Goal: Task Accomplishment & Management: Use online tool/utility

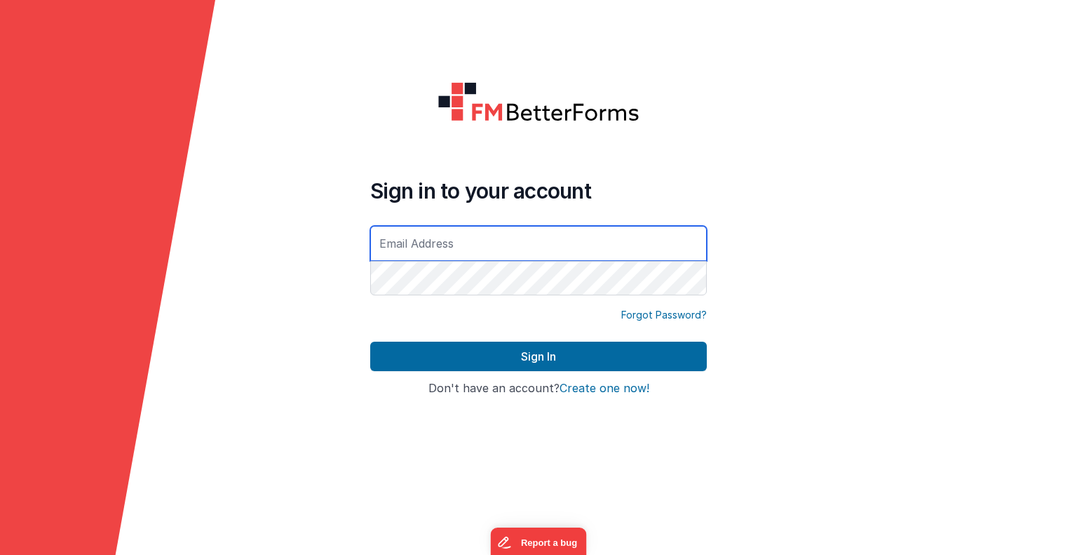
type input "[EMAIL_ADDRESS][DOMAIN_NAME]"
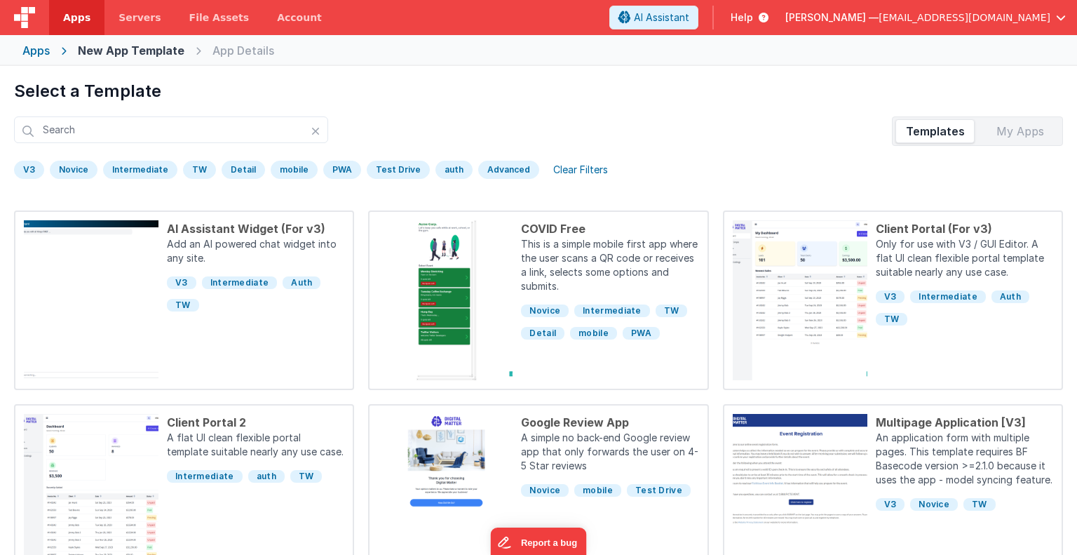
click at [48, 46] on div "Apps" at bounding box center [35, 50] width 27 height 17
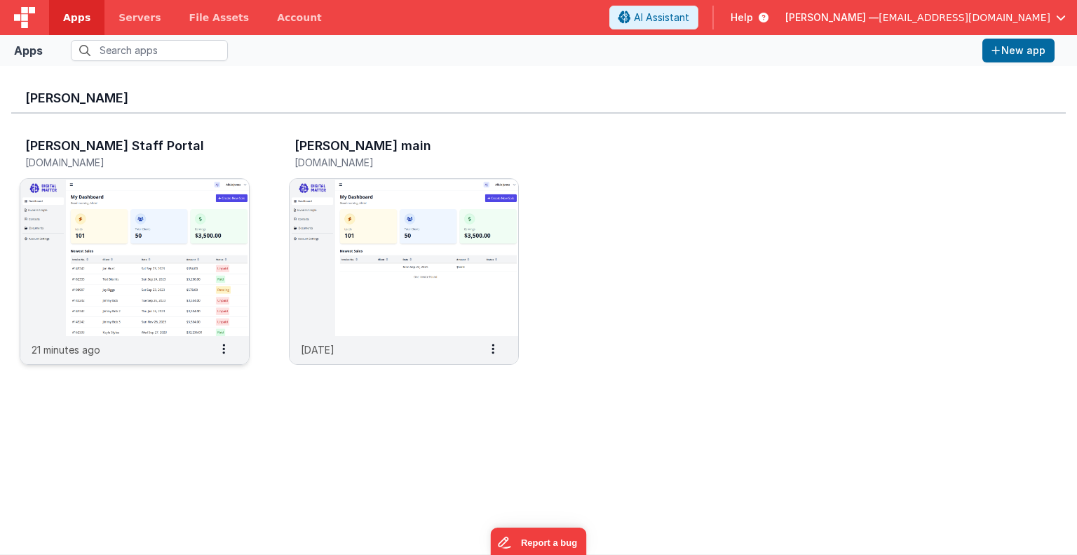
click at [137, 255] on img at bounding box center [134, 257] width 229 height 157
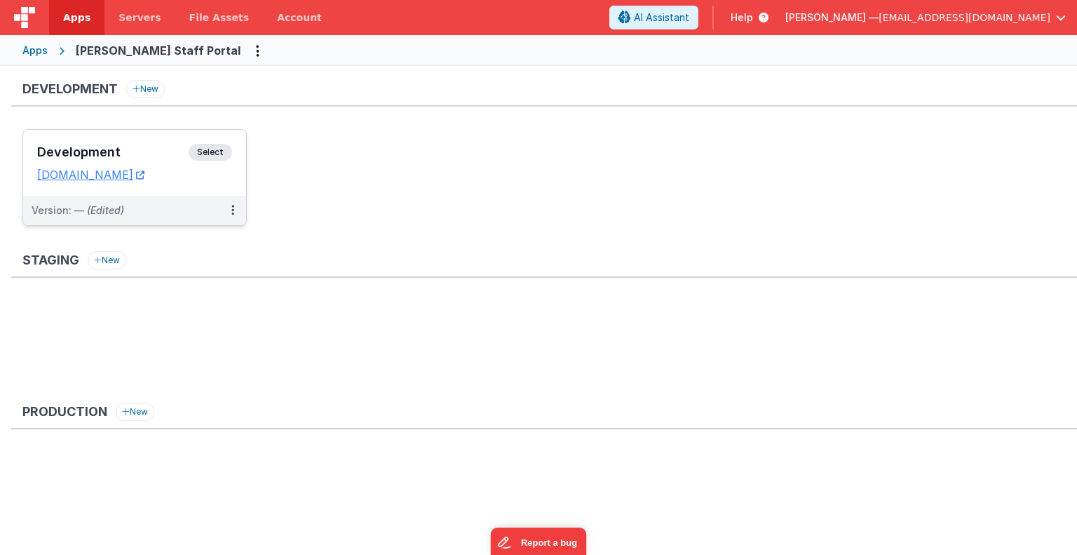
click at [216, 151] on span "Select" at bounding box center [210, 152] width 43 height 17
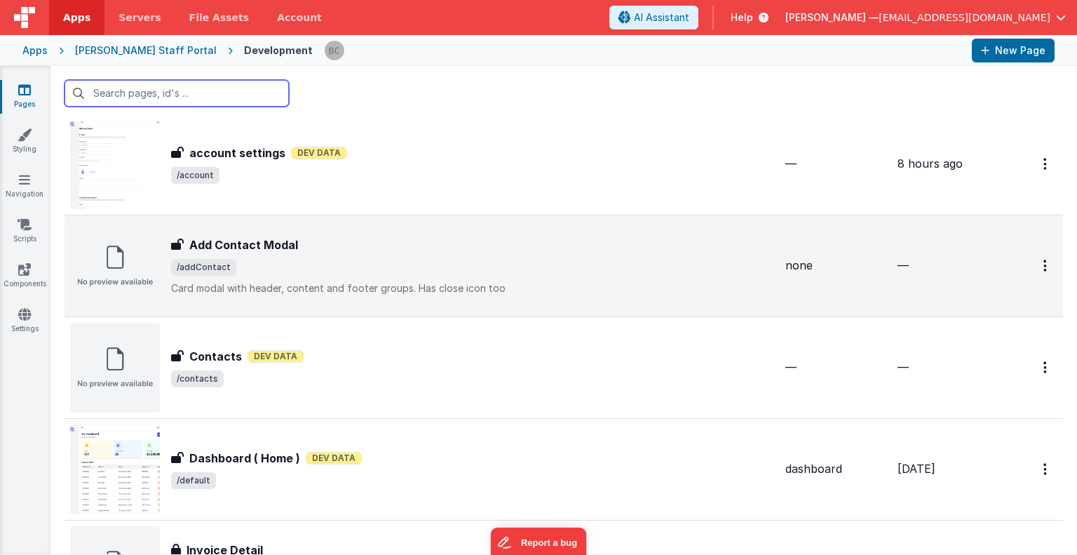
scroll to position [70, 0]
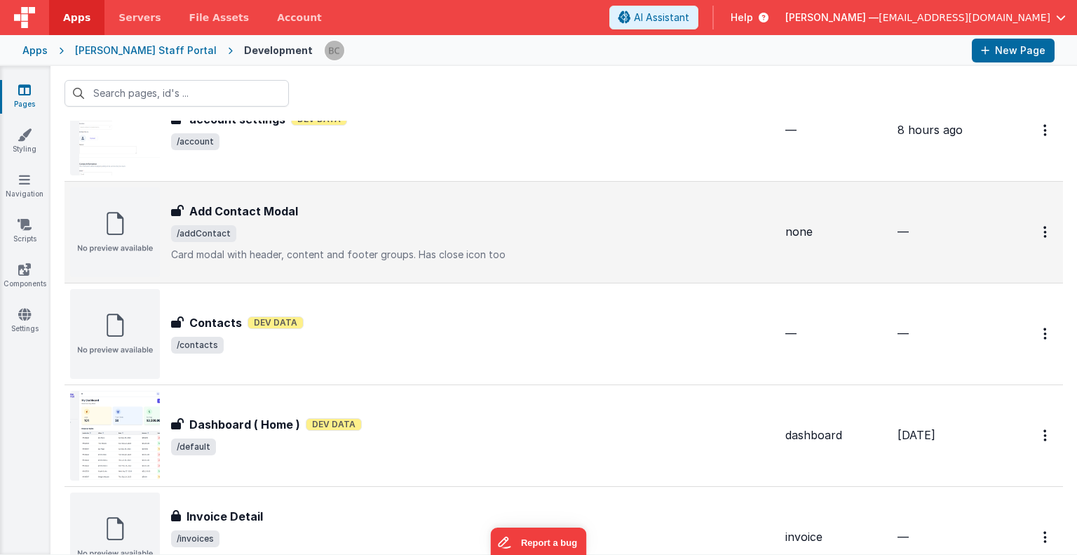
click at [252, 212] on h3 "Add Contact Modal" at bounding box center [243, 211] width 109 height 17
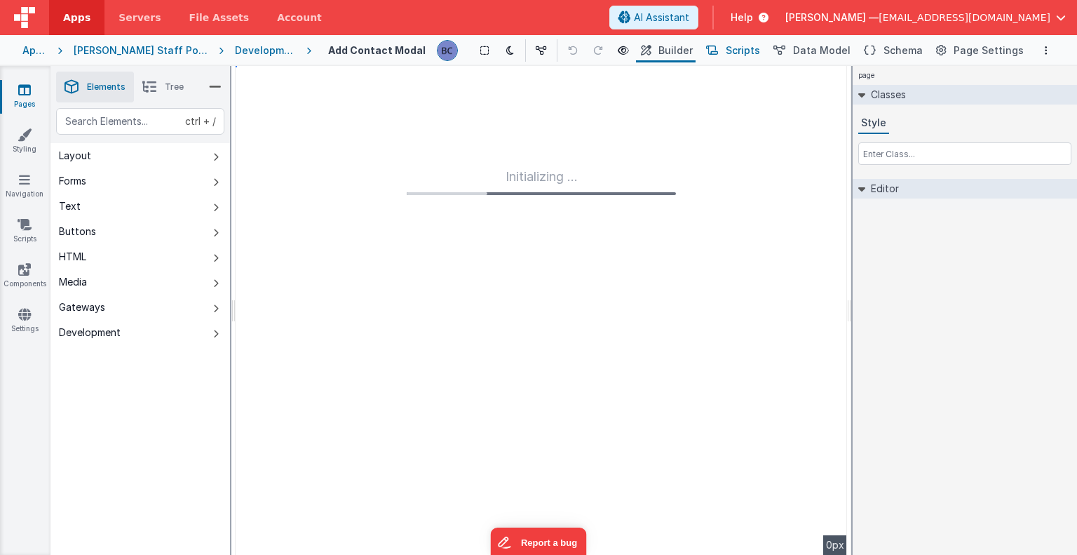
click at [748, 53] on span "Scripts" at bounding box center [743, 50] width 34 height 14
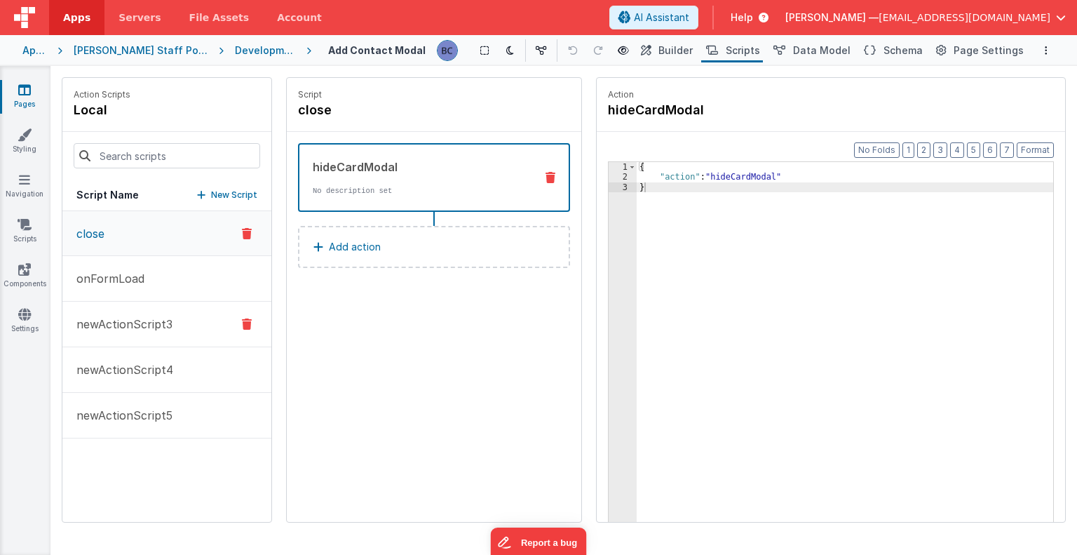
click at [129, 322] on p "newActionScript3" at bounding box center [120, 324] width 104 height 17
click at [142, 366] on p "newActionScript4" at bounding box center [120, 369] width 105 height 17
click at [149, 368] on p "newActionScript4" at bounding box center [120, 370] width 105 height 17
click at [148, 412] on p "newActionScript5" at bounding box center [120, 415] width 104 height 17
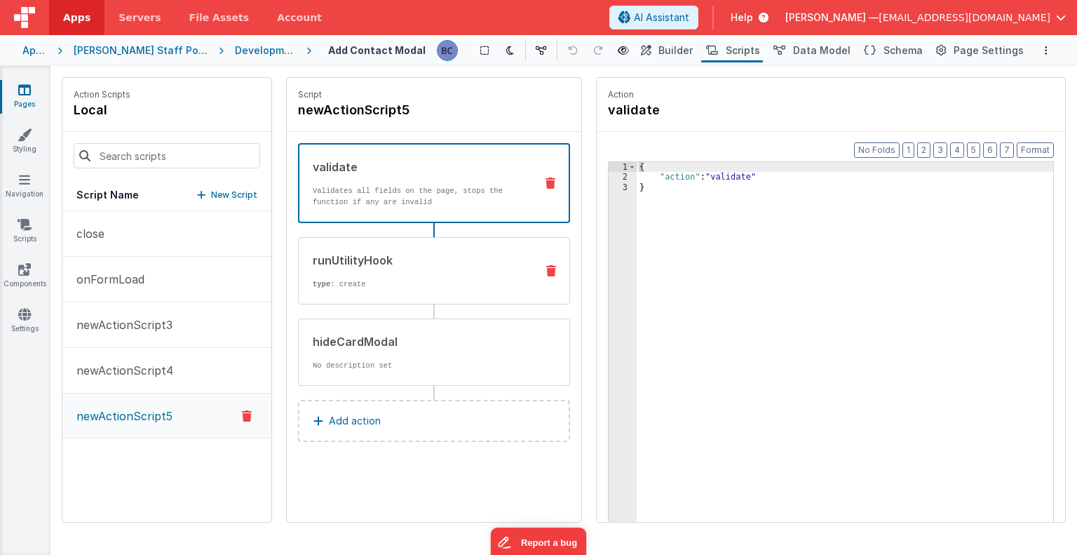
click at [401, 276] on div "runUtilityHook type : create" at bounding box center [412, 271] width 226 height 38
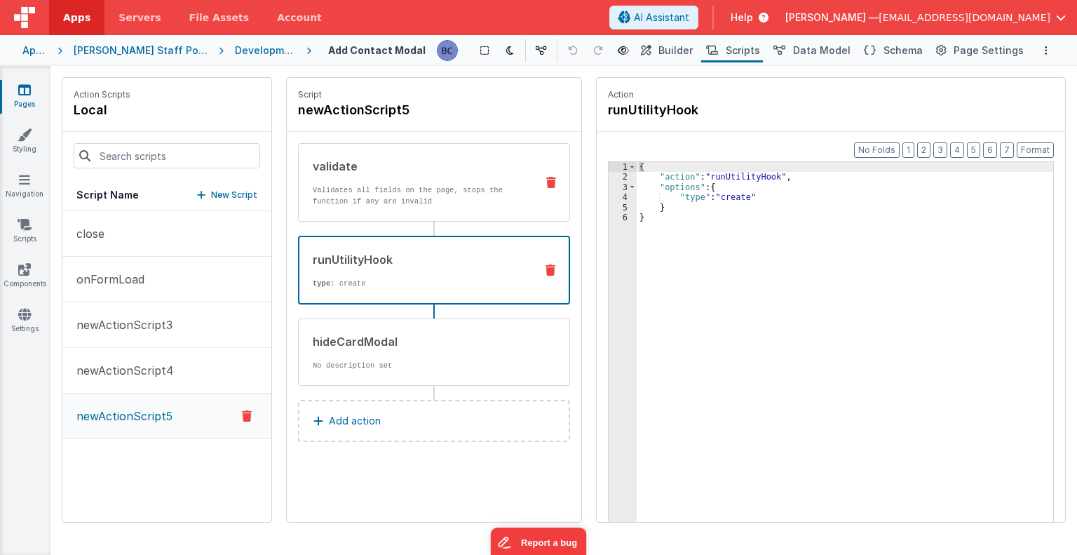
click at [417, 198] on p "Validates all fields on the page, stops the function if any are invalid" at bounding box center [419, 195] width 212 height 22
click at [421, 264] on div "runUtilityHook" at bounding box center [418, 259] width 211 height 17
click at [235, 51] on div "Development" at bounding box center [265, 50] width 60 height 14
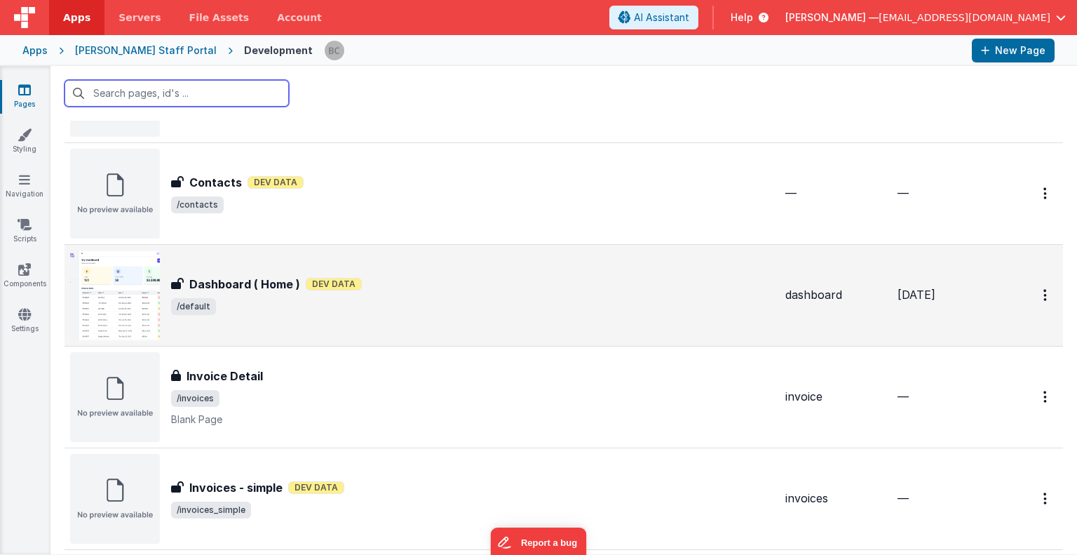
scroll to position [280, 0]
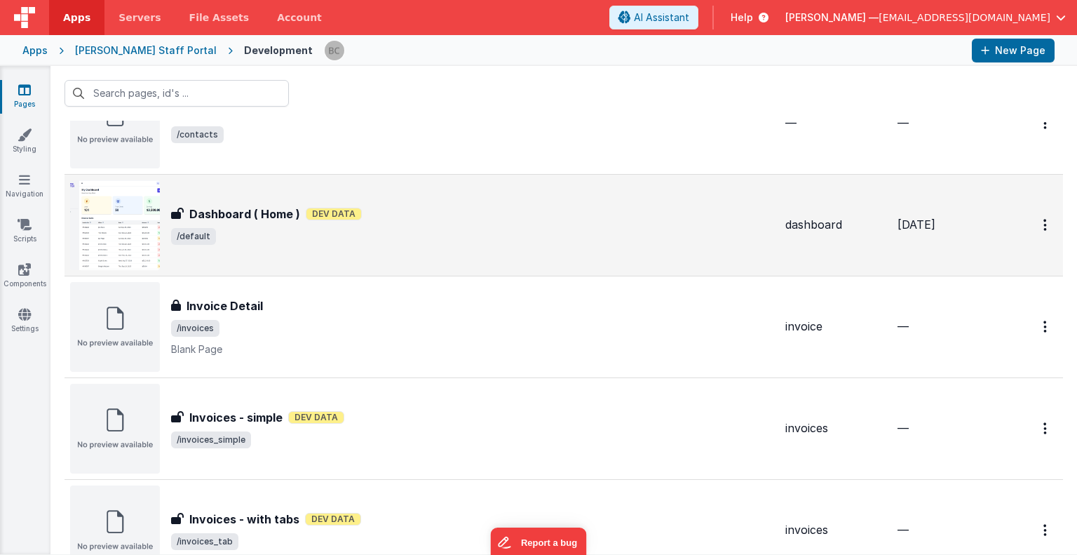
click at [136, 241] on img at bounding box center [115, 225] width 90 height 90
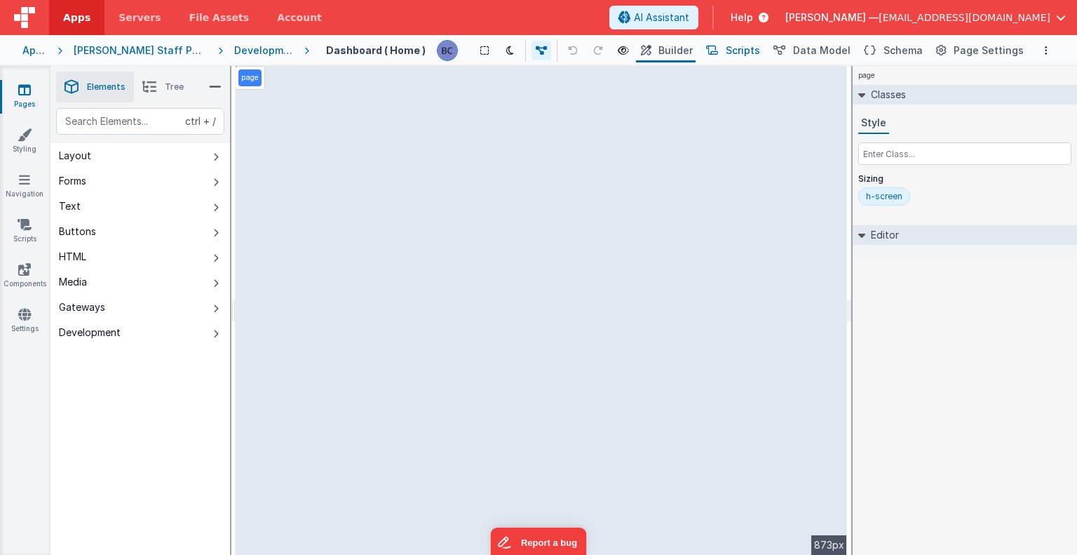
click at [750, 50] on span "Scripts" at bounding box center [743, 50] width 34 height 14
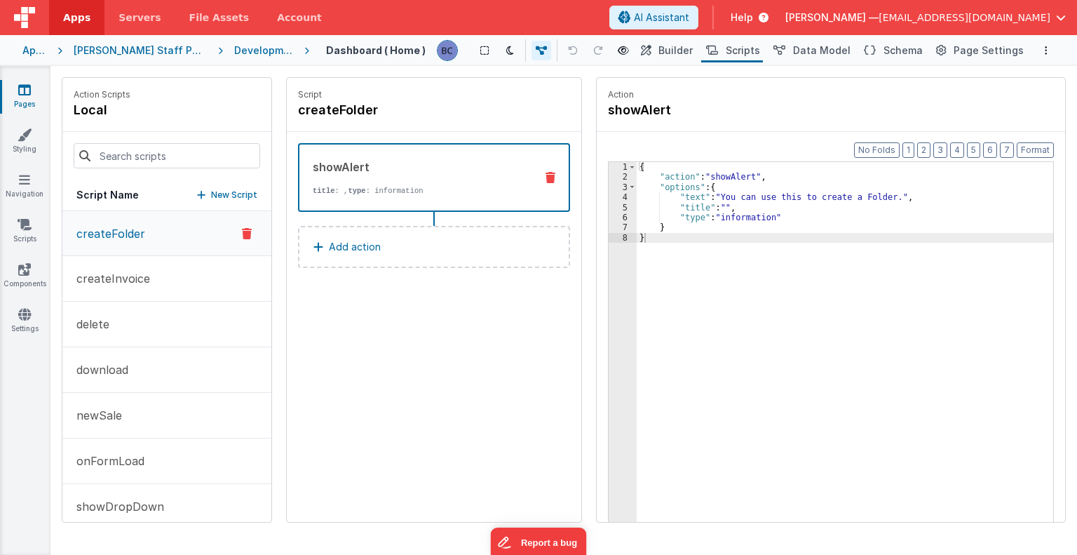
click at [133, 232] on p "createFolder" at bounding box center [106, 233] width 77 height 17
click at [128, 277] on p "createInvoice" at bounding box center [109, 278] width 82 height 17
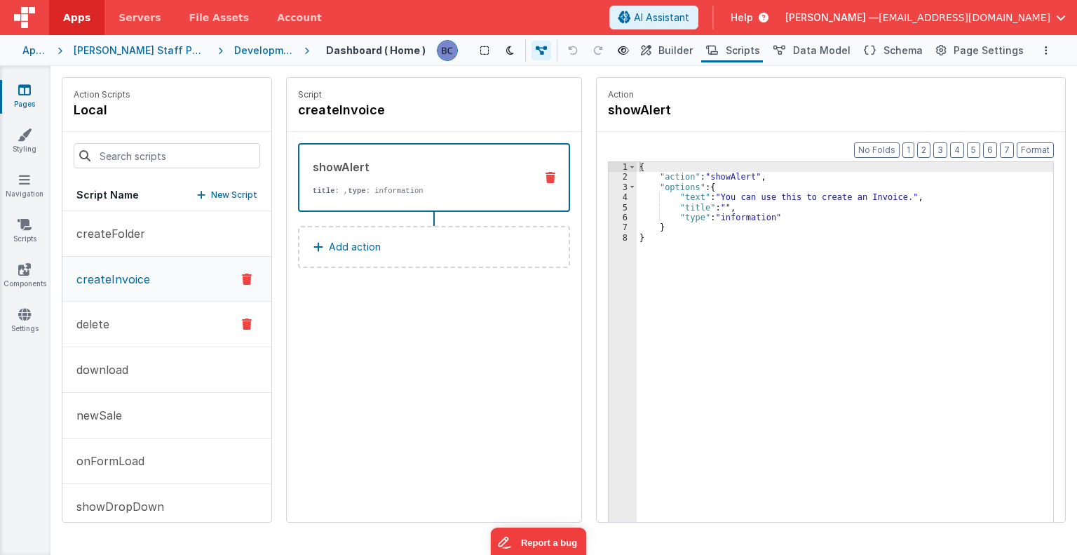
click at [128, 328] on button "delete" at bounding box center [166, 325] width 209 height 46
click at [102, 370] on p "download" at bounding box center [98, 369] width 60 height 17
click at [107, 410] on p "newSale" at bounding box center [95, 415] width 54 height 17
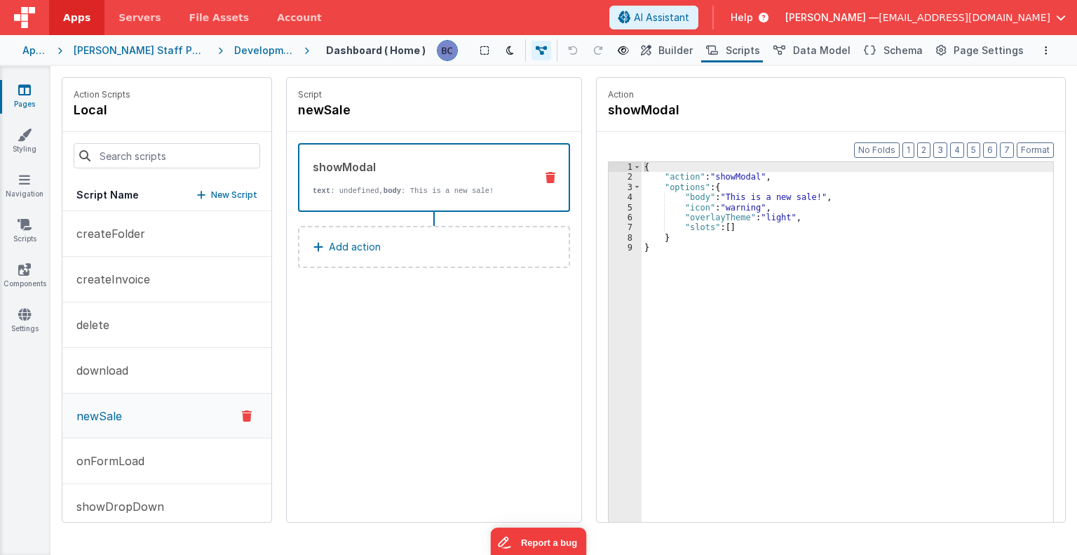
scroll to position [17, 0]
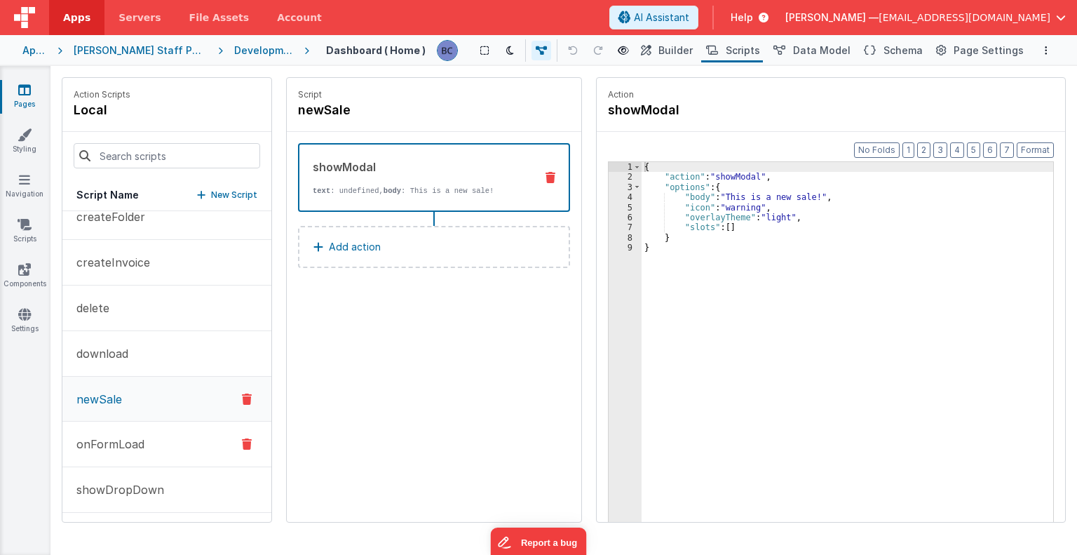
click at [113, 433] on button "onFormLoad" at bounding box center [166, 444] width 209 height 46
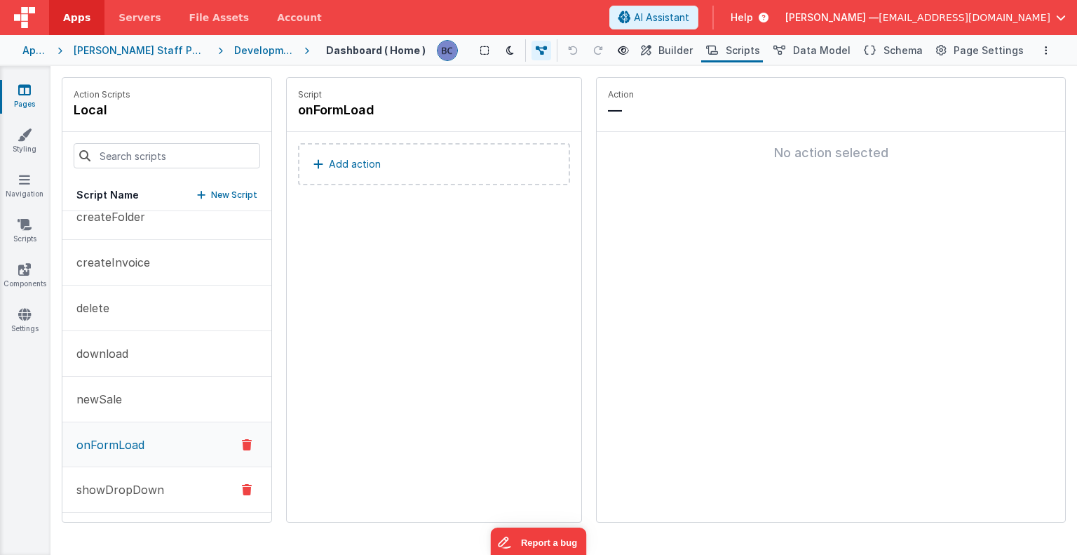
click at [118, 488] on p "showDropDown" at bounding box center [116, 489] width 96 height 17
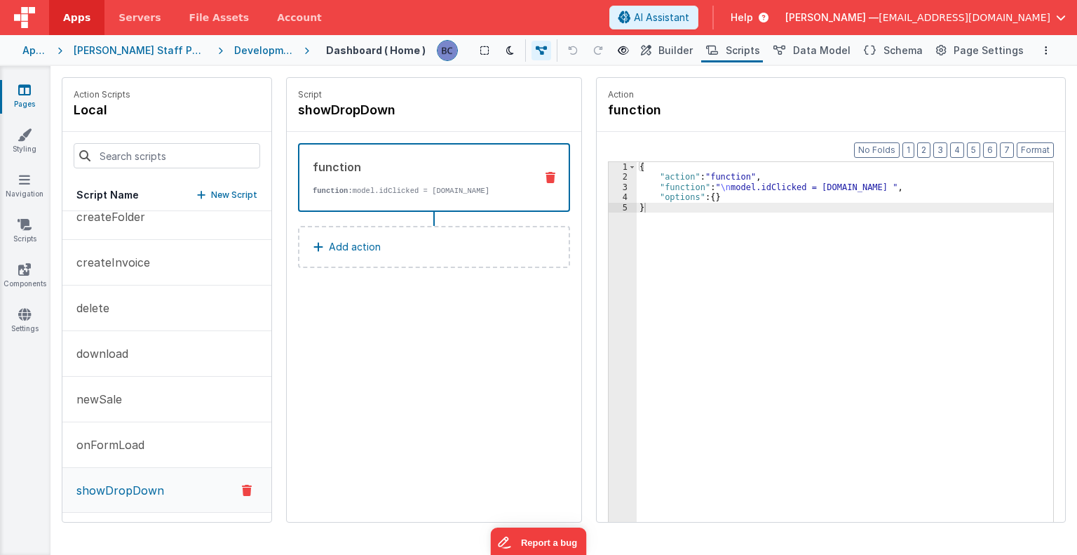
click at [234, 48] on div "Development" at bounding box center [264, 50] width 60 height 14
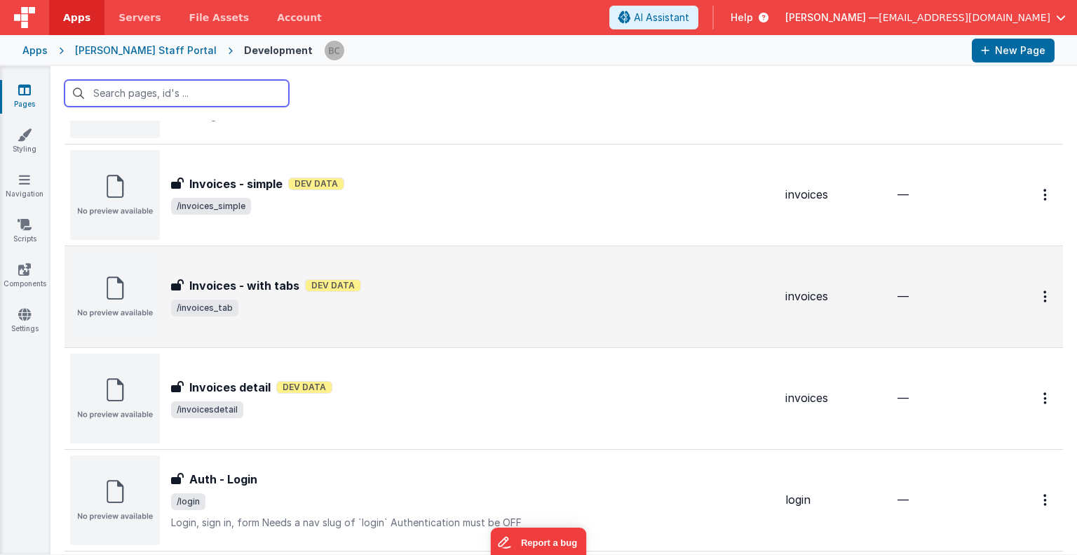
scroll to position [491, 0]
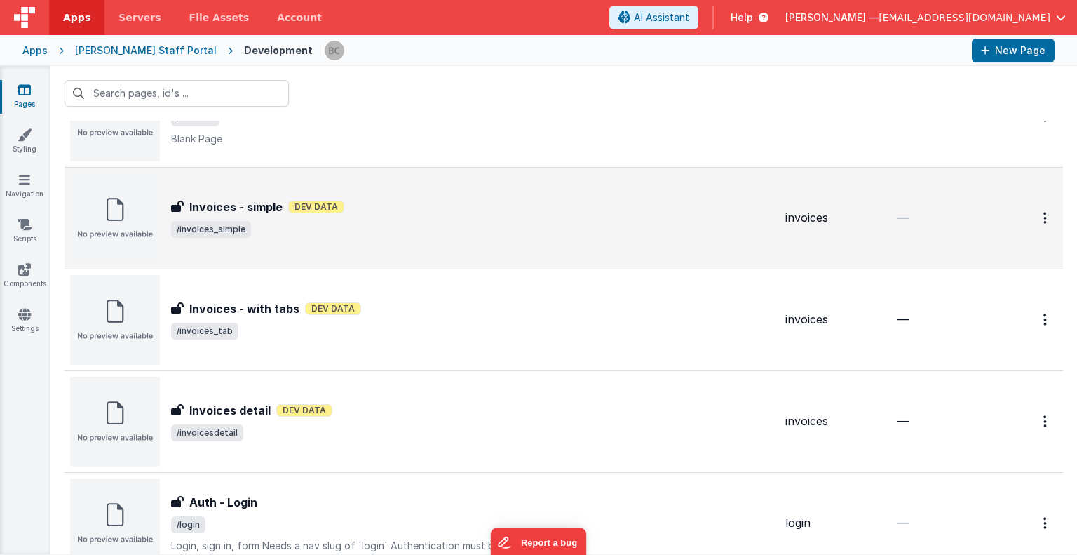
click at [139, 223] on img at bounding box center [115, 218] width 90 height 90
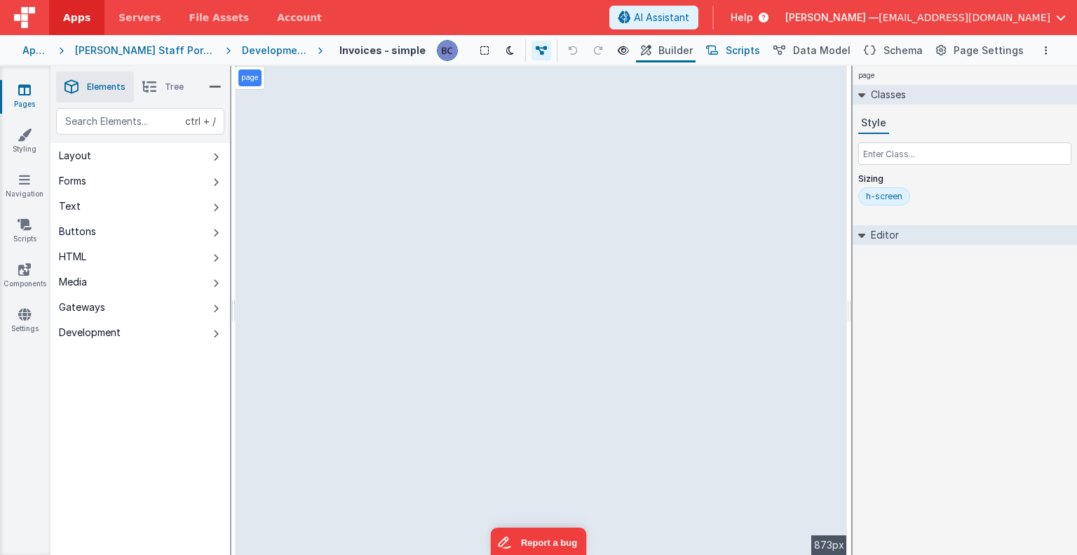
click at [756, 50] on span "Scripts" at bounding box center [743, 50] width 34 height 14
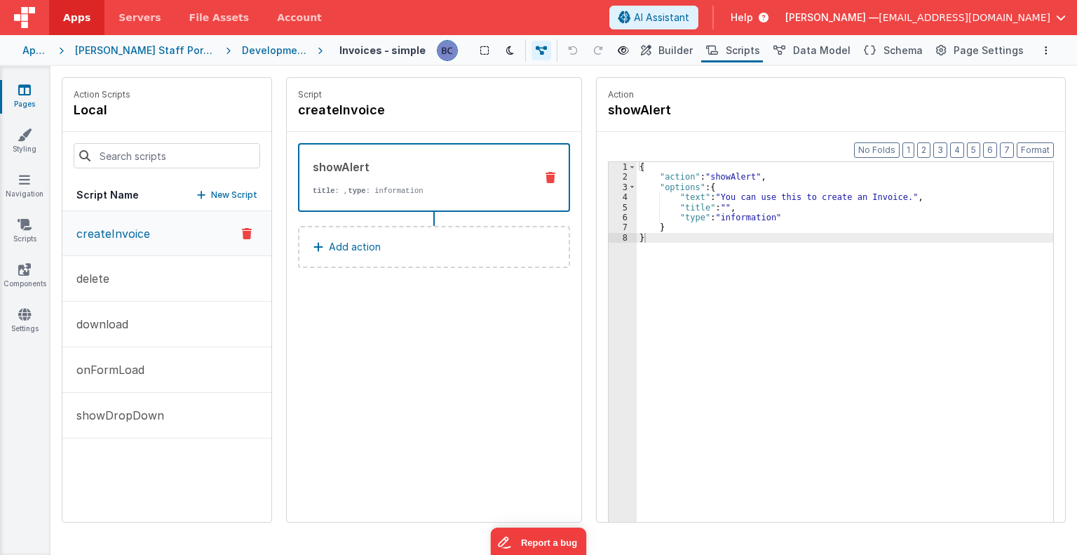
click at [130, 231] on p "createInvoice" at bounding box center [109, 233] width 82 height 17
click at [101, 230] on p "createInvoice" at bounding box center [109, 233] width 82 height 17
click at [100, 280] on p "delete" at bounding box center [88, 278] width 41 height 17
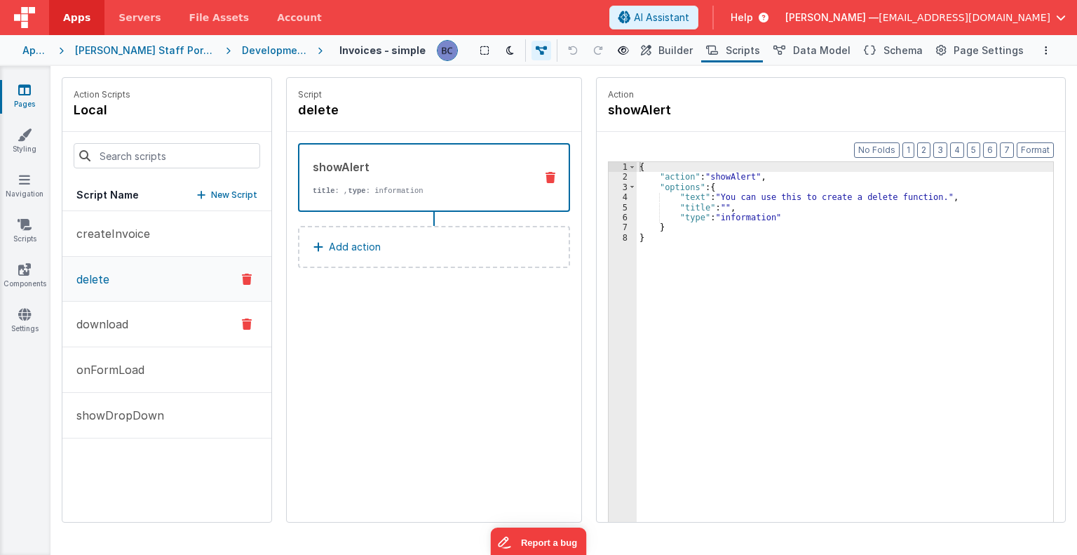
click at [104, 319] on p "download" at bounding box center [98, 324] width 60 height 17
click at [101, 243] on button "createInvoice" at bounding box center [166, 234] width 209 height 46
click at [104, 280] on p "delete" at bounding box center [88, 278] width 41 height 17
click at [109, 326] on p "download" at bounding box center [98, 324] width 60 height 17
drag, startPoint x: 118, startPoint y: 372, endPoint x: 122, endPoint y: 388, distance: 16.7
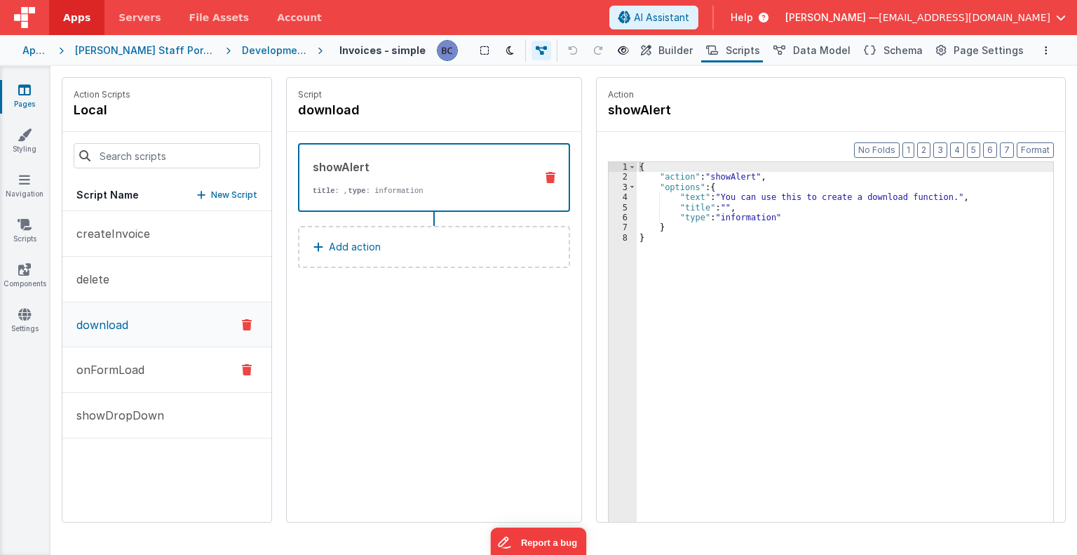
click at [119, 372] on p "onFormLoad" at bounding box center [106, 369] width 76 height 17
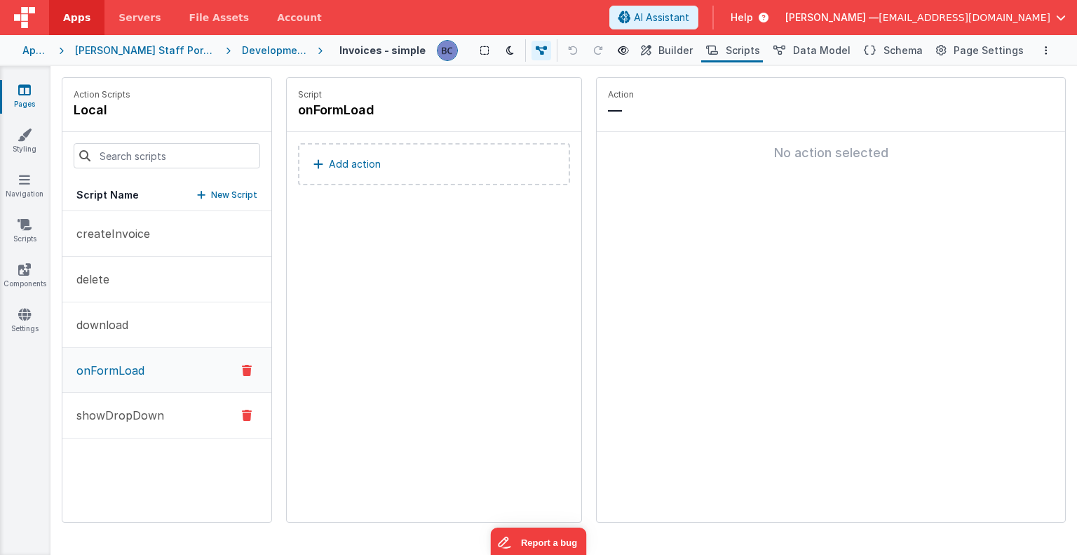
click at [130, 409] on p "showDropDown" at bounding box center [116, 415] width 96 height 17
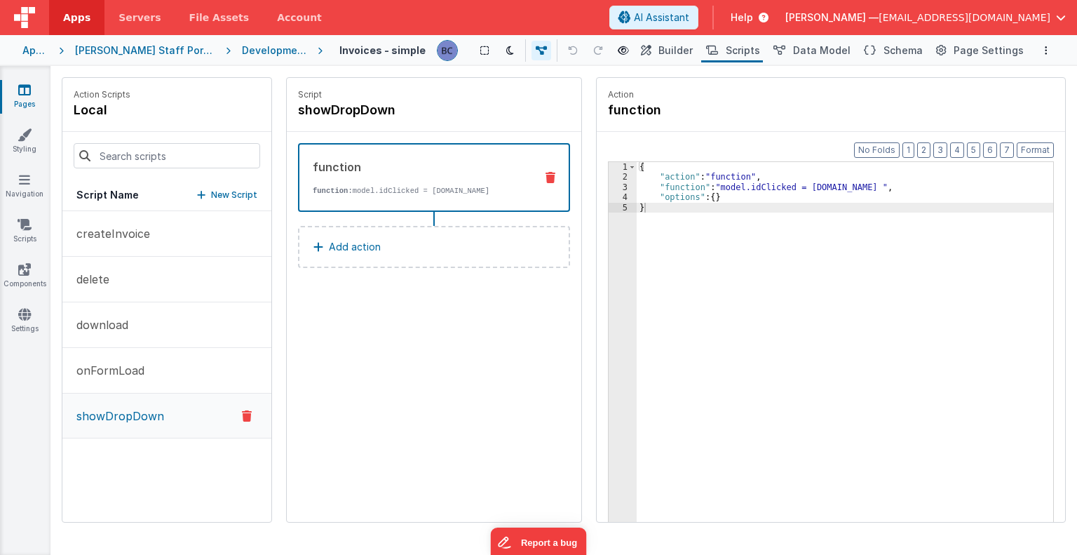
click at [242, 53] on div "Development" at bounding box center [274, 50] width 65 height 14
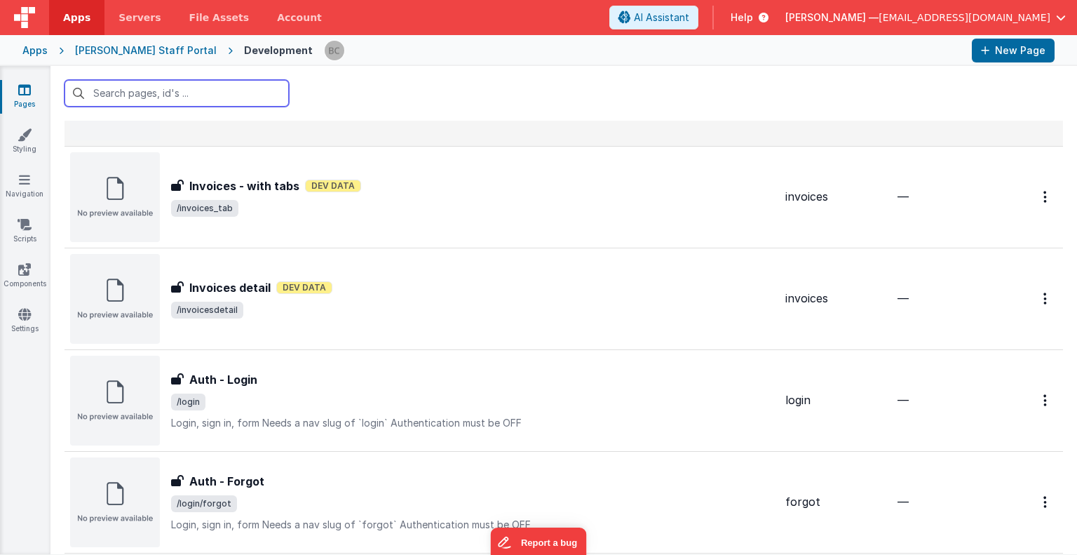
scroll to position [631, 0]
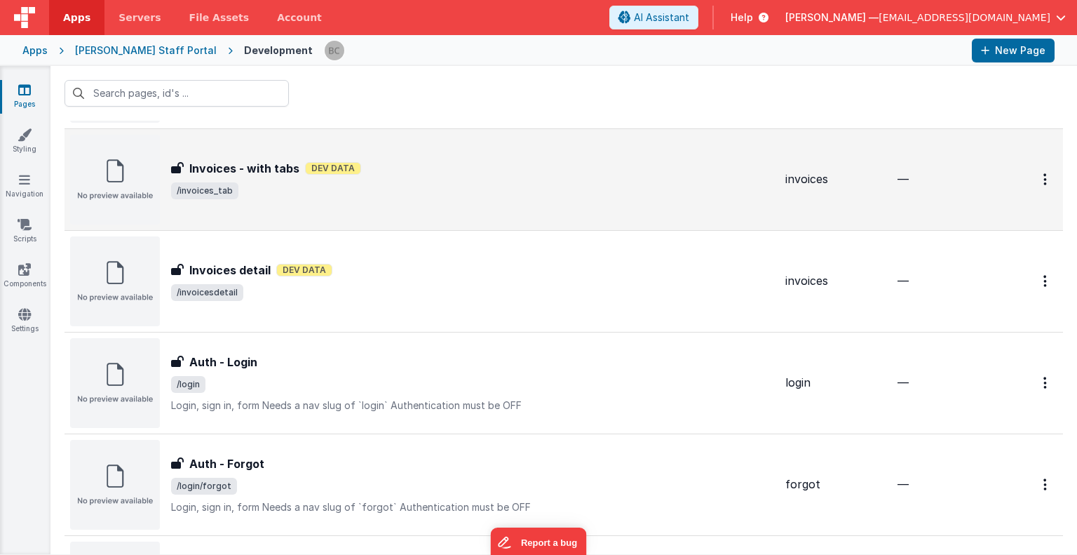
click at [119, 161] on img at bounding box center [115, 180] width 90 height 90
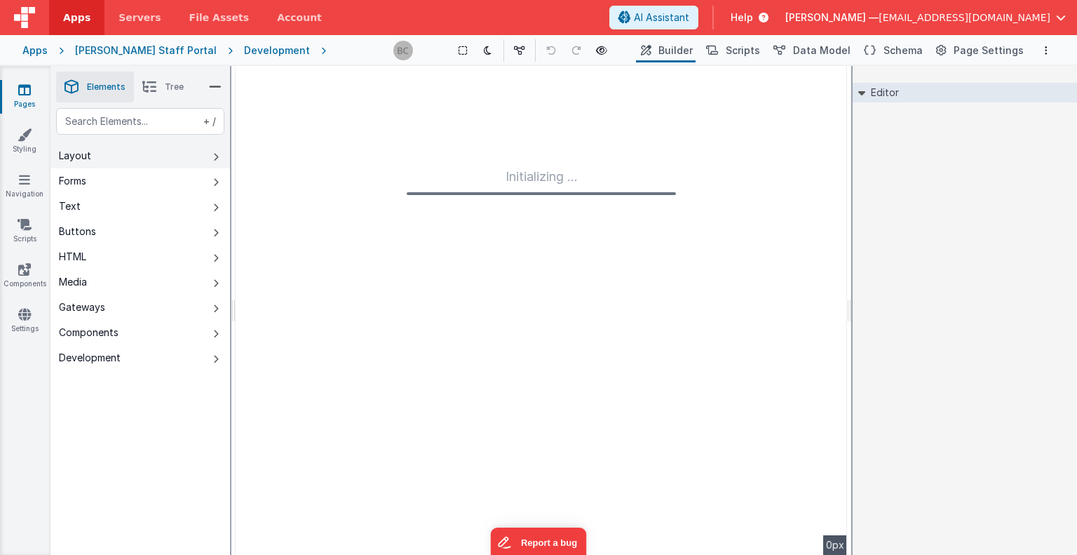
click at [119, 161] on button "Layout" at bounding box center [140, 155] width 180 height 25
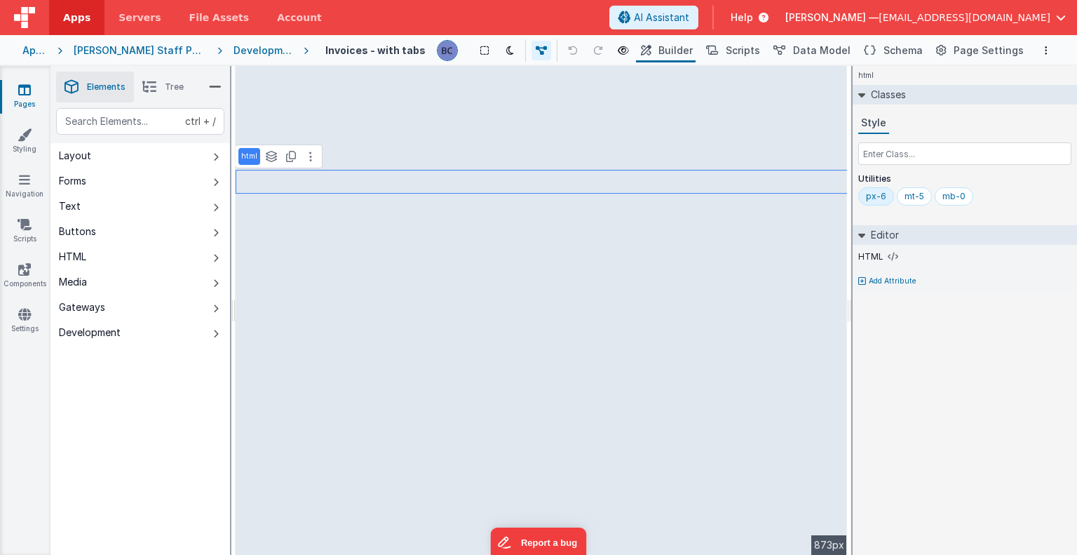
click at [234, 50] on div "Development" at bounding box center [263, 50] width 59 height 14
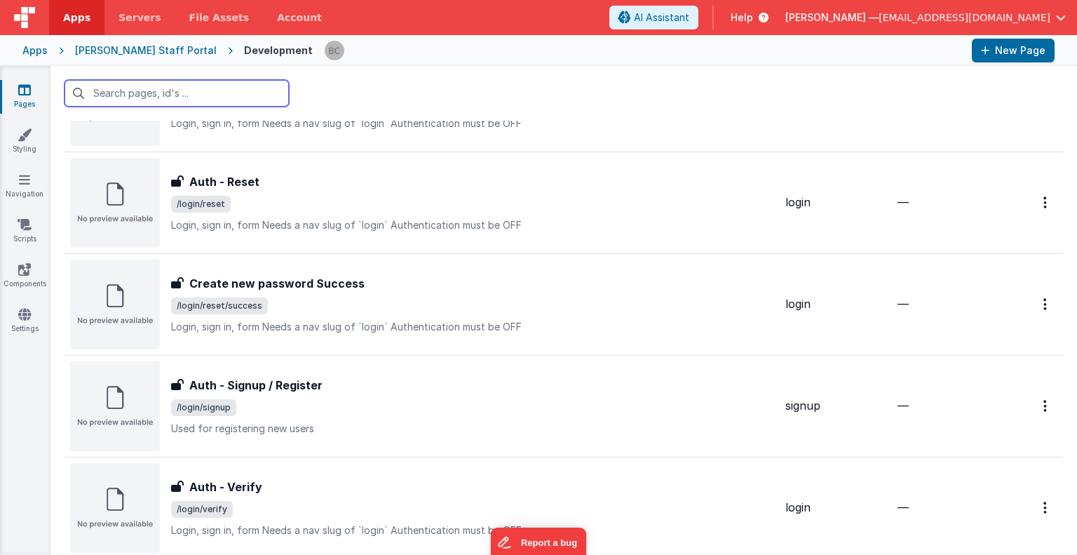
scroll to position [1140, 0]
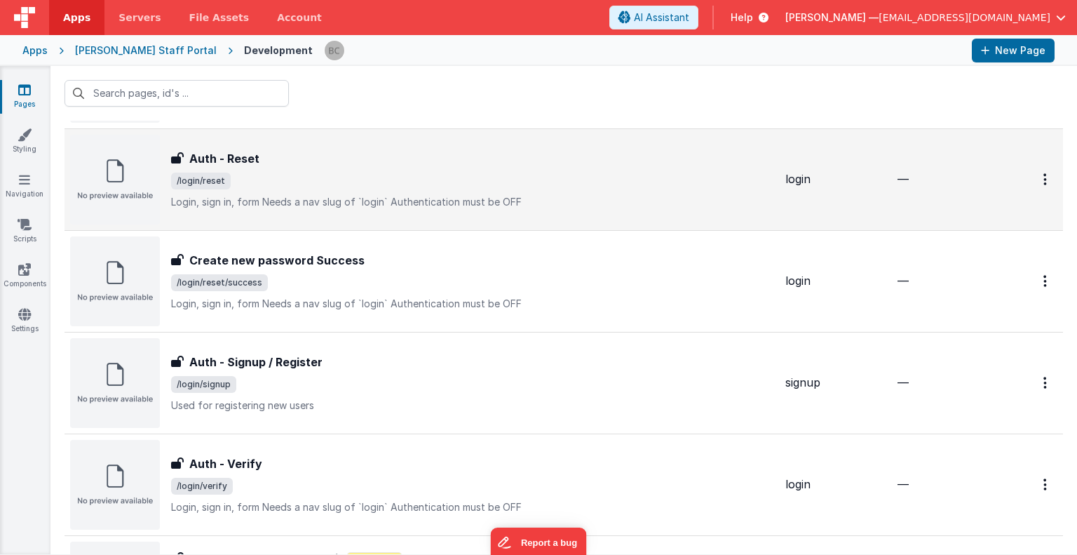
click at [136, 178] on img at bounding box center [115, 180] width 90 height 90
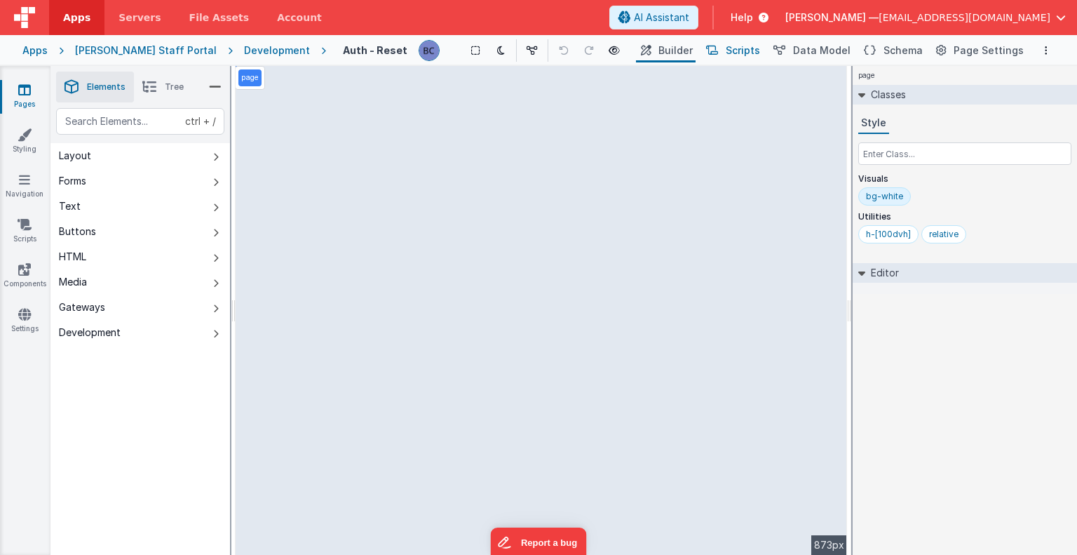
click at [747, 50] on span "Scripts" at bounding box center [743, 50] width 34 height 14
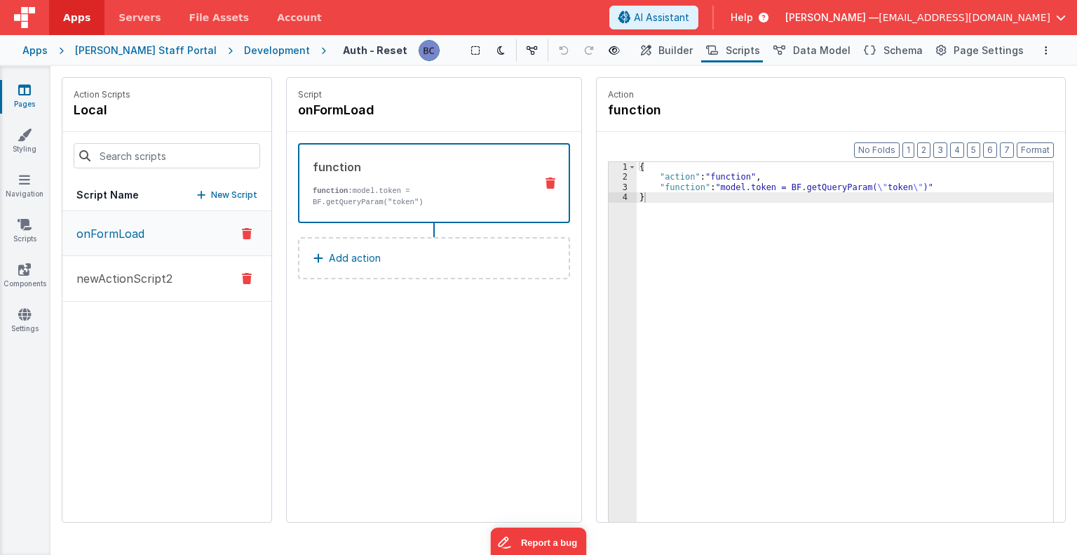
click at [122, 279] on p "newActionScript2" at bounding box center [120, 278] width 104 height 17
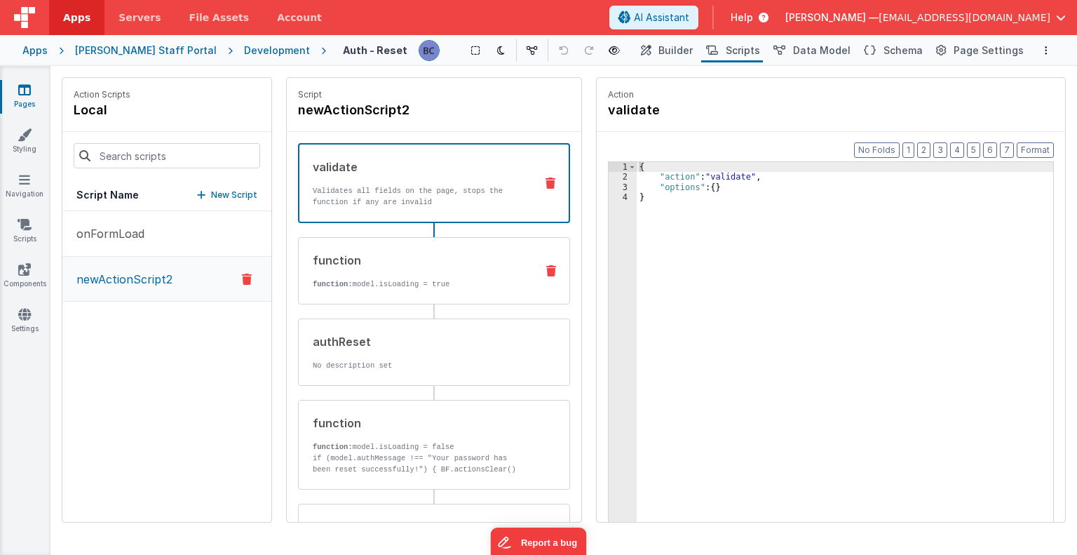
click at [468, 278] on p "function: model.isLoading = true" at bounding box center [419, 283] width 212 height 11
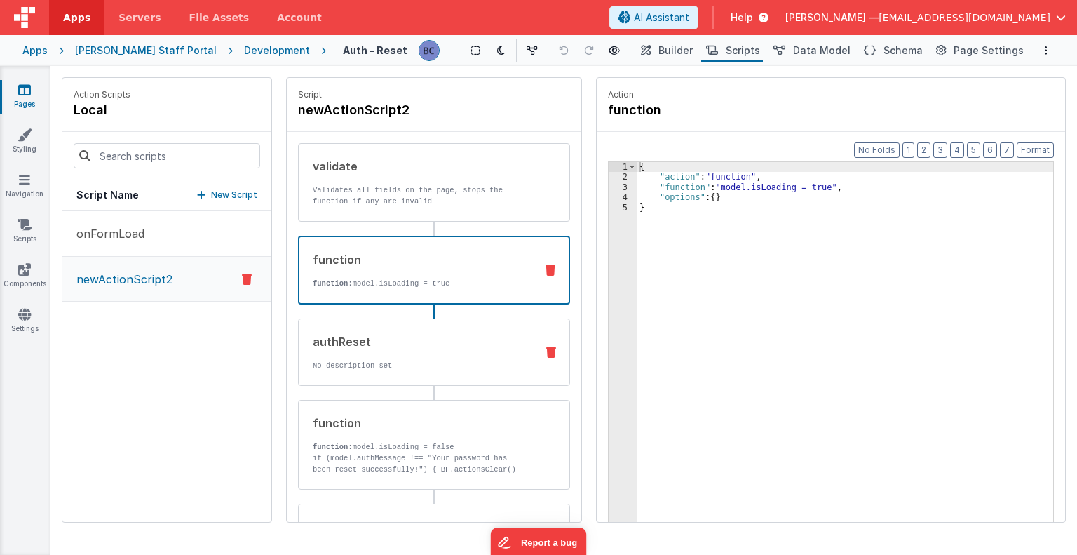
click at [431, 344] on div "authReset" at bounding box center [419, 341] width 212 height 17
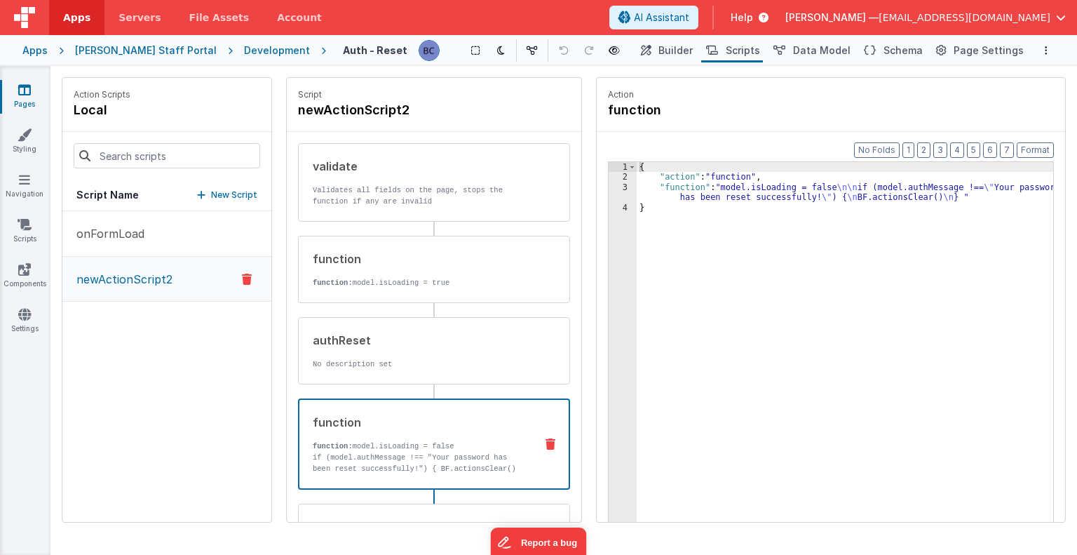
click at [410, 449] on p "function: model.isLoading = false" at bounding box center [418, 445] width 211 height 11
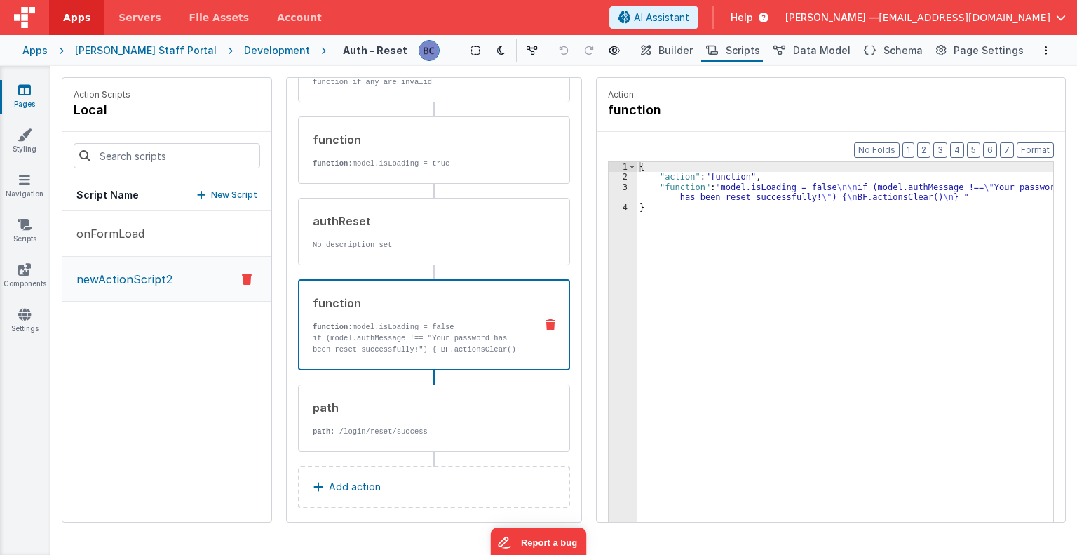
scroll to position [127, 0]
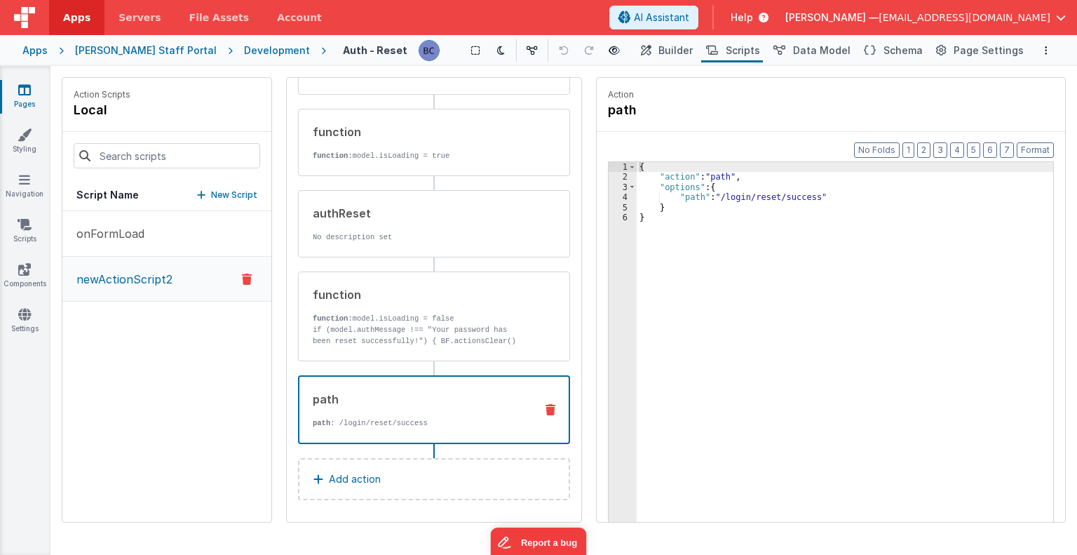
click at [419, 421] on p "path : /login/reset/success" at bounding box center [418, 422] width 211 height 11
click at [247, 48] on div "Development" at bounding box center [277, 50] width 66 height 14
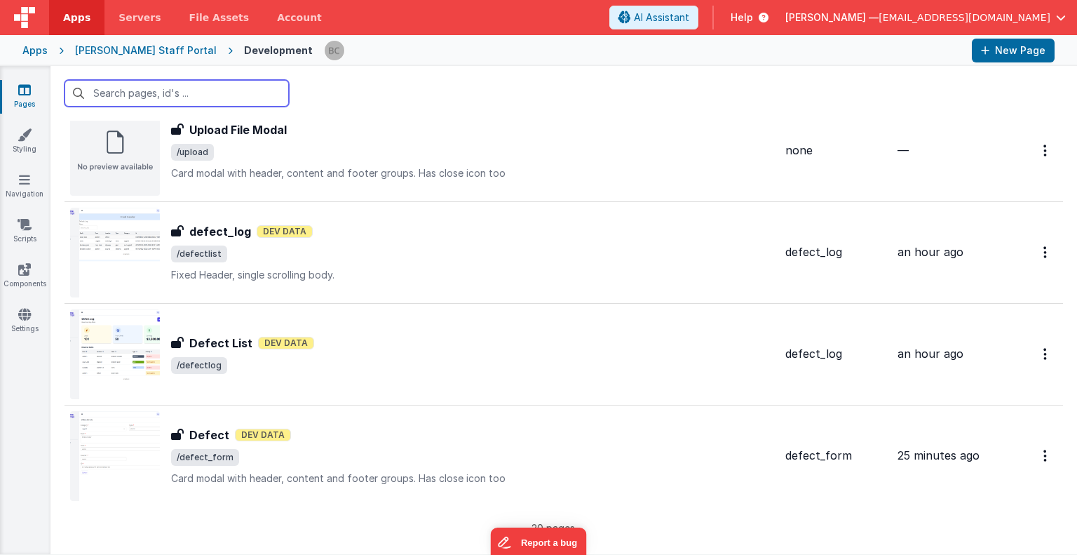
scroll to position [1694, 0]
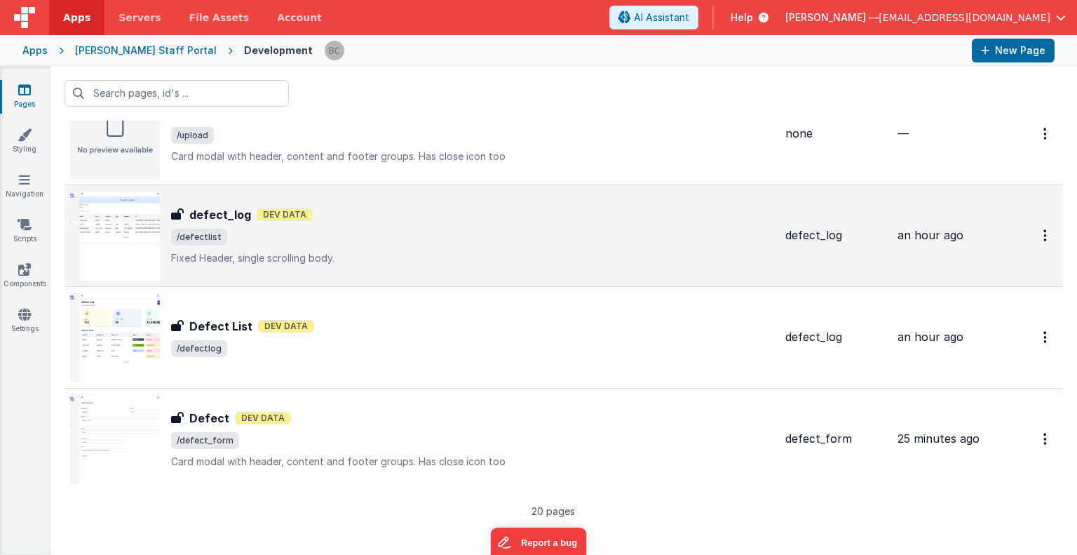
click at [126, 250] on img at bounding box center [115, 236] width 90 height 90
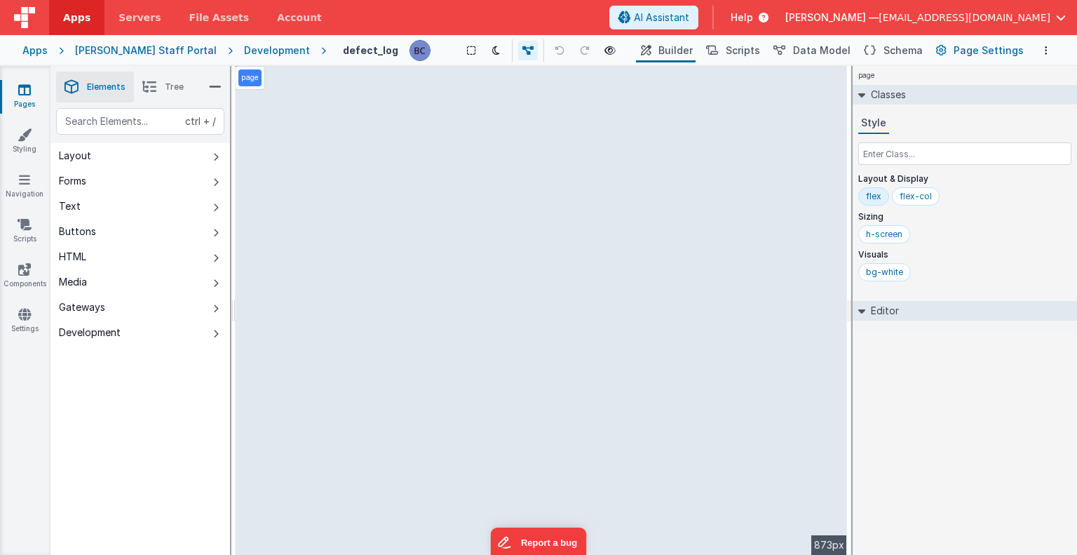
click at [981, 47] on span "Page Settings" at bounding box center [989, 50] width 70 height 14
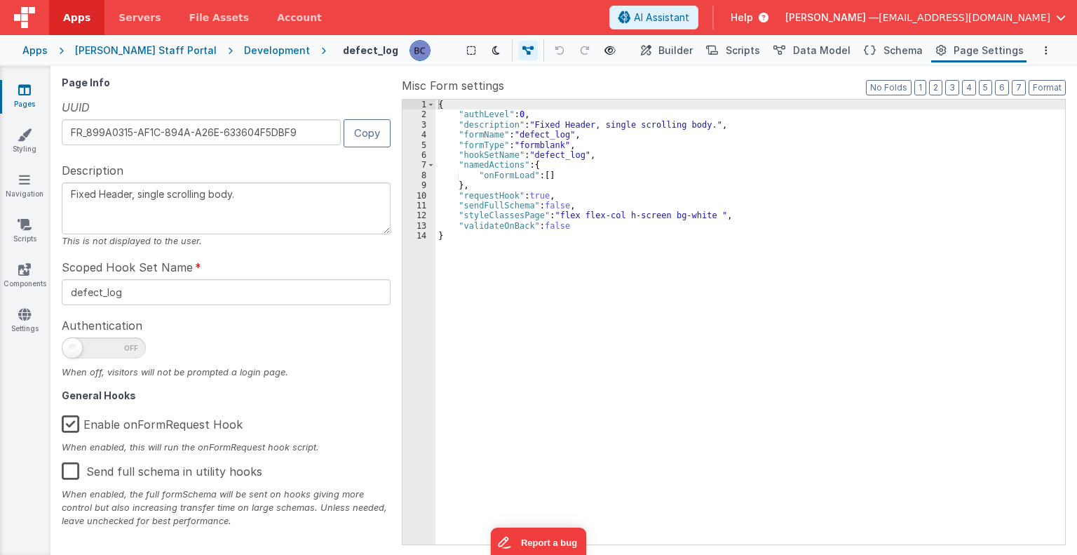
click at [244, 54] on div "Development" at bounding box center [277, 50] width 66 height 14
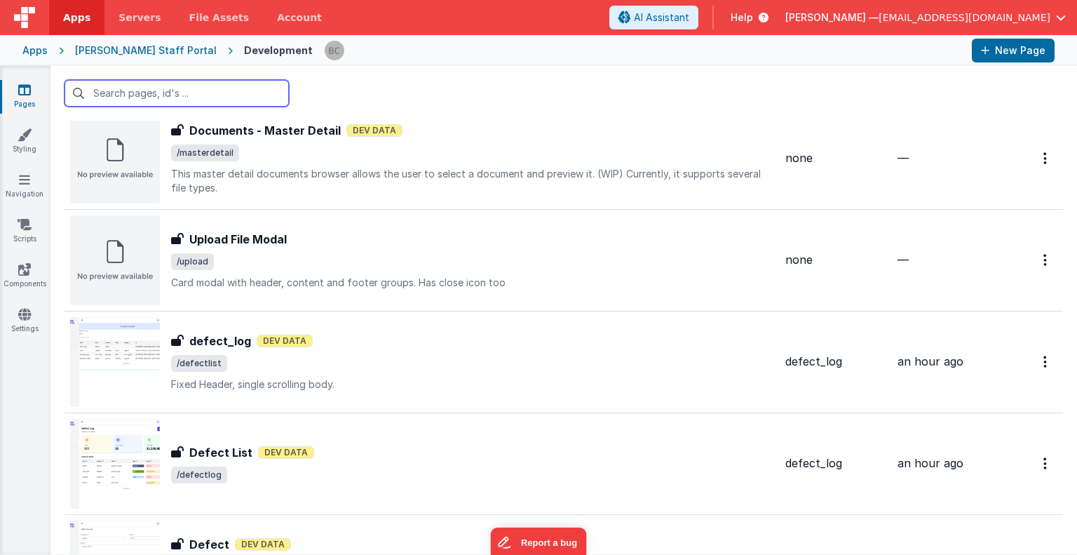
scroll to position [1689, 0]
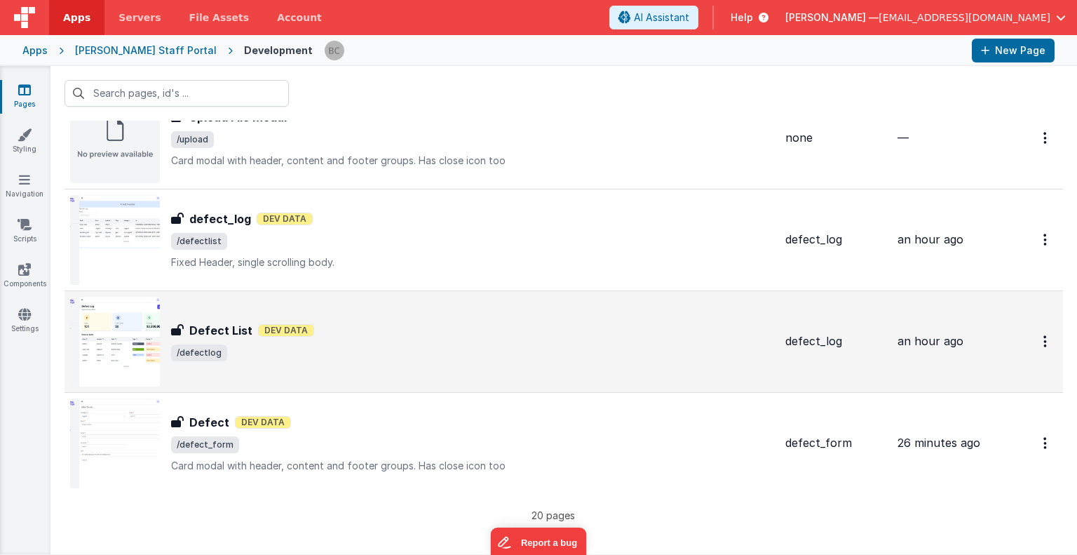
click at [132, 350] on img at bounding box center [115, 342] width 90 height 90
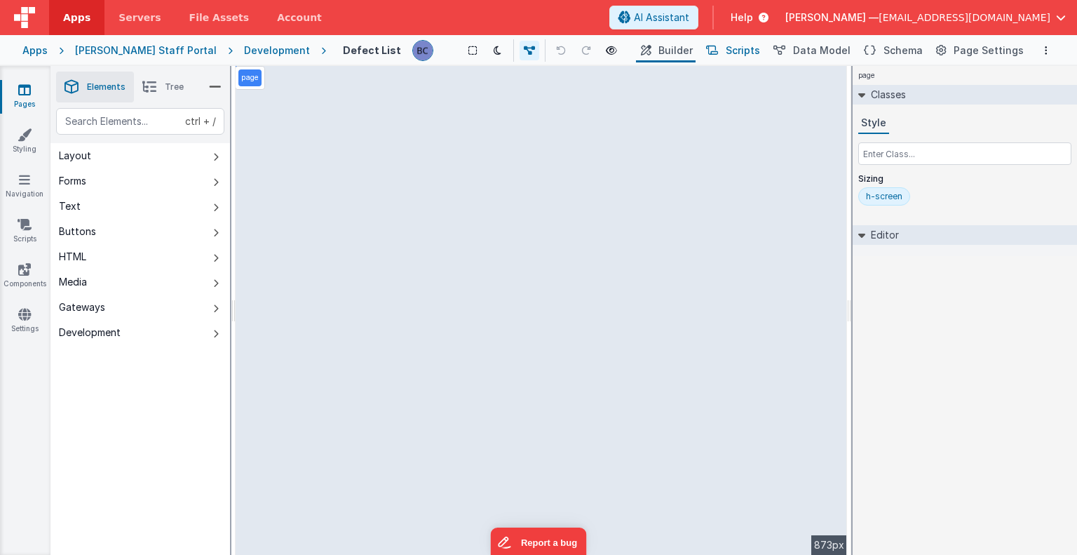
click at [755, 47] on span "Scripts" at bounding box center [743, 50] width 34 height 14
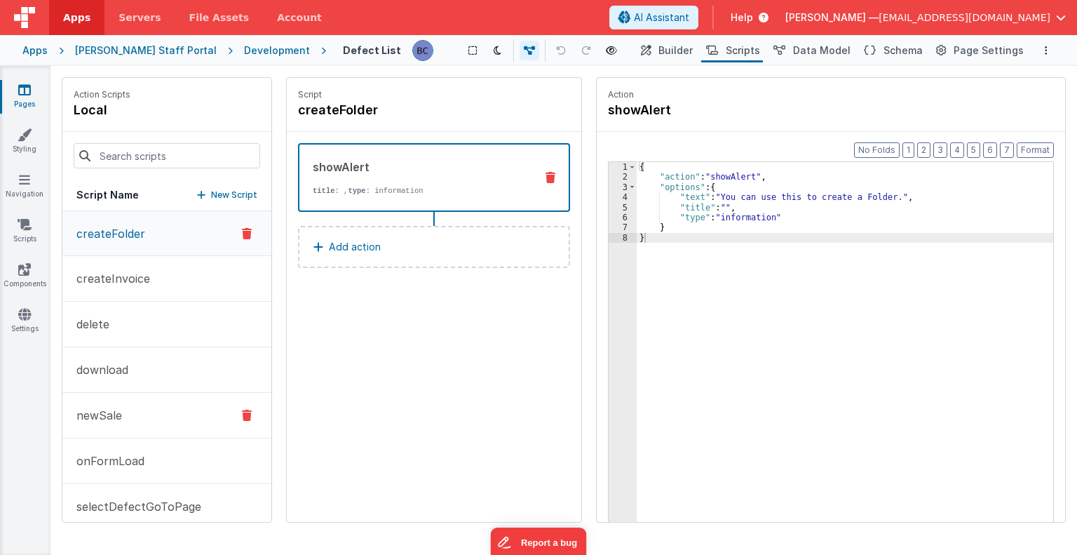
scroll to position [62, 0]
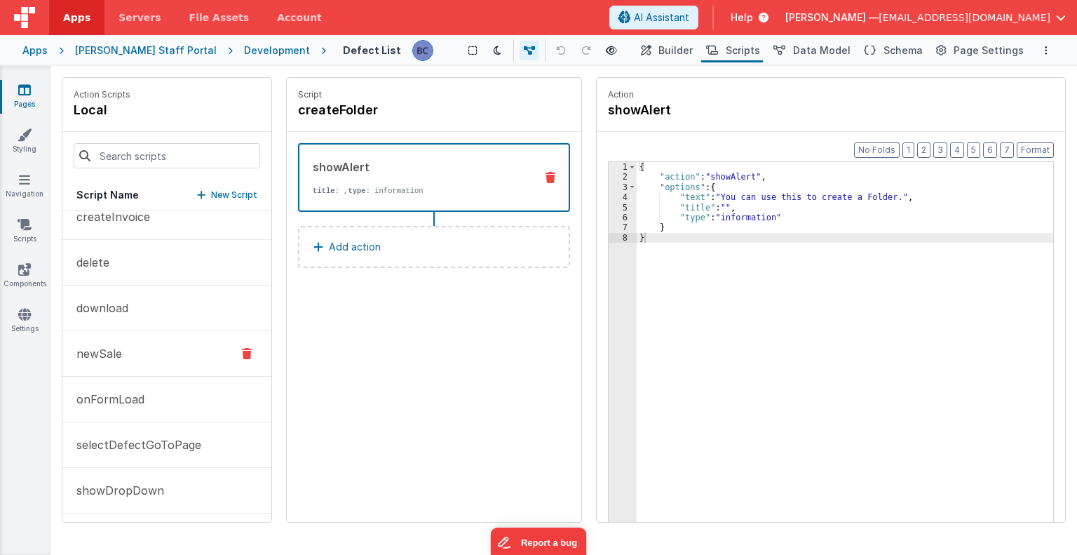
click at [115, 349] on p "newSale" at bounding box center [95, 353] width 54 height 17
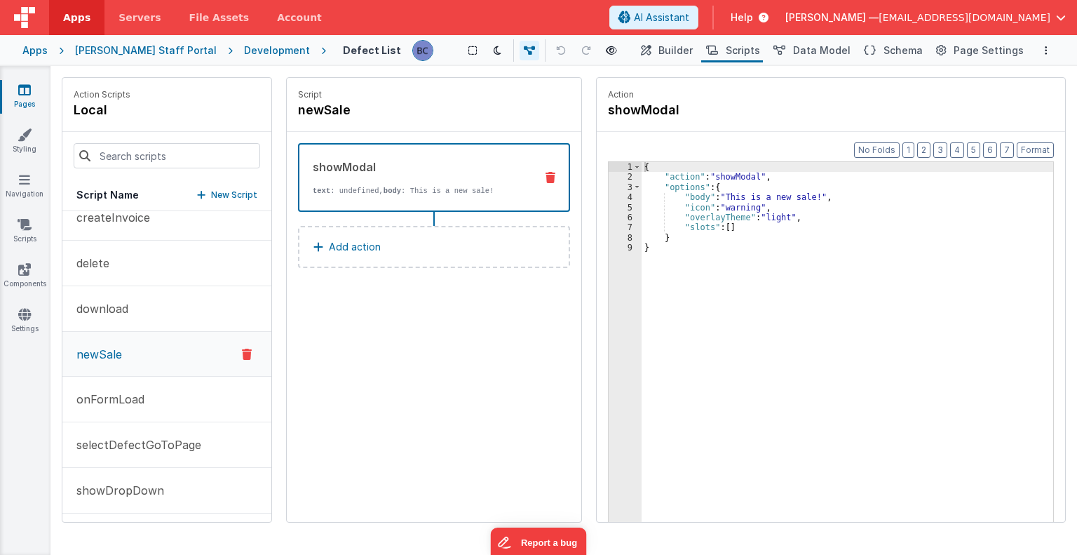
scroll to position [62, 0]
click at [101, 392] on p "onFormLoad" at bounding box center [106, 398] width 76 height 17
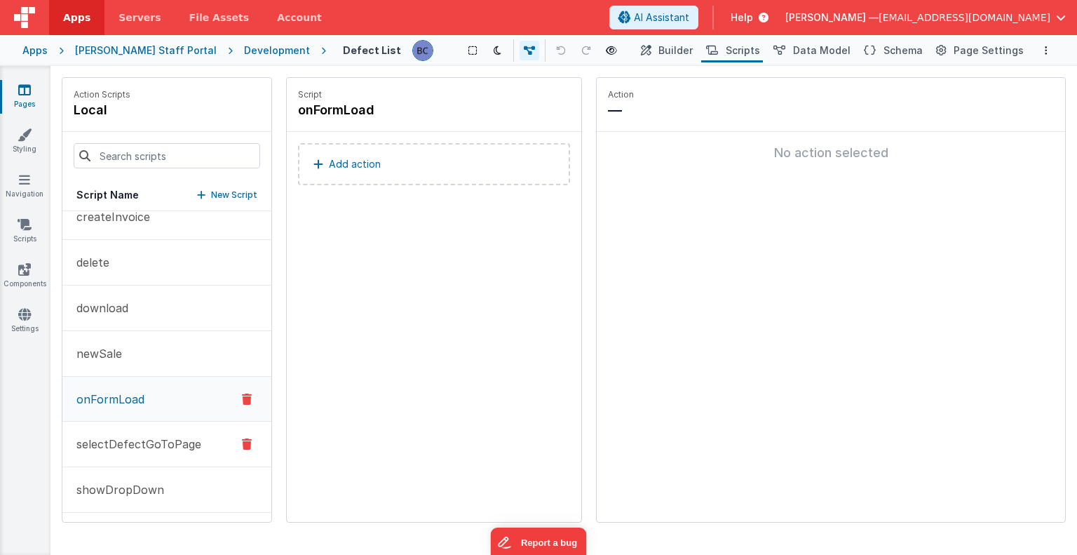
click at [101, 437] on p "selectDefectGoToPage" at bounding box center [134, 443] width 133 height 17
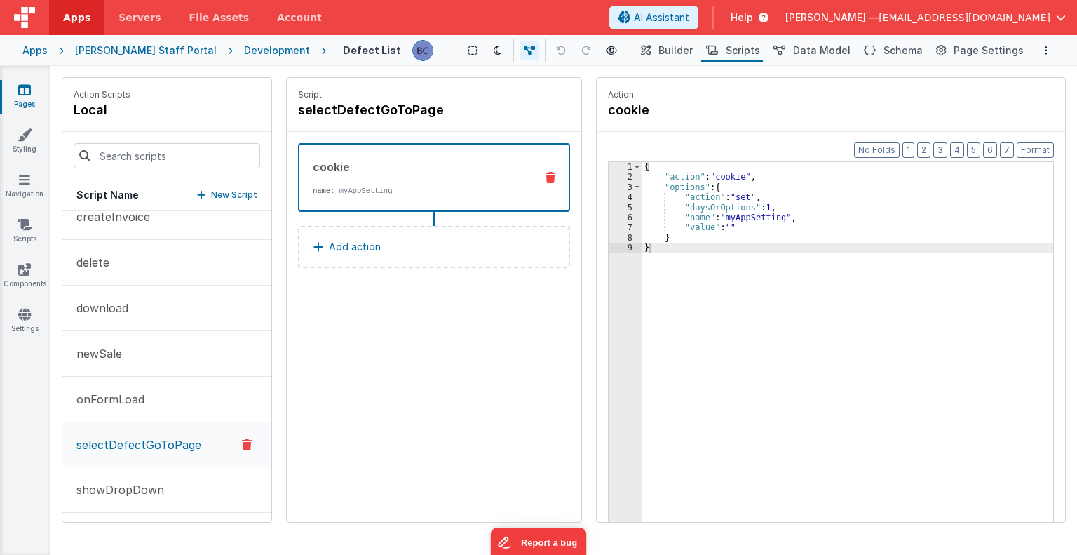
click at [400, 172] on div "cookie" at bounding box center [418, 166] width 211 height 17
click at [170, 491] on button "showDropDown" at bounding box center [166, 490] width 209 height 46
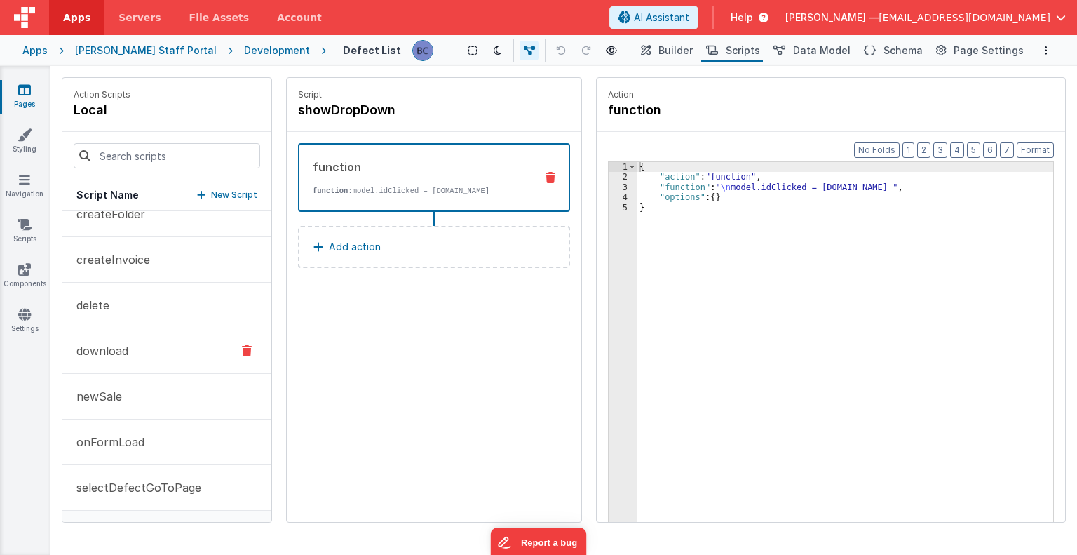
scroll to position [0, 0]
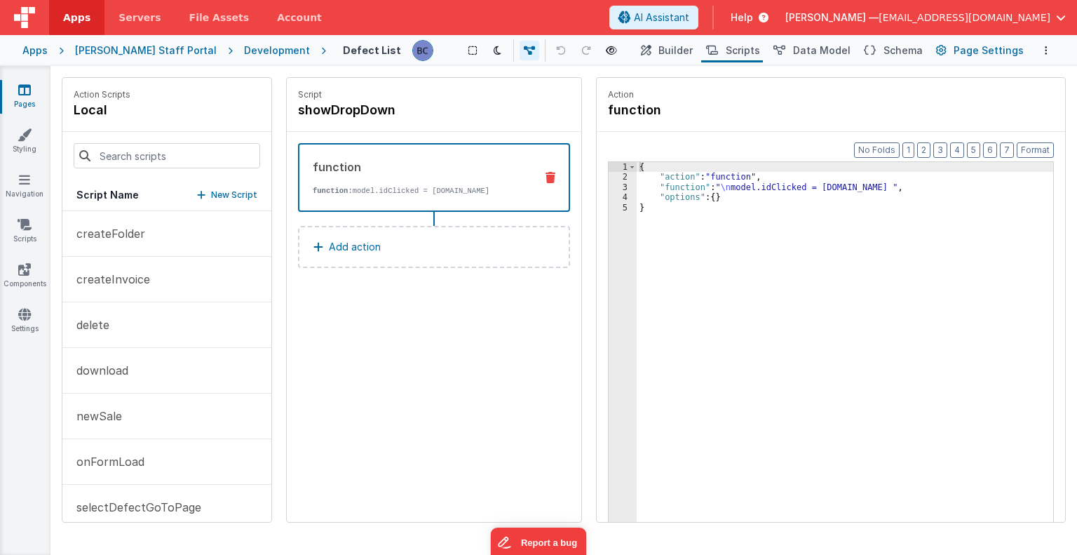
click at [994, 50] on span "Page Settings" at bounding box center [989, 50] width 70 height 14
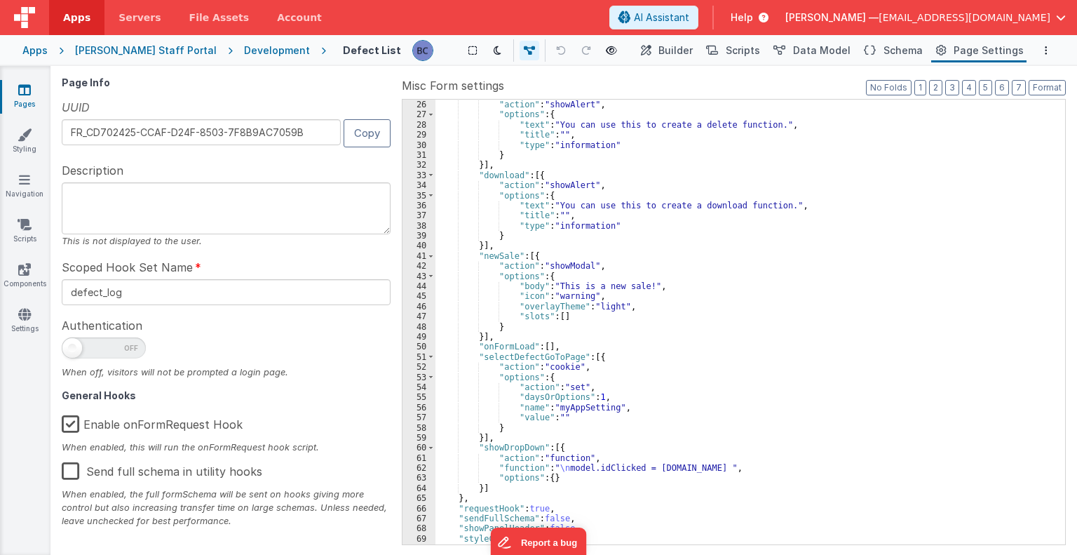
scroll to position [252, 0]
click at [689, 52] on span "Builder" at bounding box center [675, 50] width 34 height 14
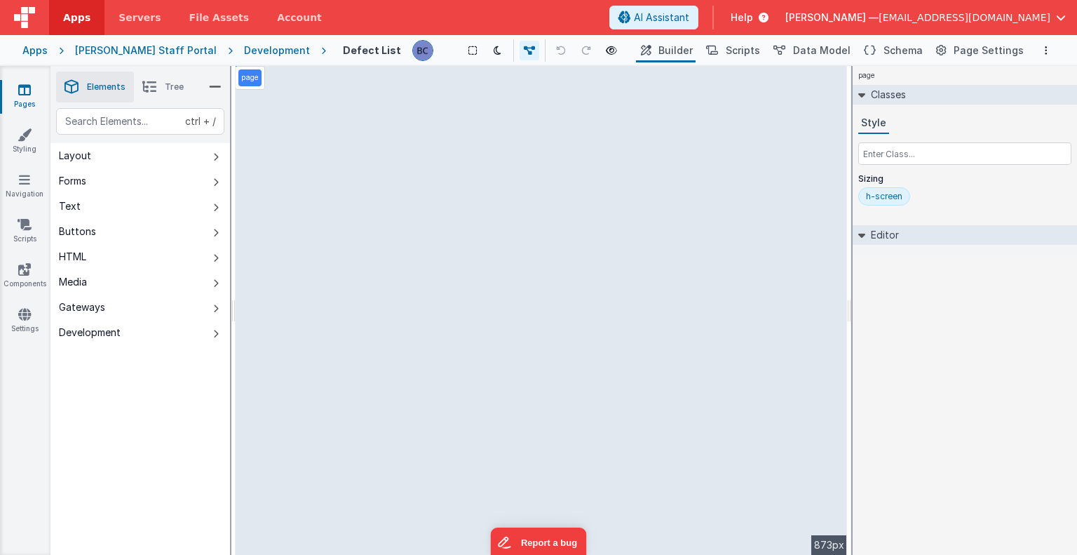
click at [244, 49] on div "Development" at bounding box center [277, 50] width 66 height 14
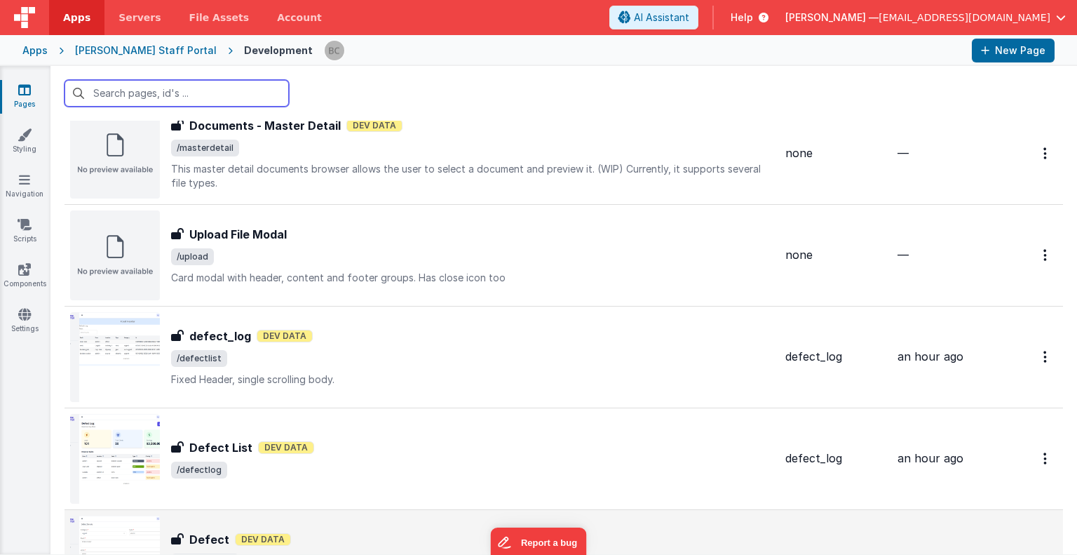
scroll to position [1694, 0]
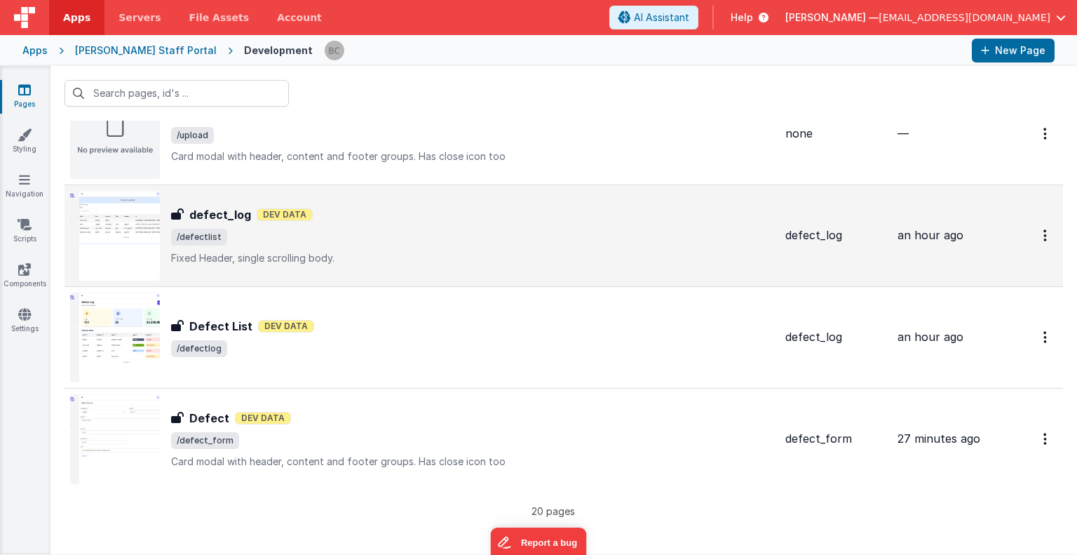
click at [138, 226] on img at bounding box center [115, 236] width 90 height 90
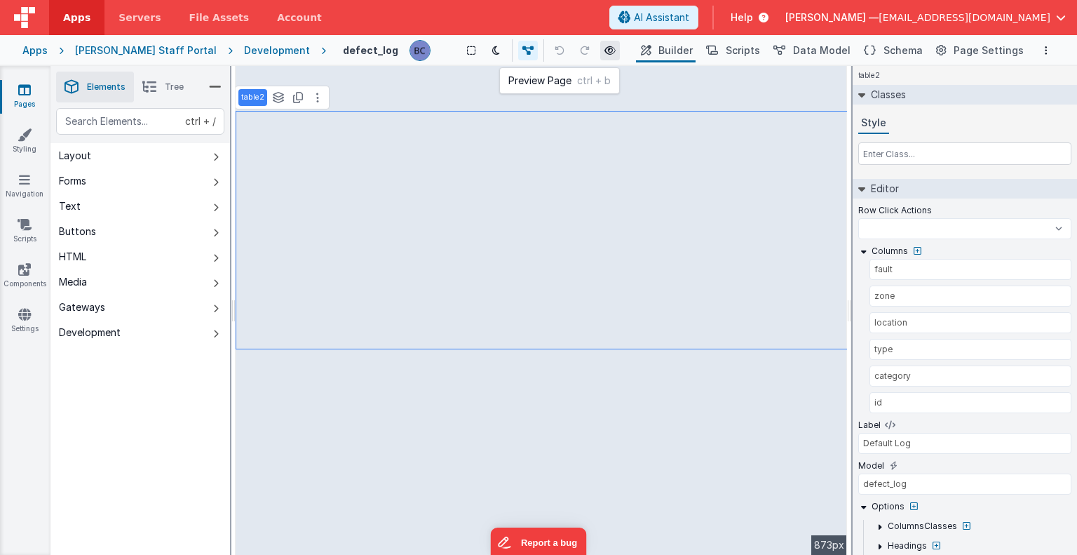
click at [604, 48] on icon at bounding box center [609, 51] width 11 height 10
select select
click at [244, 48] on div "Development" at bounding box center [277, 50] width 66 height 14
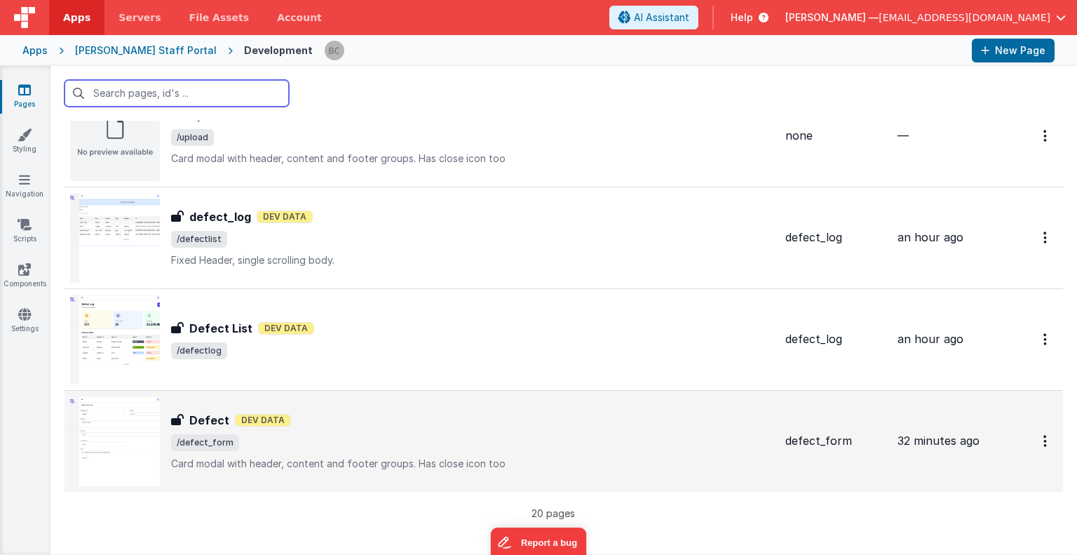
scroll to position [1694, 0]
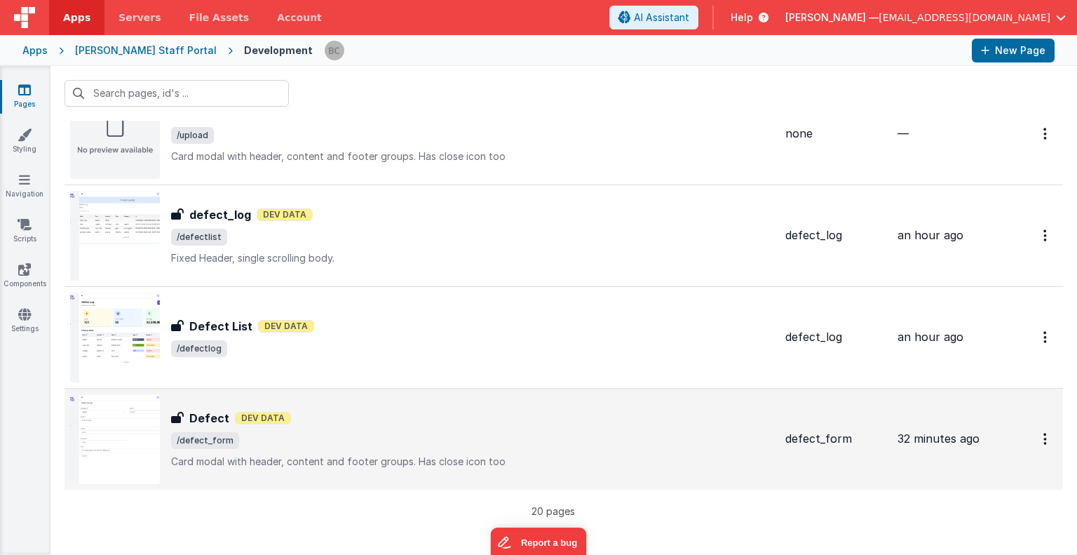
click at [120, 417] on img at bounding box center [115, 439] width 90 height 90
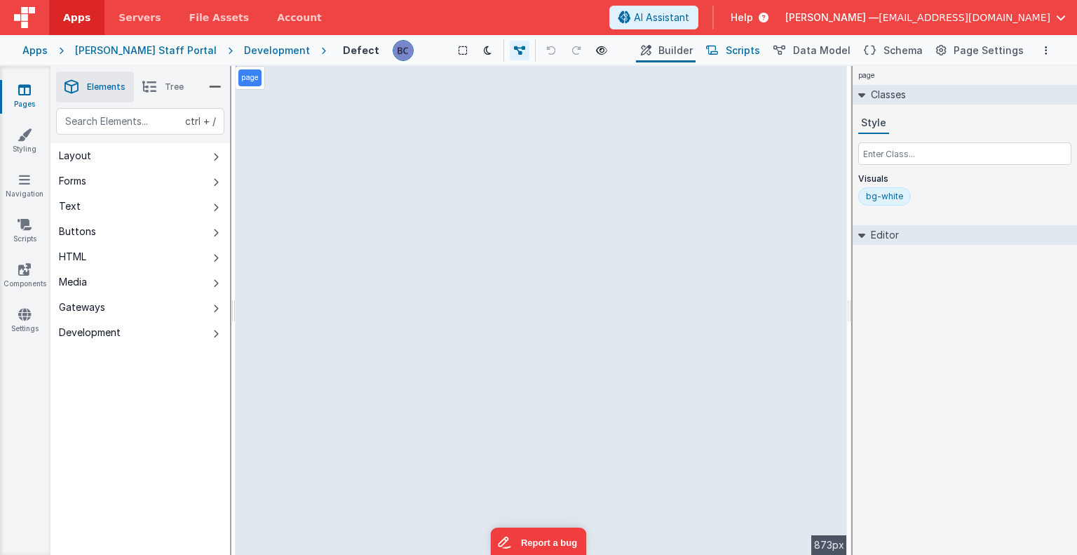
click at [755, 51] on span "Scripts" at bounding box center [743, 50] width 34 height 14
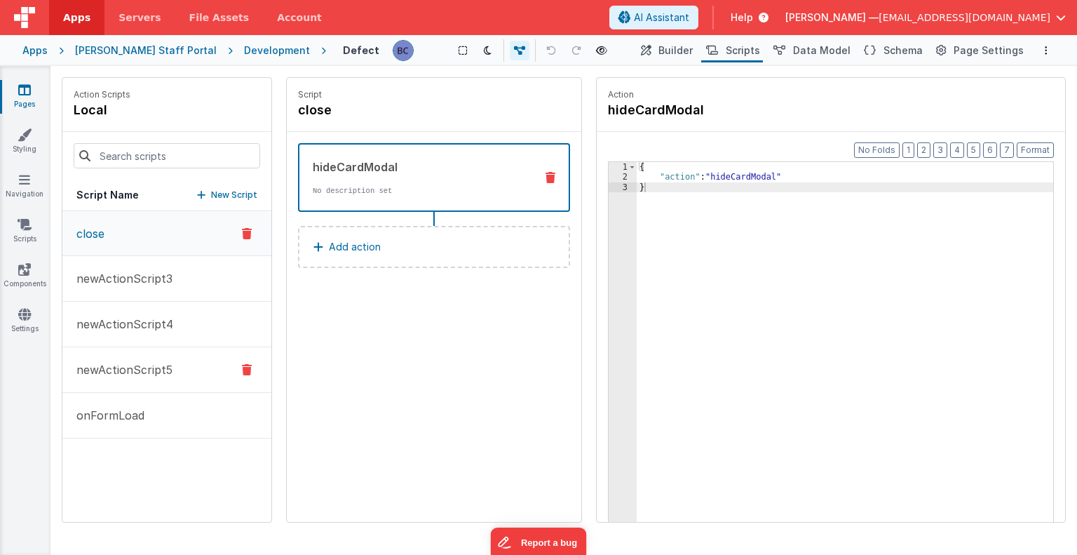
click at [157, 367] on p "newActionScript5" at bounding box center [120, 369] width 104 height 17
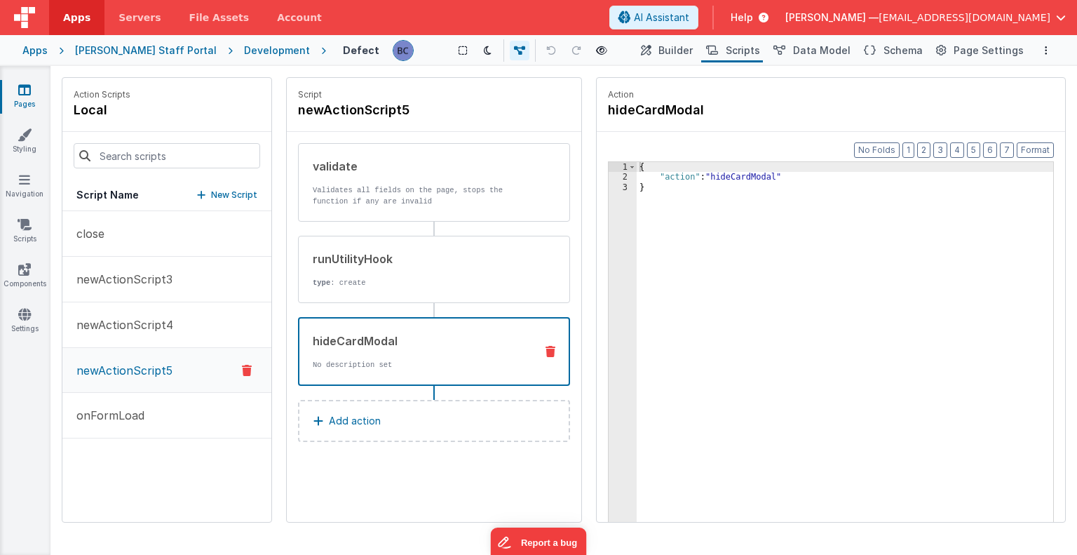
click at [407, 348] on div "hideCardModal No description set" at bounding box center [411, 351] width 224 height 38
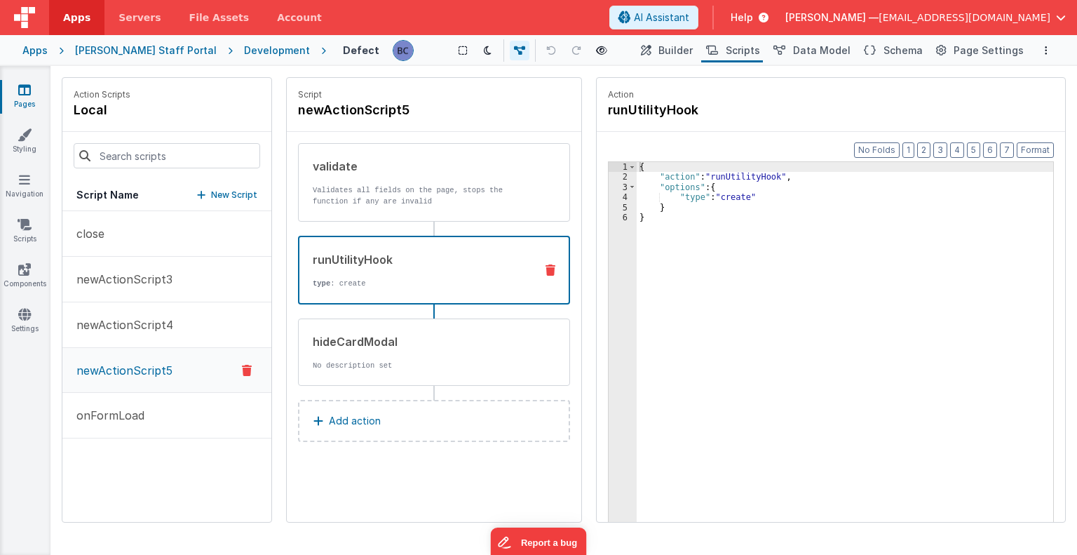
click at [396, 268] on div "runUtilityHook type : create" at bounding box center [411, 270] width 224 height 38
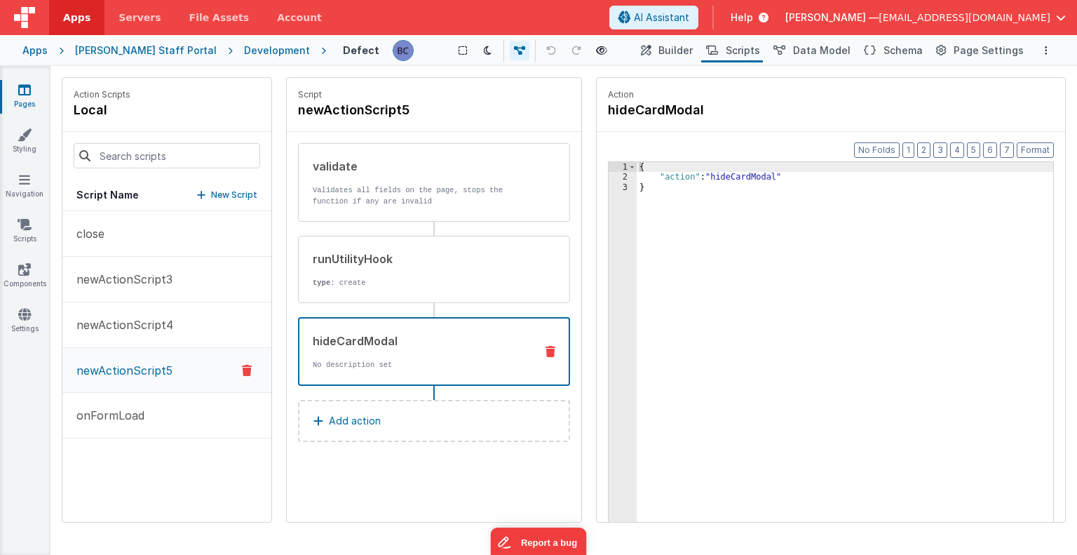
click at [406, 356] on div "hideCardModal No description set" at bounding box center [411, 351] width 224 height 38
click at [410, 277] on p "type : create" at bounding box center [419, 282] width 212 height 11
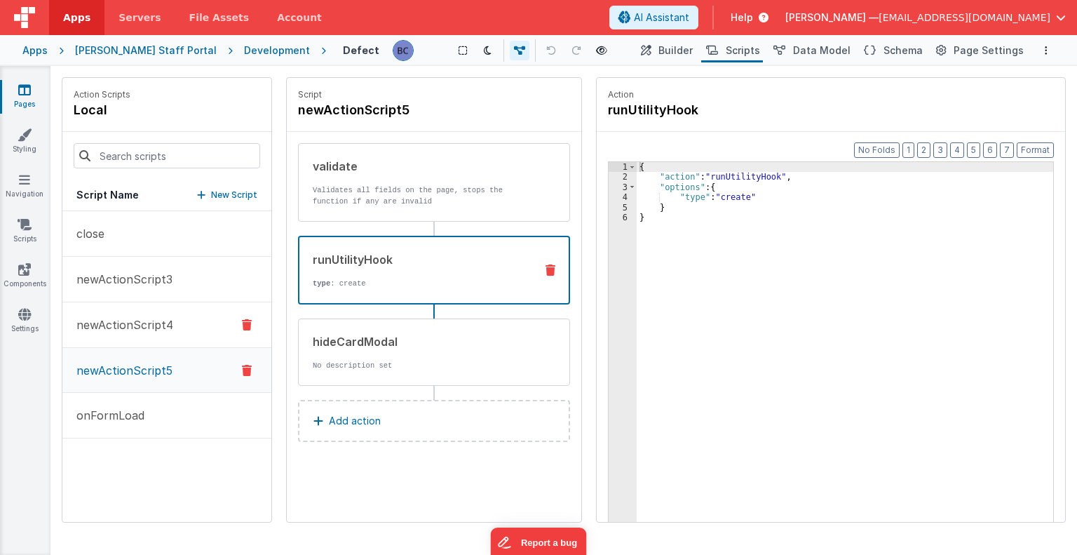
click at [157, 321] on p "newActionScript4" at bounding box center [120, 324] width 105 height 17
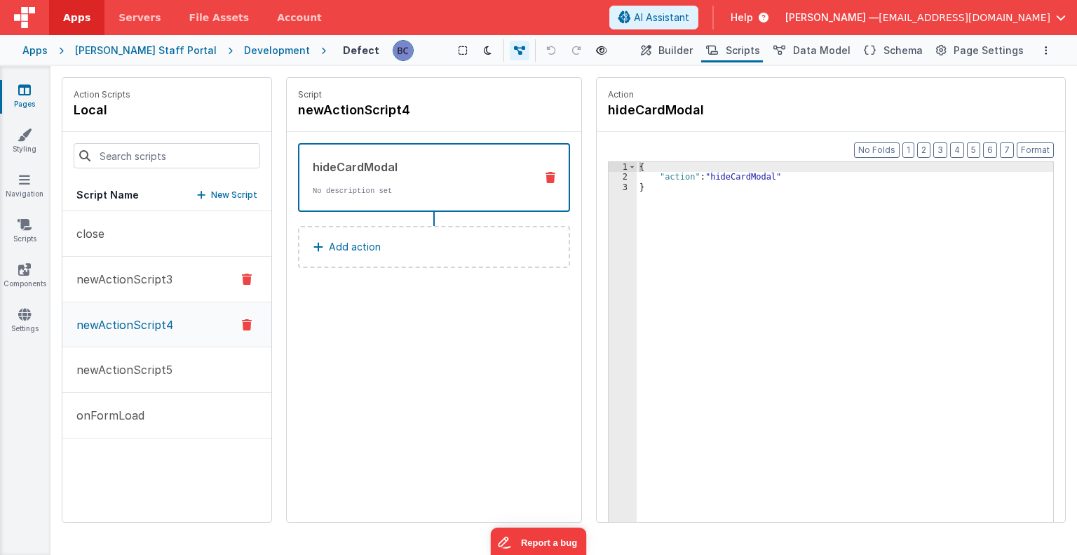
click at [152, 277] on p "newActionScript3" at bounding box center [120, 279] width 104 height 17
click at [146, 379] on button "newActionScript5" at bounding box center [166, 370] width 209 height 46
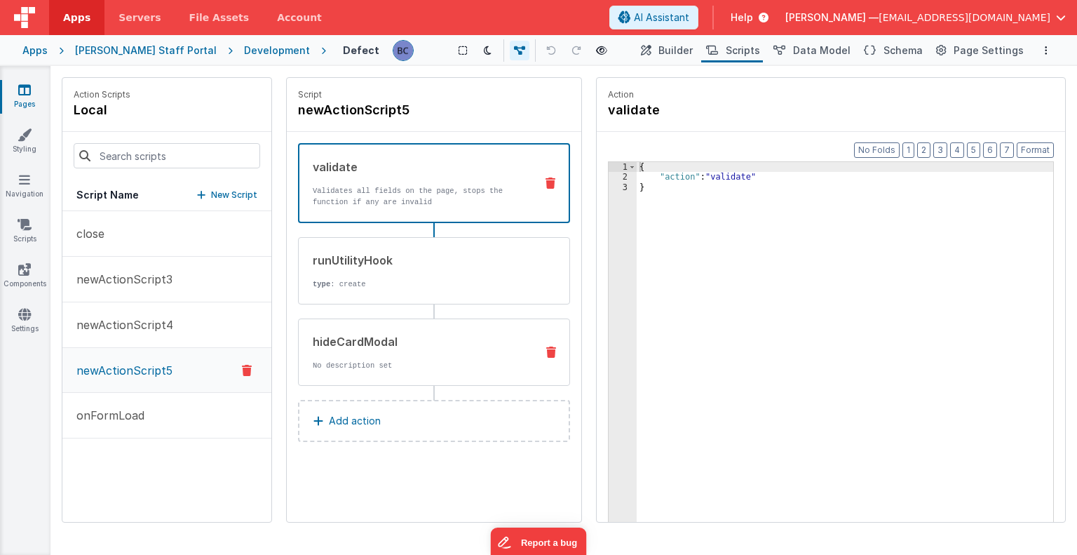
click at [553, 350] on icon at bounding box center [551, 351] width 10 height 11
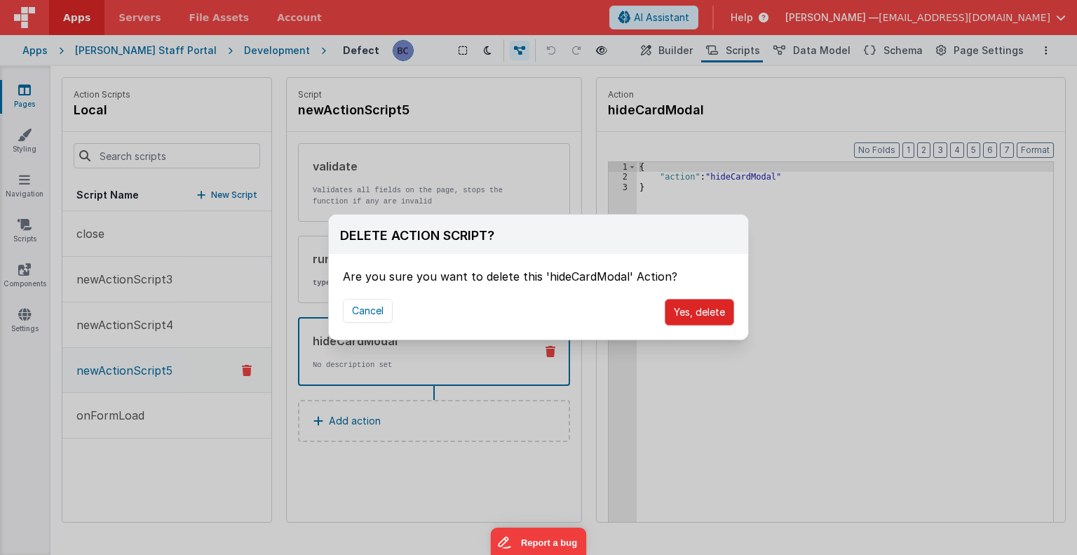
click at [704, 314] on button "Yes, delete" at bounding box center [699, 312] width 69 height 27
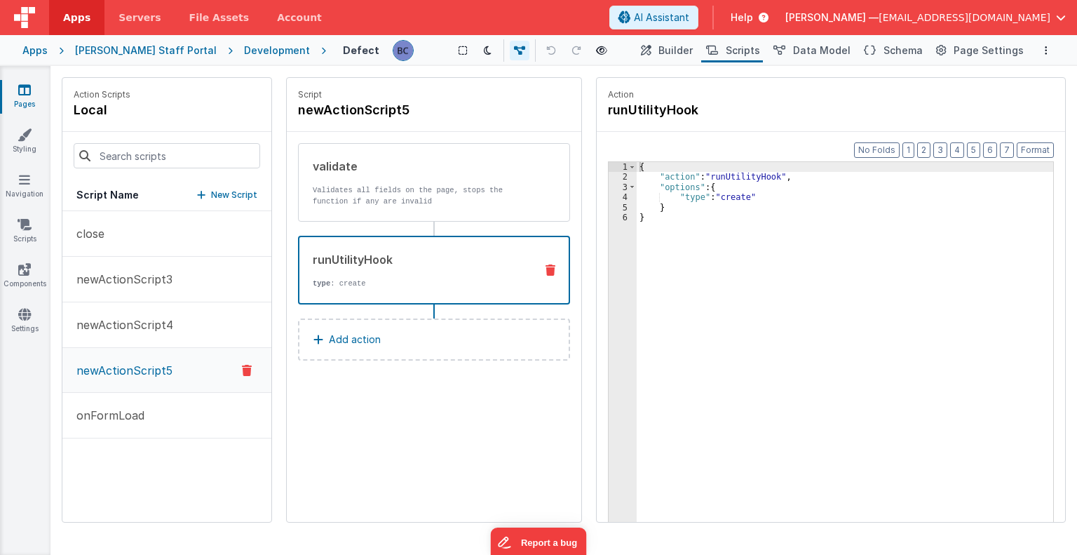
click at [419, 274] on div "runUtilityHook type : create" at bounding box center [411, 270] width 224 height 38
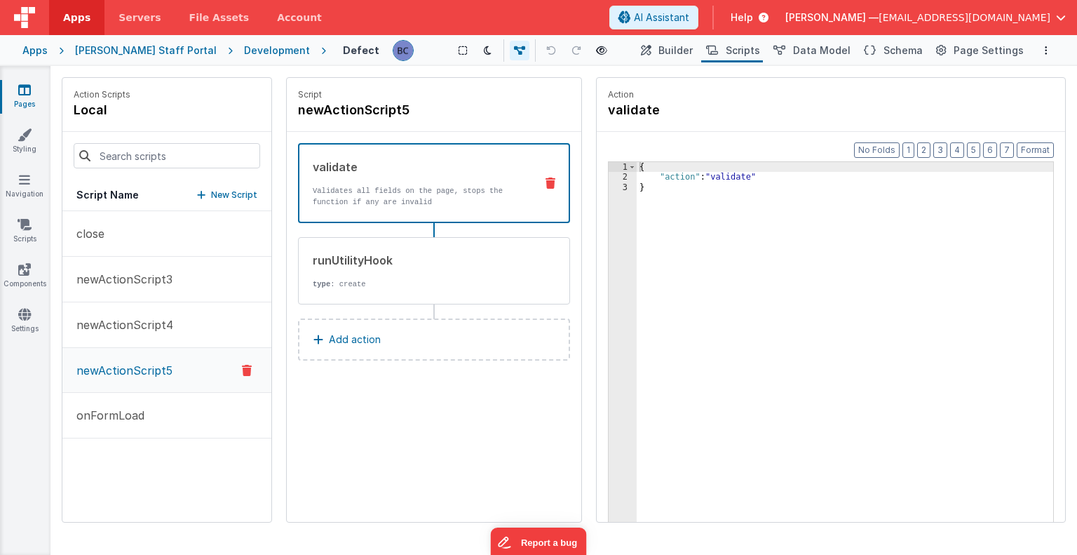
click at [432, 187] on p "Validates all fields on the page, stops the function if any are invalid" at bounding box center [418, 196] width 211 height 22
click at [686, 50] on span "Builder" at bounding box center [675, 50] width 34 height 14
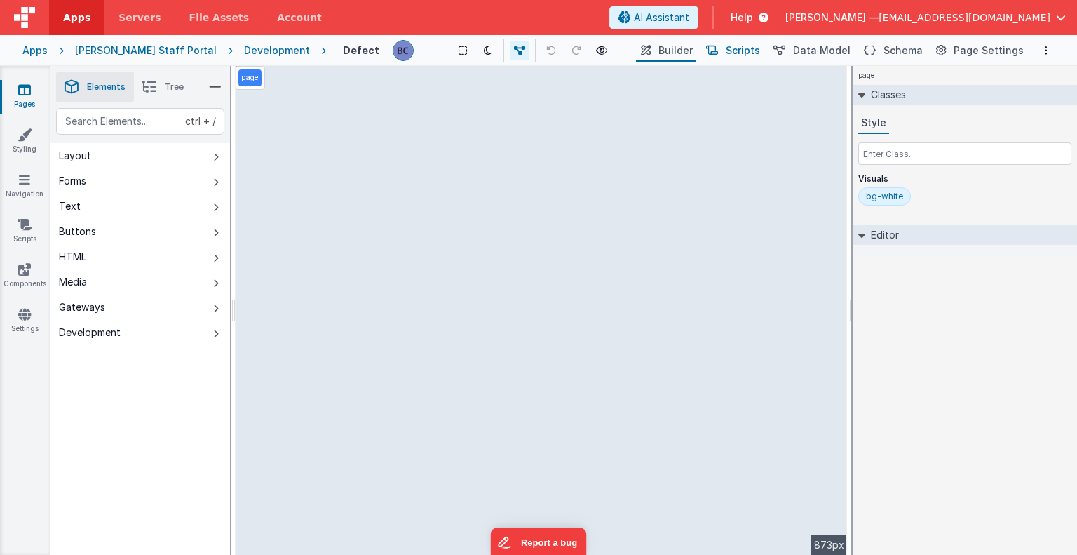
click at [751, 50] on span "Scripts" at bounding box center [743, 50] width 34 height 14
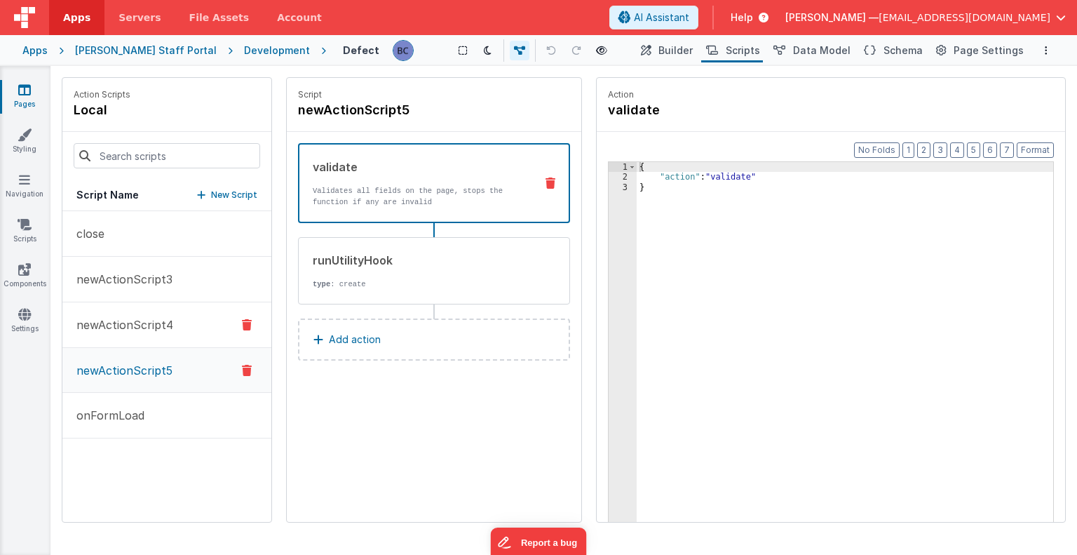
click at [134, 325] on p "newActionScript4" at bounding box center [120, 324] width 105 height 17
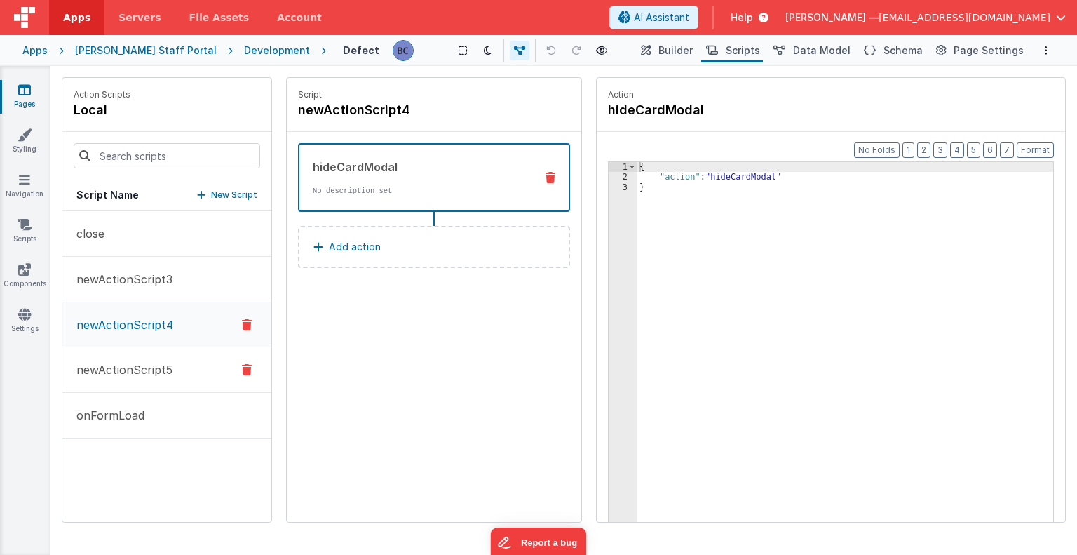
click at [132, 375] on p "newActionScript5" at bounding box center [120, 369] width 104 height 17
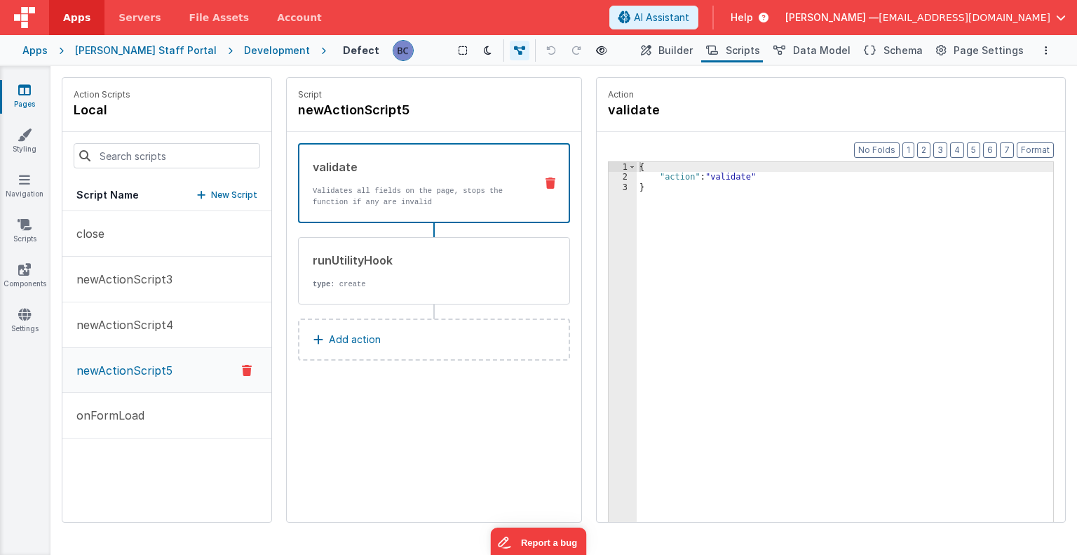
click at [367, 337] on p "Add action" at bounding box center [355, 339] width 52 height 17
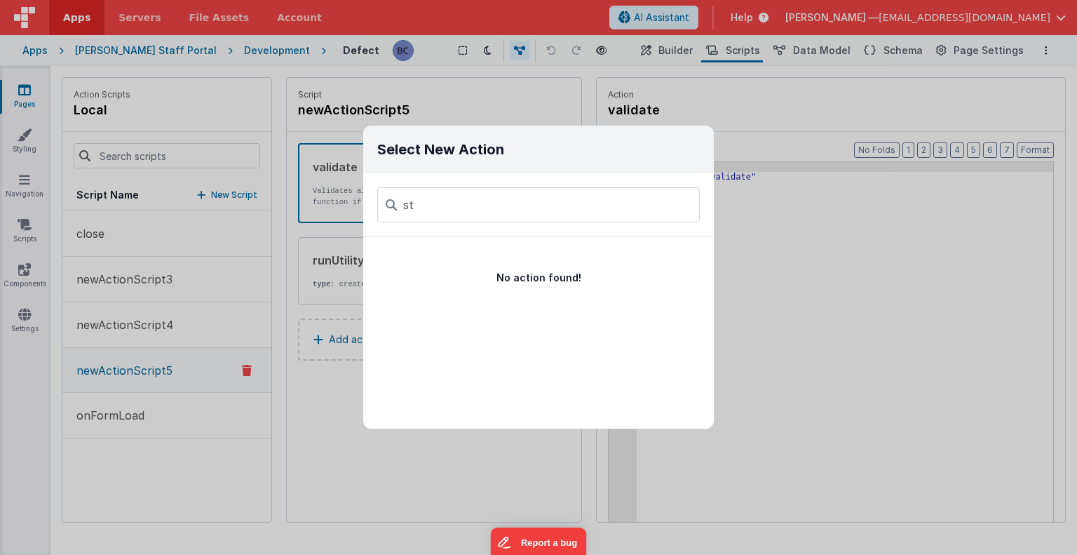
type input "s"
type input "cease"
click at [618, 297] on div "No action found!" at bounding box center [538, 332] width 351 height 191
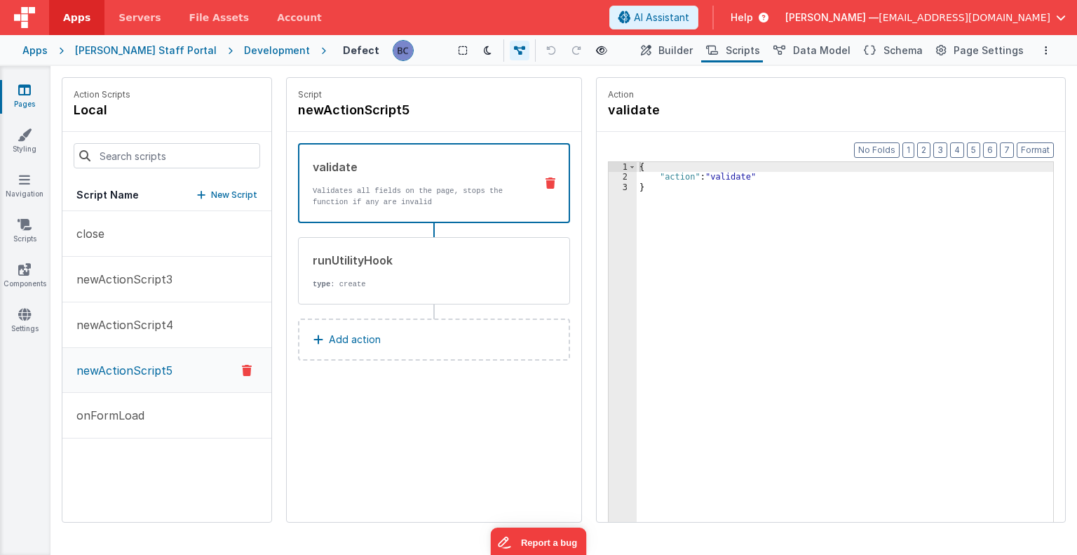
click at [747, 344] on div "Select New Action cease No action found!" at bounding box center [538, 277] width 1077 height 555
click at [244, 53] on div "Development" at bounding box center [277, 50] width 66 height 14
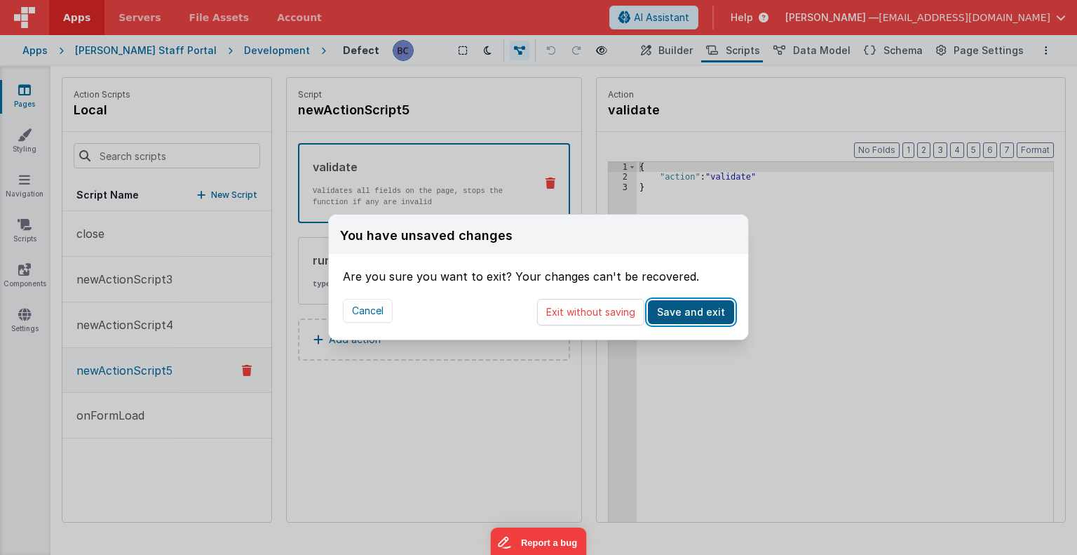
click at [682, 315] on button "Save and exit" at bounding box center [691, 312] width 86 height 24
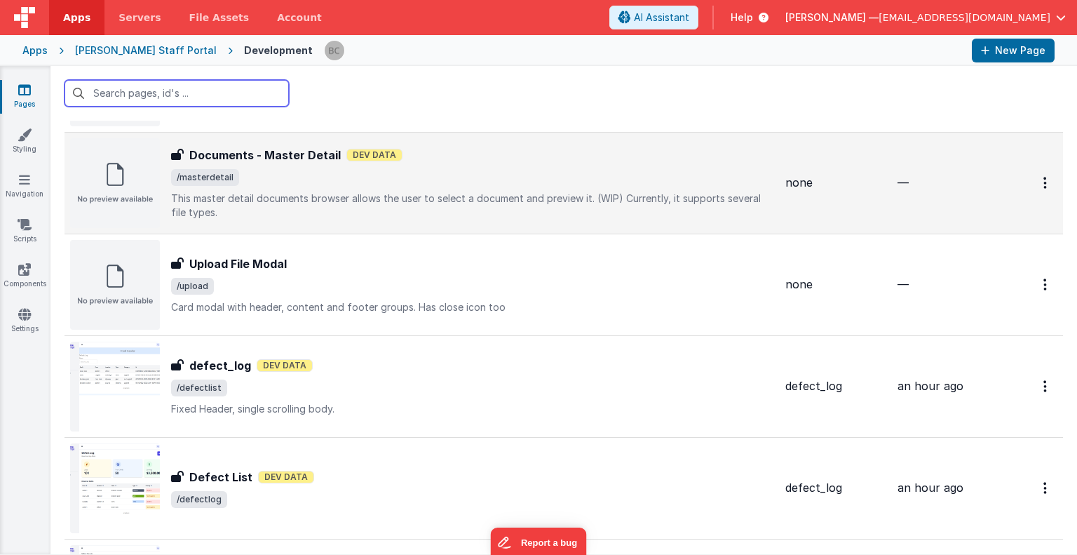
scroll to position [1694, 0]
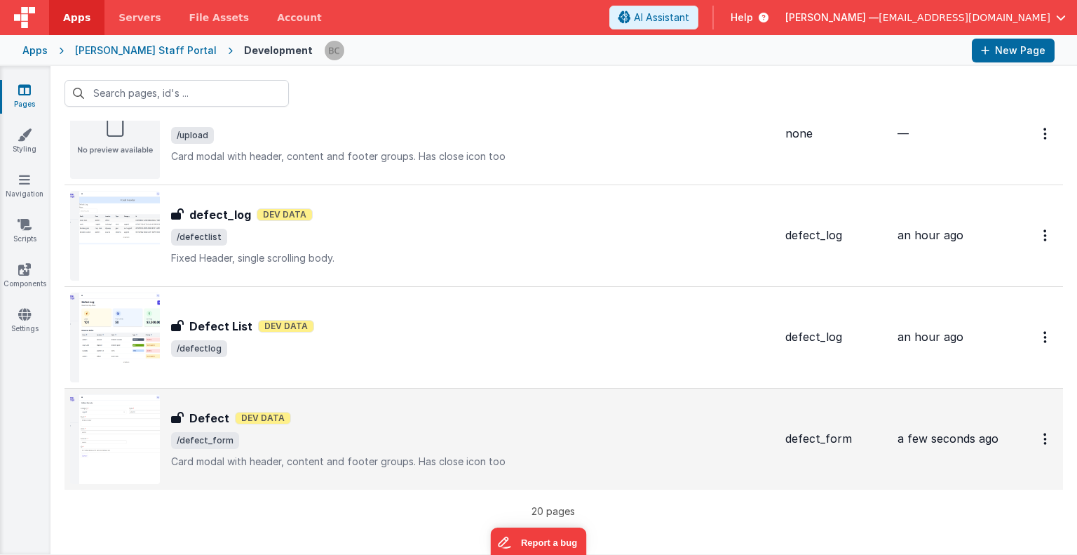
click at [113, 415] on img at bounding box center [115, 439] width 90 height 90
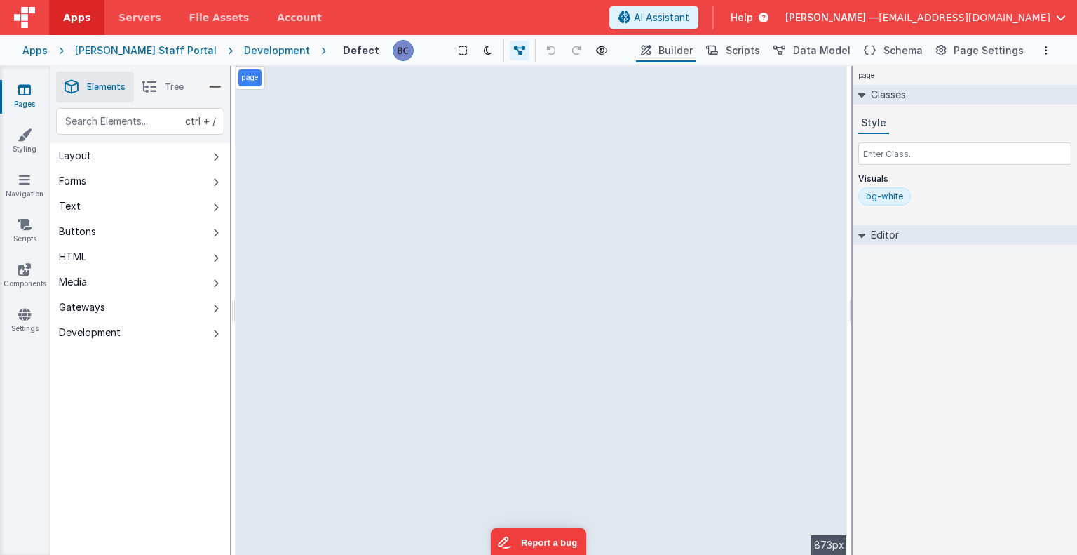
click at [244, 50] on div "Development" at bounding box center [277, 50] width 66 height 14
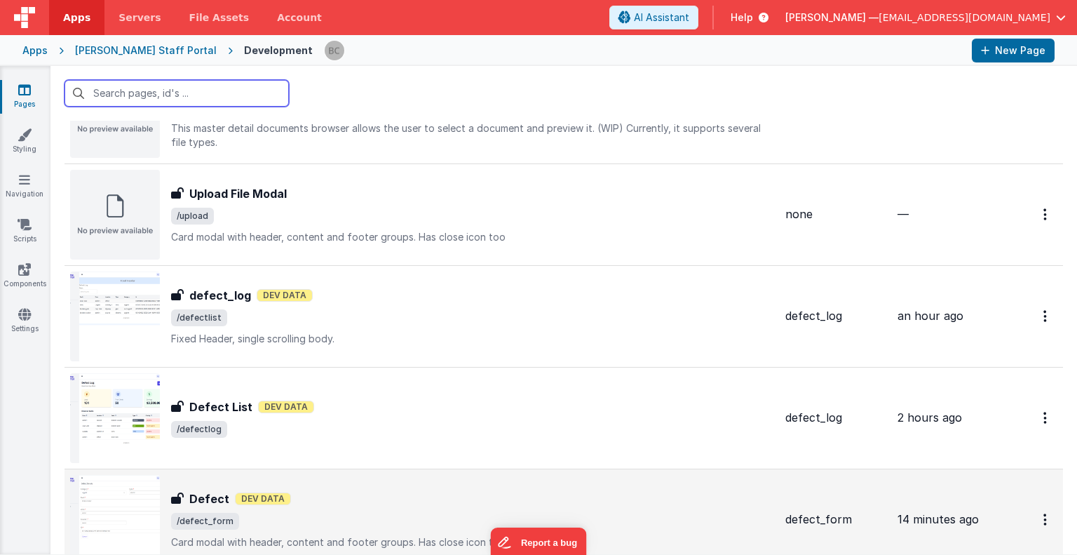
scroll to position [1694, 0]
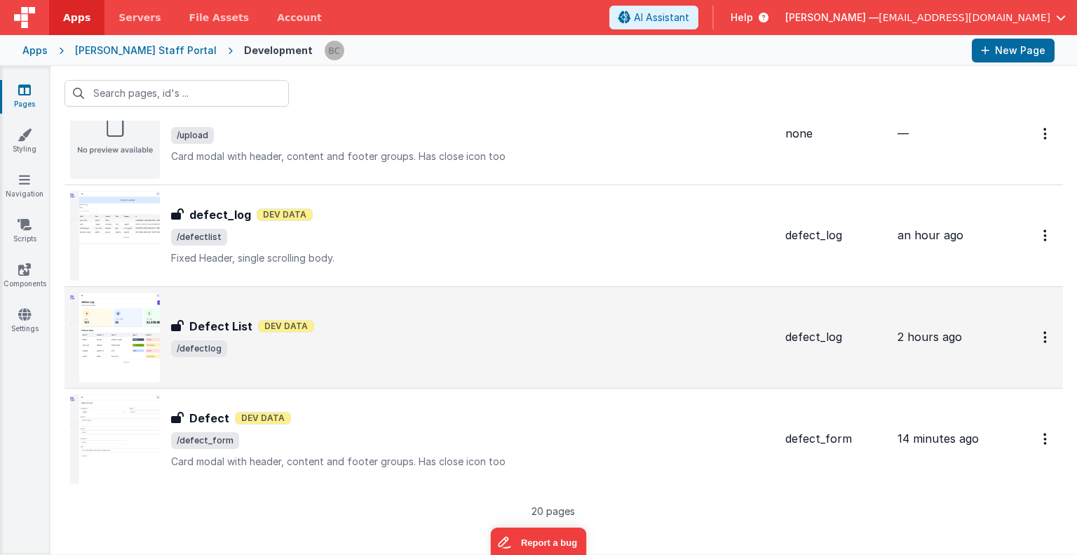
click at [127, 319] on img at bounding box center [115, 337] width 90 height 90
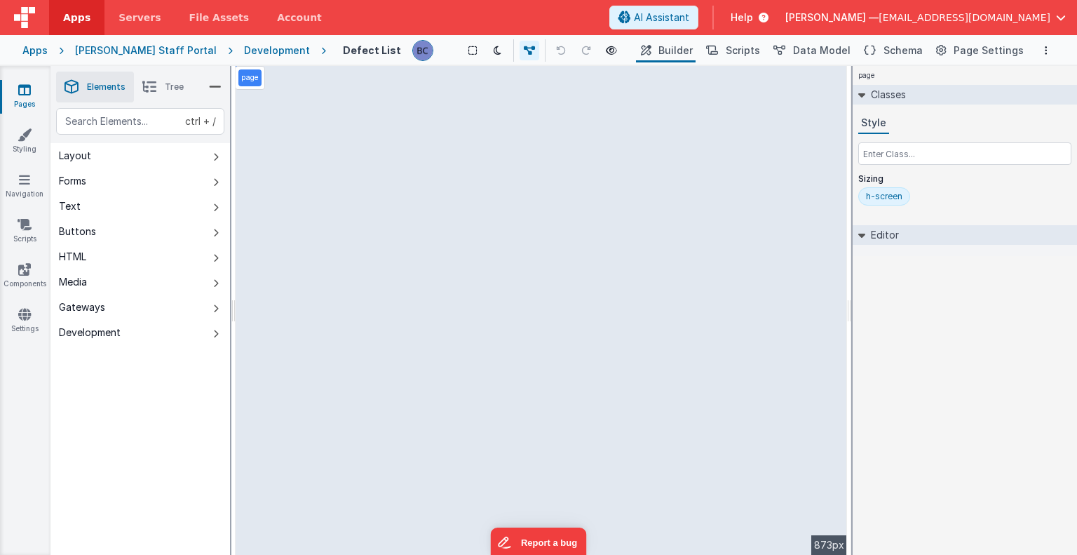
click at [244, 48] on div "Development" at bounding box center [277, 50] width 66 height 14
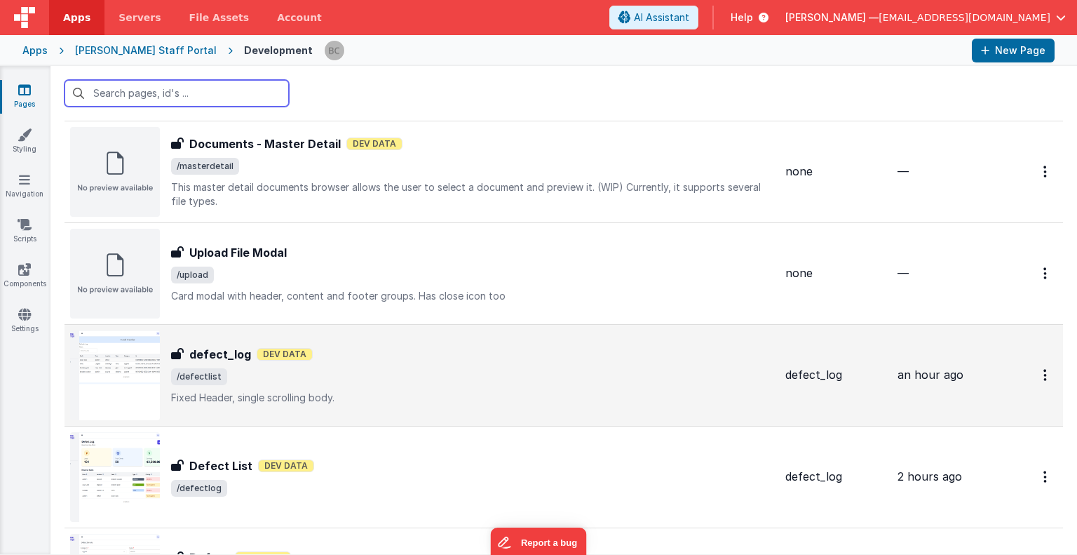
scroll to position [1694, 0]
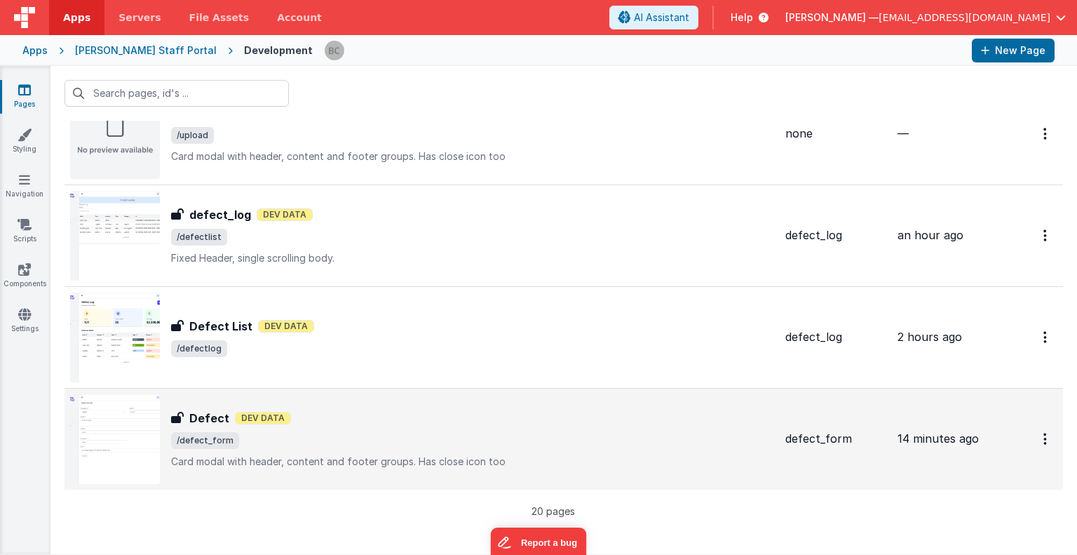
click at [150, 429] on img at bounding box center [115, 439] width 90 height 90
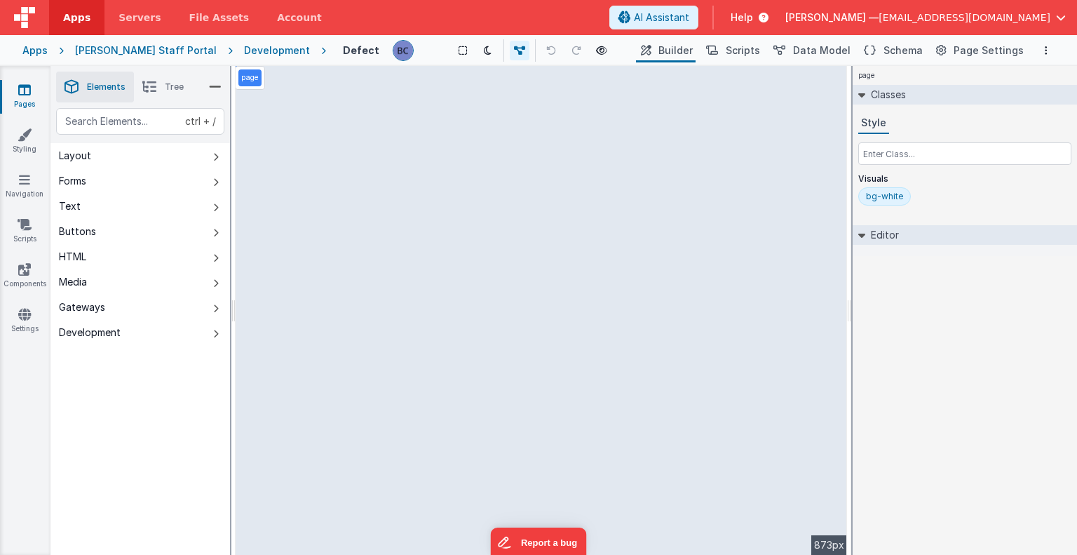
click at [244, 48] on div "Development" at bounding box center [277, 50] width 66 height 14
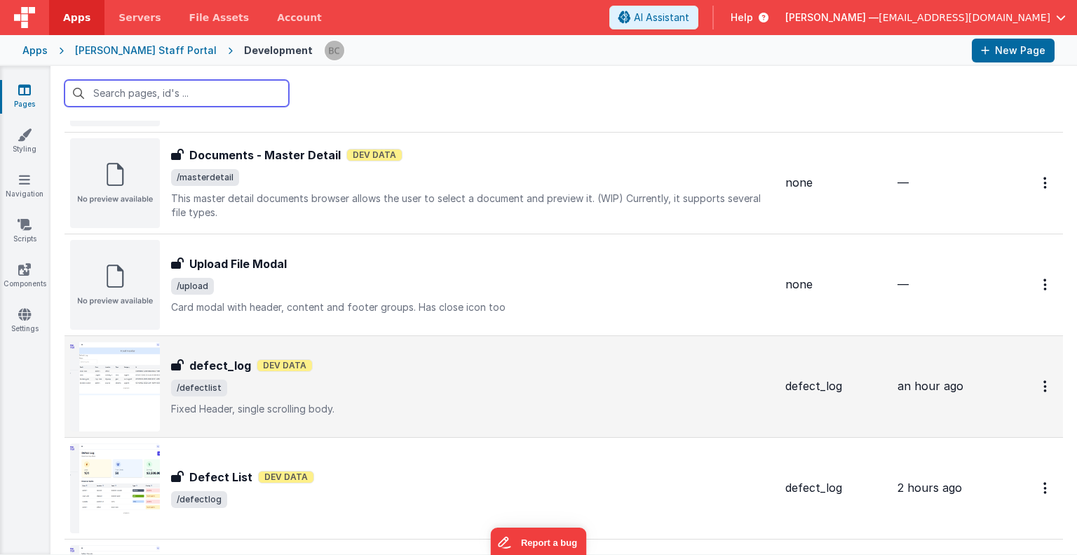
scroll to position [1694, 0]
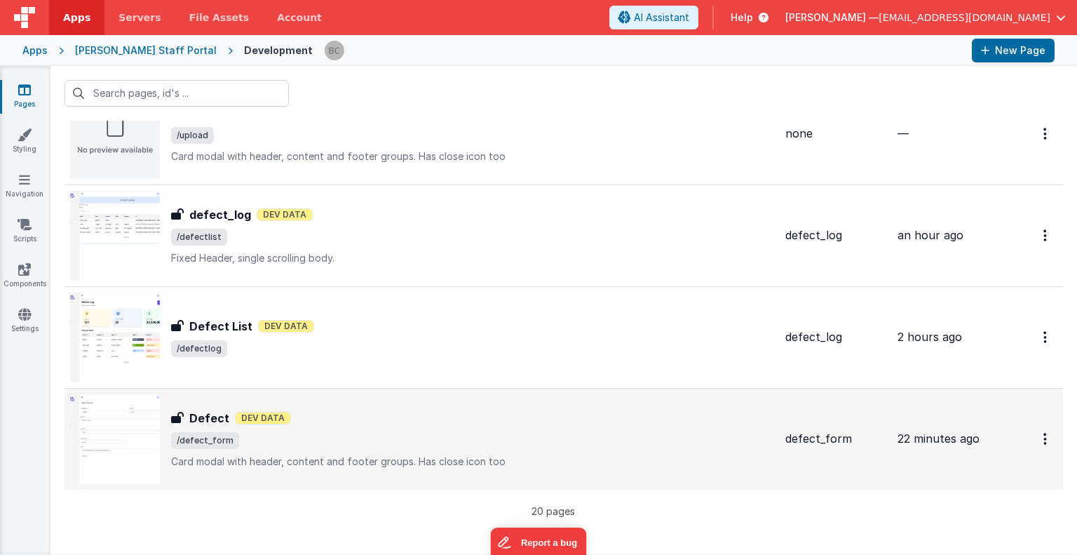
click at [127, 425] on img at bounding box center [115, 439] width 90 height 90
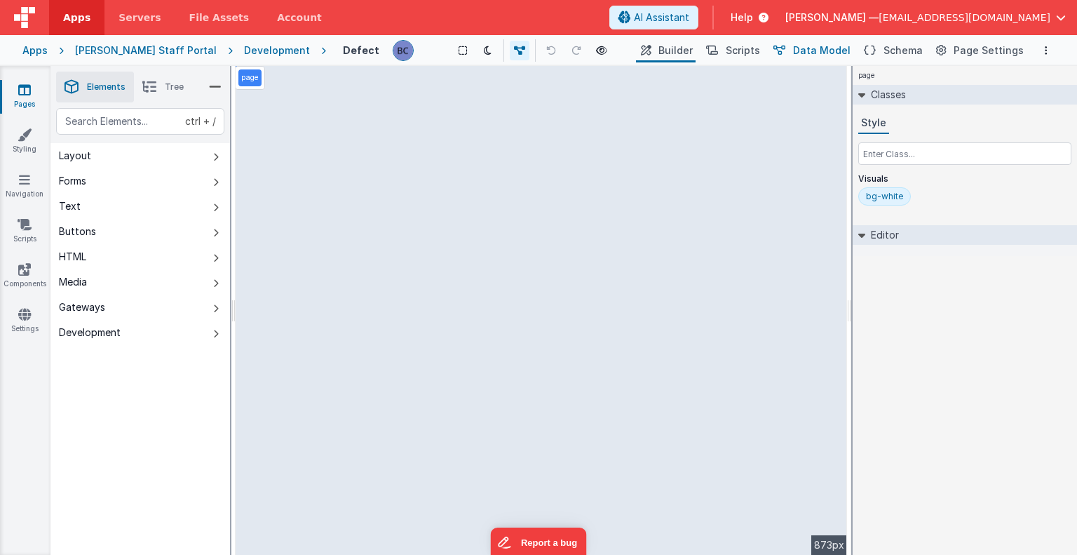
click at [817, 53] on span "Data Model" at bounding box center [822, 50] width 58 height 14
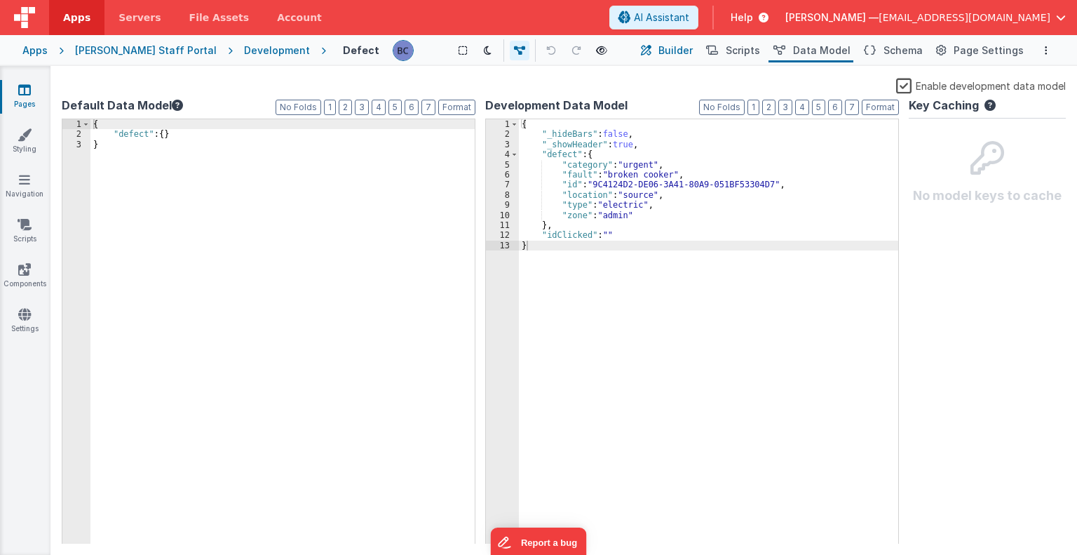
click at [687, 49] on span "Builder" at bounding box center [675, 50] width 34 height 14
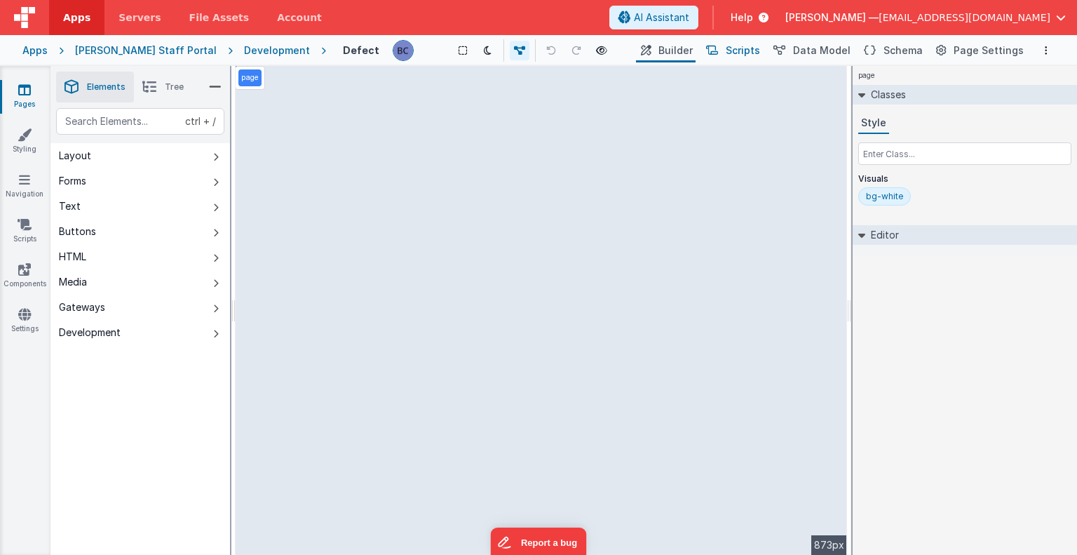
click at [749, 49] on span "Scripts" at bounding box center [743, 50] width 34 height 14
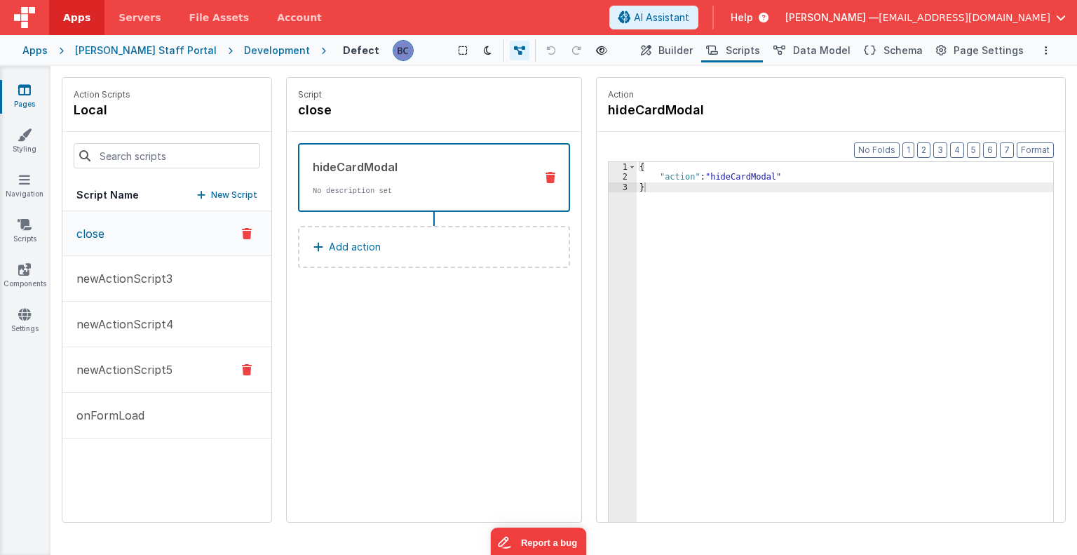
click at [163, 372] on p "newActionScript5" at bounding box center [120, 369] width 104 height 17
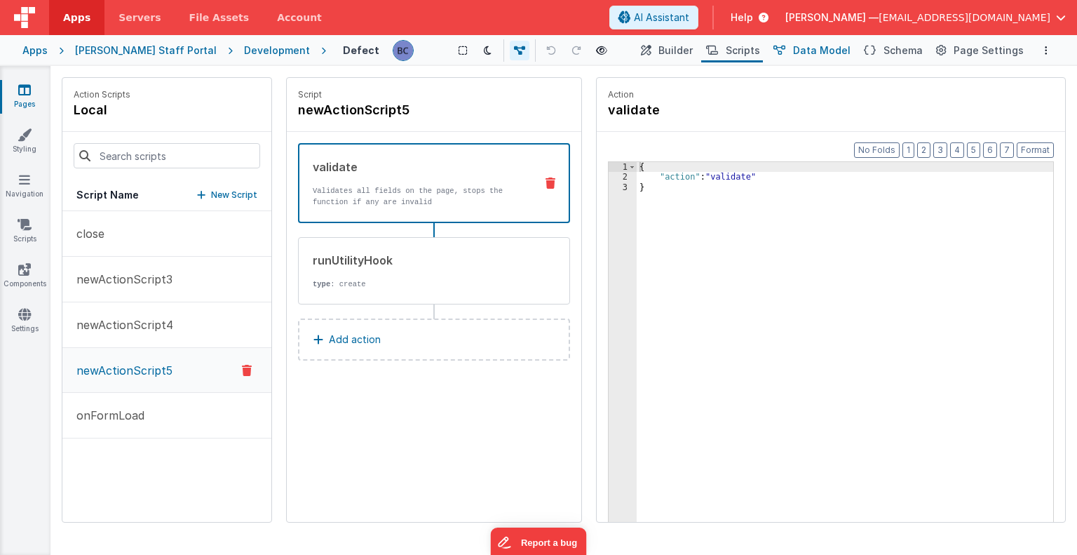
click at [832, 48] on span "Data Model" at bounding box center [822, 50] width 58 height 14
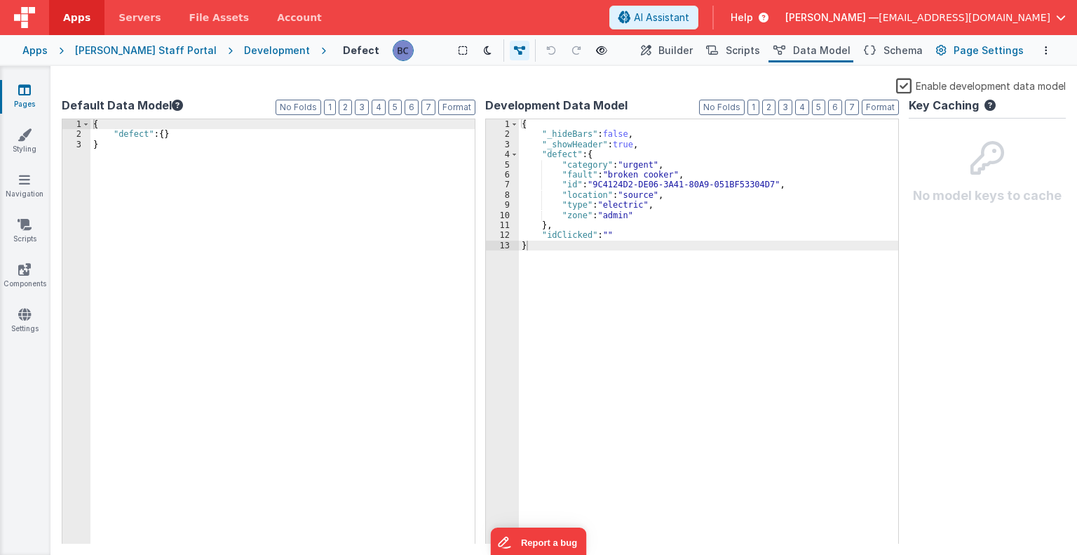
click at [976, 58] on button "Page Settings" at bounding box center [978, 51] width 95 height 24
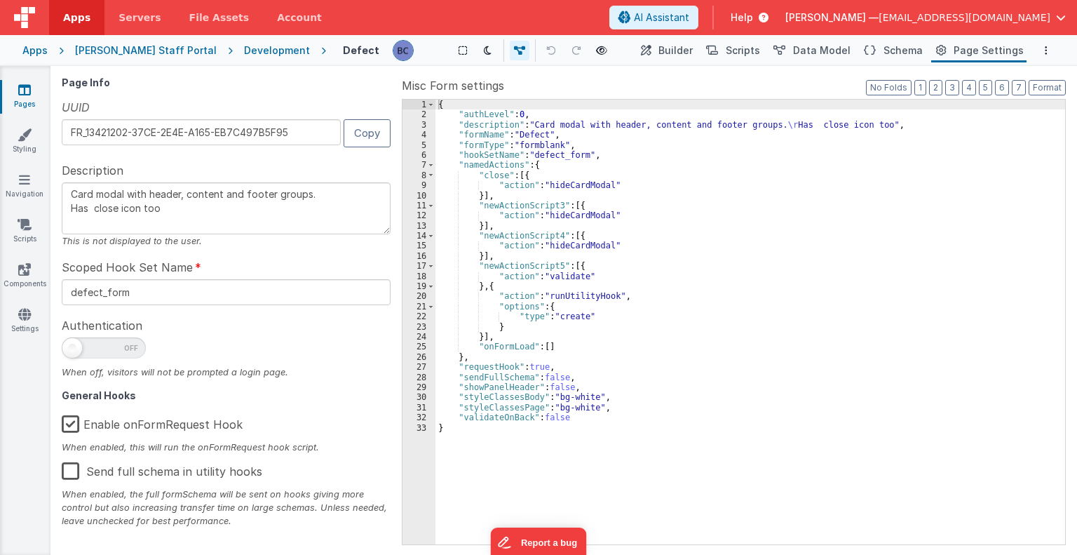
click at [69, 422] on label "Enable onFormRequest Hook" at bounding box center [152, 422] width 181 height 30
click at [0, 0] on input "Enable onFormRequest Hook" at bounding box center [0, 0] width 0 height 0
type textarea "Card modal with header, content and footer groups. Has close icon too"
click at [751, 48] on span "Scripts" at bounding box center [743, 50] width 34 height 14
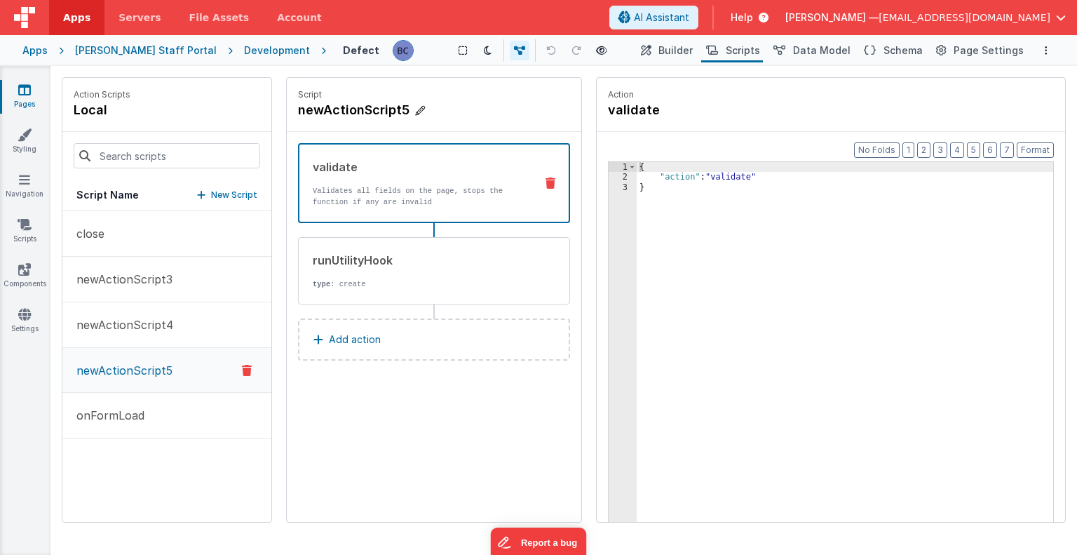
click at [406, 111] on h4 "newActionScript5" at bounding box center [403, 110] width 210 height 20
drag, startPoint x: 419, startPoint y: 109, endPoint x: 300, endPoint y: 125, distance: 119.6
click at [300, 125] on div "Script newActionScript5" at bounding box center [434, 105] width 295 height 54
type input "create"
click at [387, 395] on div "Script create validate Validates all fields on the page, stops the function if …" at bounding box center [434, 300] width 295 height 444
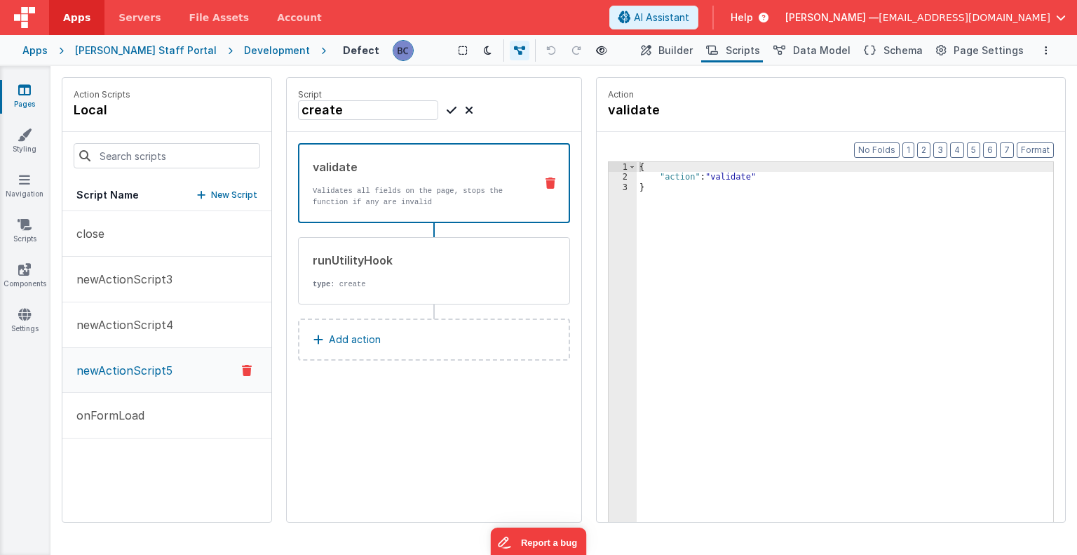
click at [447, 110] on icon at bounding box center [452, 110] width 10 height 17
click at [682, 54] on span "Builder" at bounding box center [675, 50] width 34 height 14
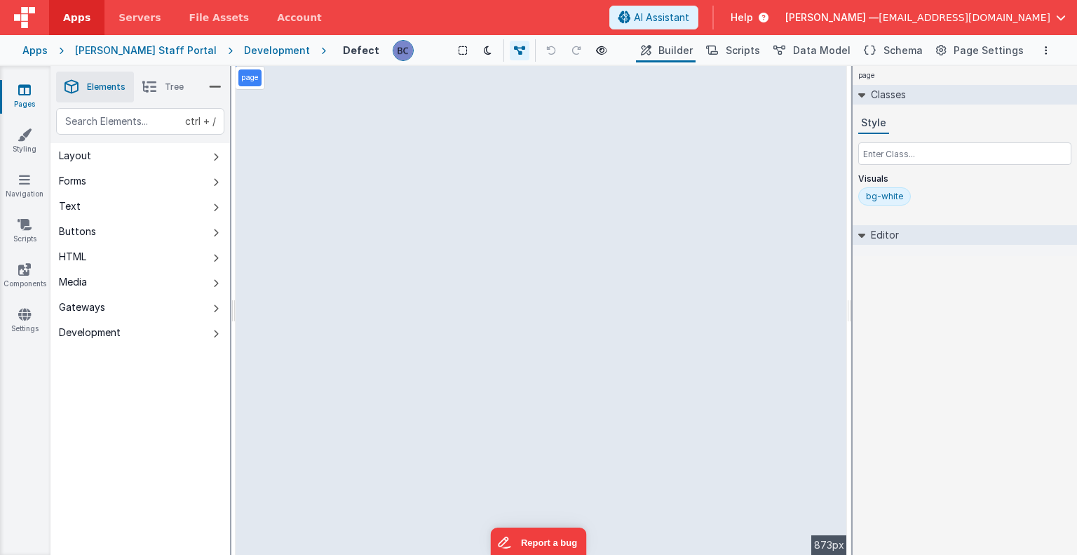
select select "create"
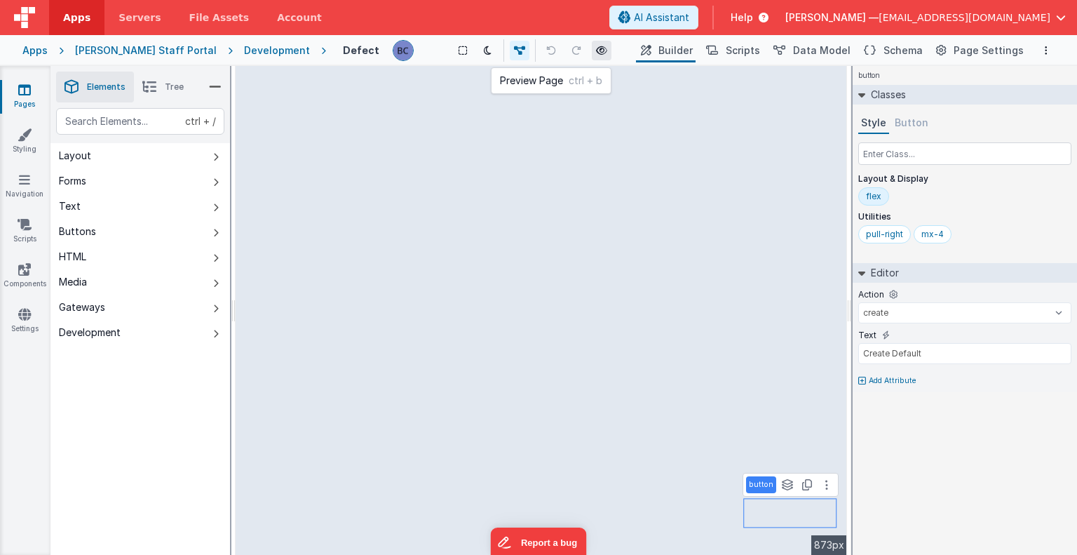
click at [596, 53] on icon at bounding box center [601, 51] width 11 height 10
click at [753, 16] on span "Help" at bounding box center [742, 18] width 22 height 14
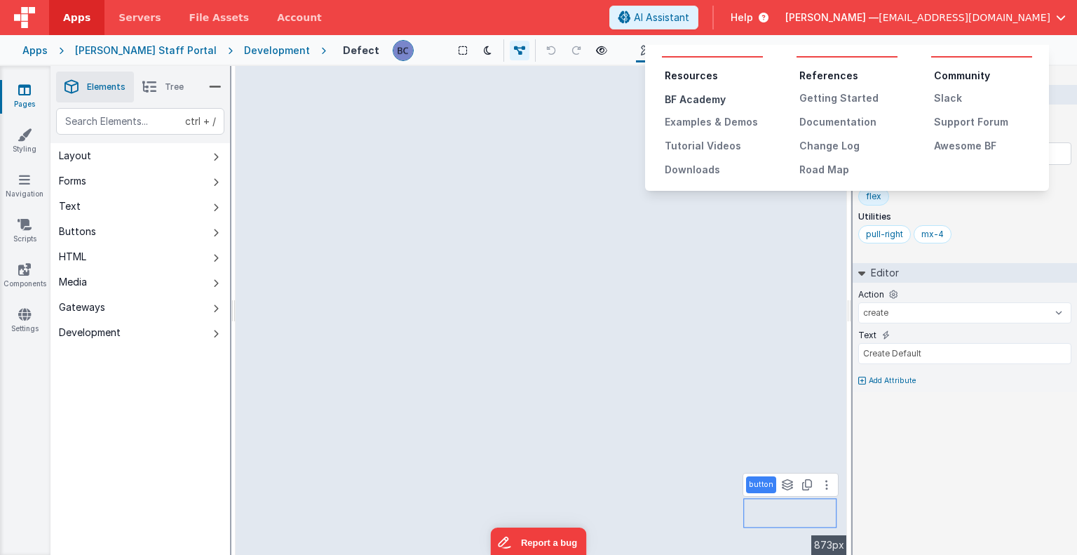
click at [698, 96] on div "BF Academy" at bounding box center [714, 100] width 98 height 14
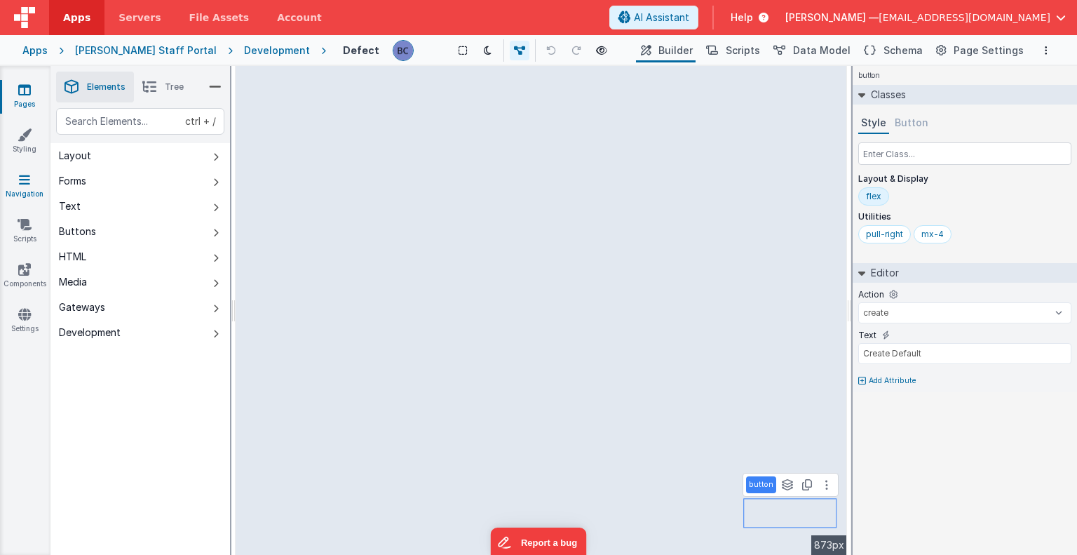
click at [27, 181] on icon at bounding box center [24, 180] width 11 height 14
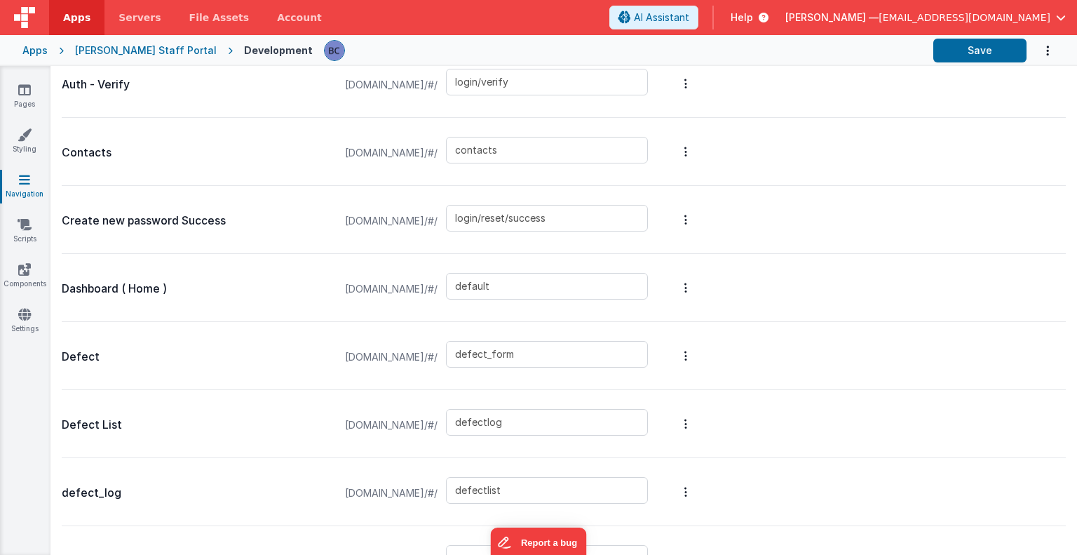
scroll to position [631, 0]
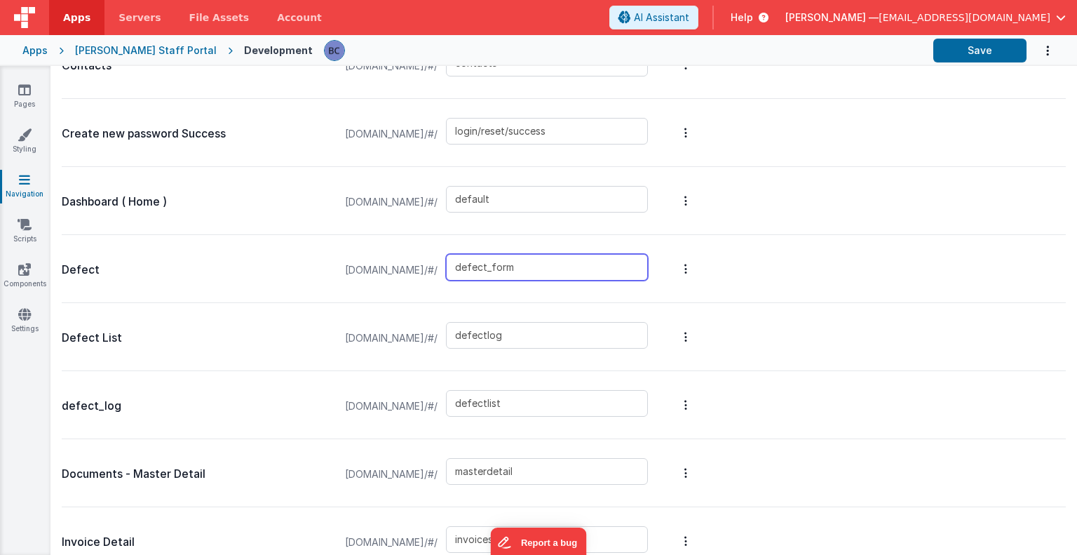
drag, startPoint x: 592, startPoint y: 266, endPoint x: 501, endPoint y: 267, distance: 90.5
click at [501, 267] on div "[DOMAIN_NAME]/#/ defect_form" at bounding box center [497, 269] width 320 height 53
paste input "modal"
type input "defectmodal"
click at [981, 50] on button "Save" at bounding box center [979, 51] width 93 height 24
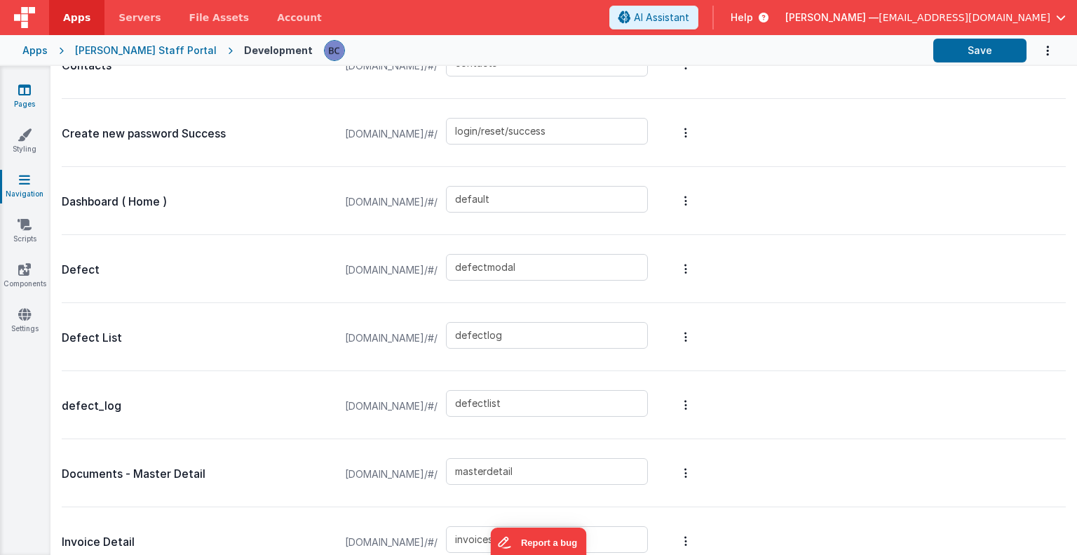
click at [20, 90] on icon at bounding box center [24, 90] width 13 height 14
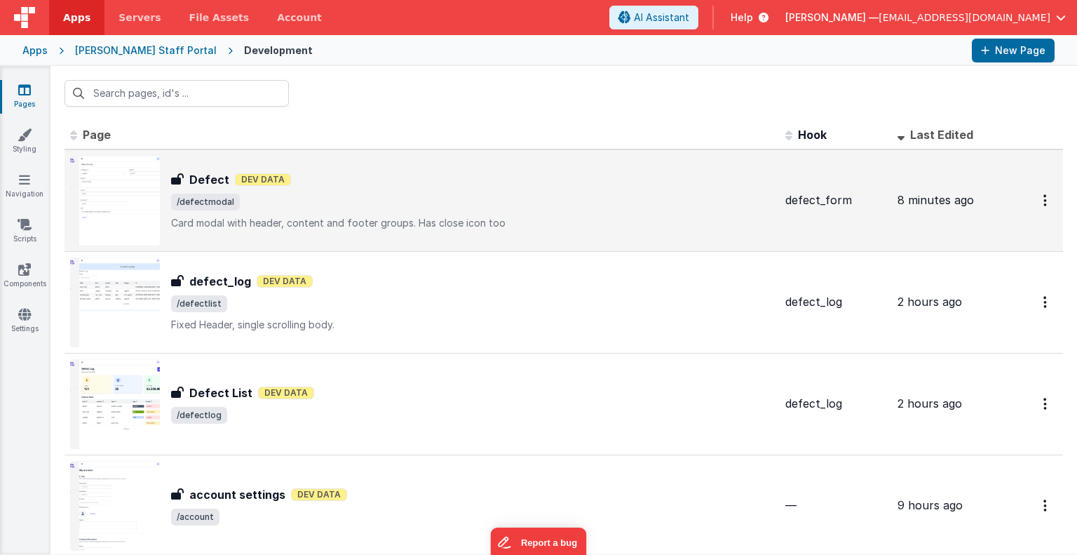
click at [140, 198] on img at bounding box center [115, 201] width 90 height 90
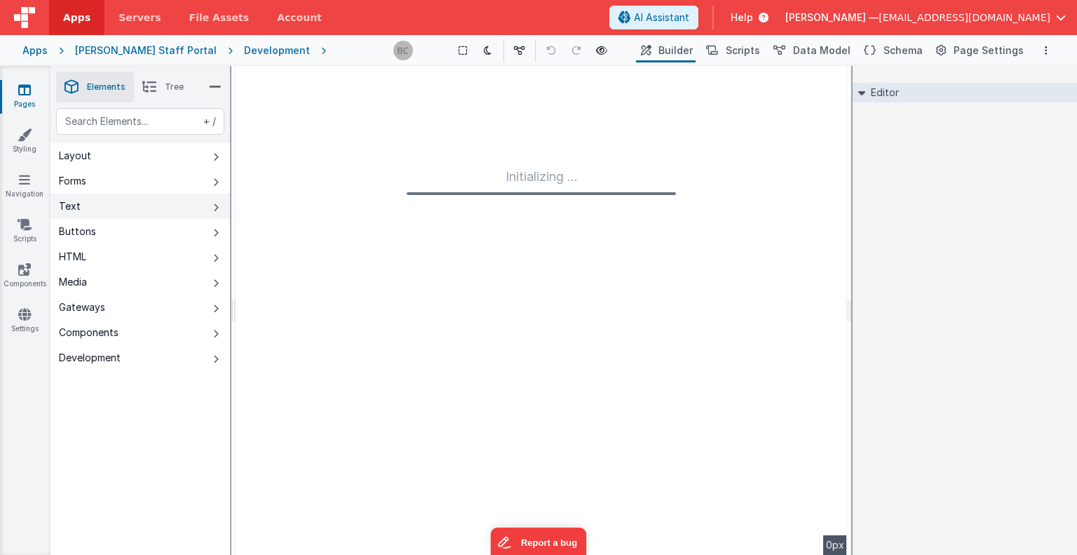
click at [140, 198] on button "Text" at bounding box center [140, 206] width 180 height 25
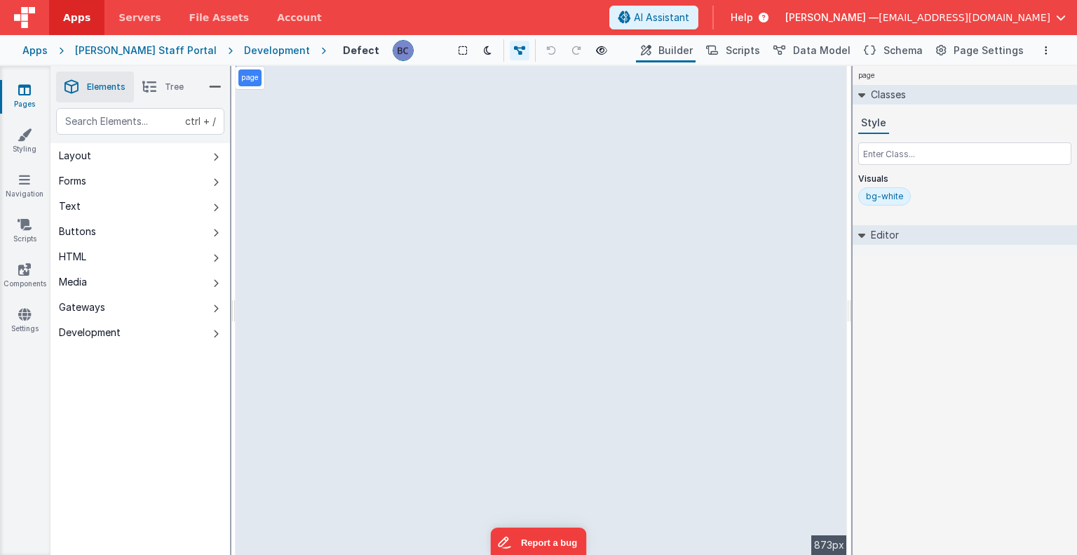
click at [343, 51] on h4 "Defect" at bounding box center [361, 50] width 36 height 11
click at [354, 53] on input "Defect" at bounding box center [347, 50] width 157 height 21
type input "Defect Modal"
click at [425, 19] on header "Apps Servers File Assets Account Some FUTURE Slot AI Assistant Help [PERSON_NAM…" at bounding box center [538, 17] width 1077 height 35
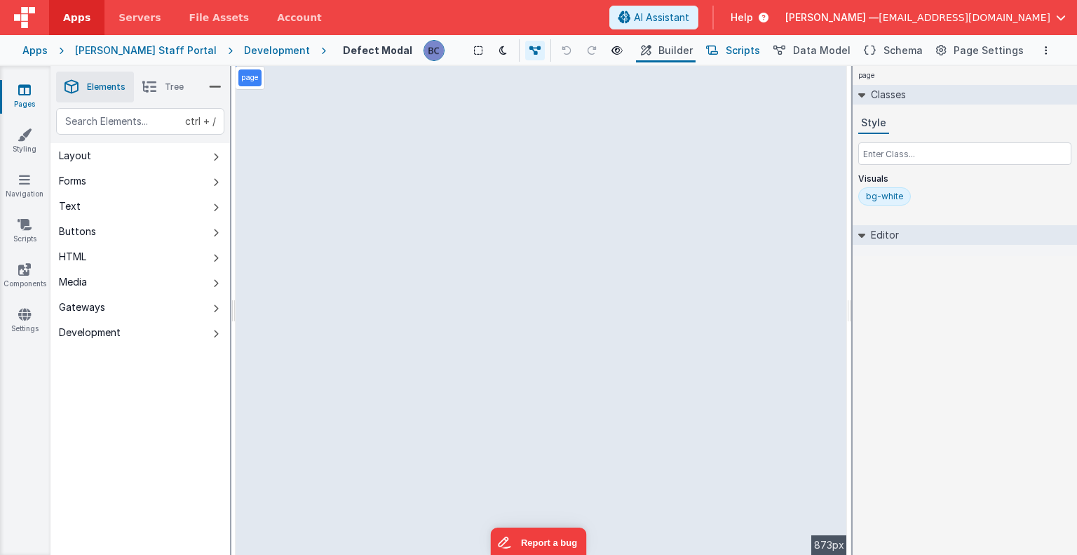
click at [747, 46] on span "Scripts" at bounding box center [743, 50] width 34 height 14
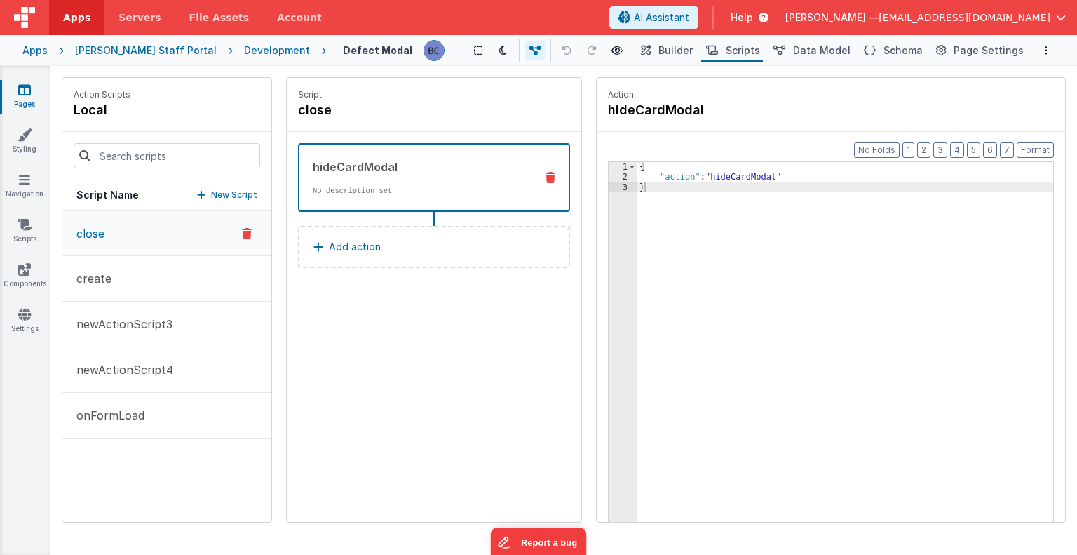
click at [367, 243] on p "Add action" at bounding box center [355, 246] width 52 height 17
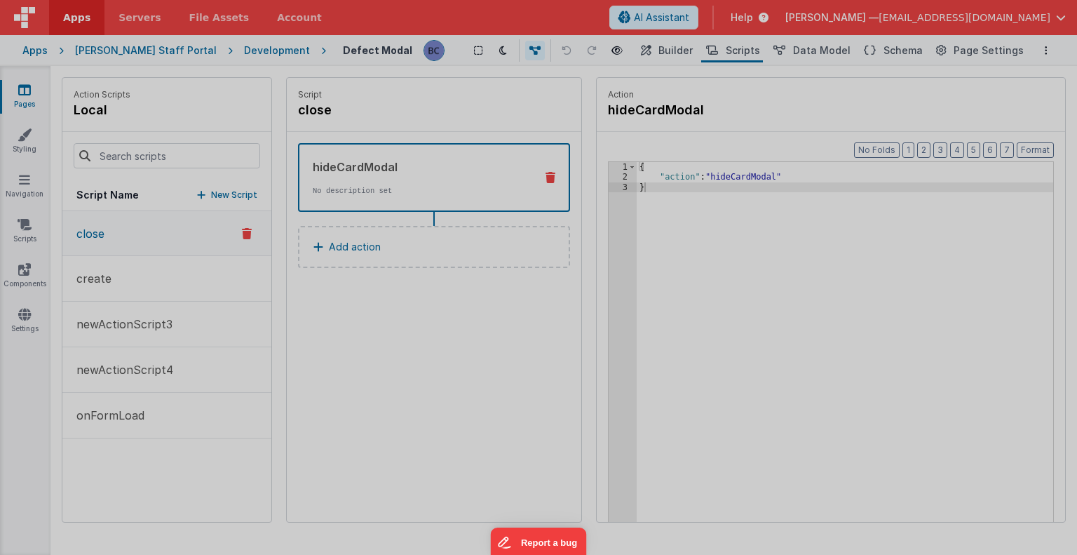
click at [342, 290] on div "Select New Action Function - Runs JavaScript Clipboard - copy model field runUt…" at bounding box center [538, 277] width 1077 height 555
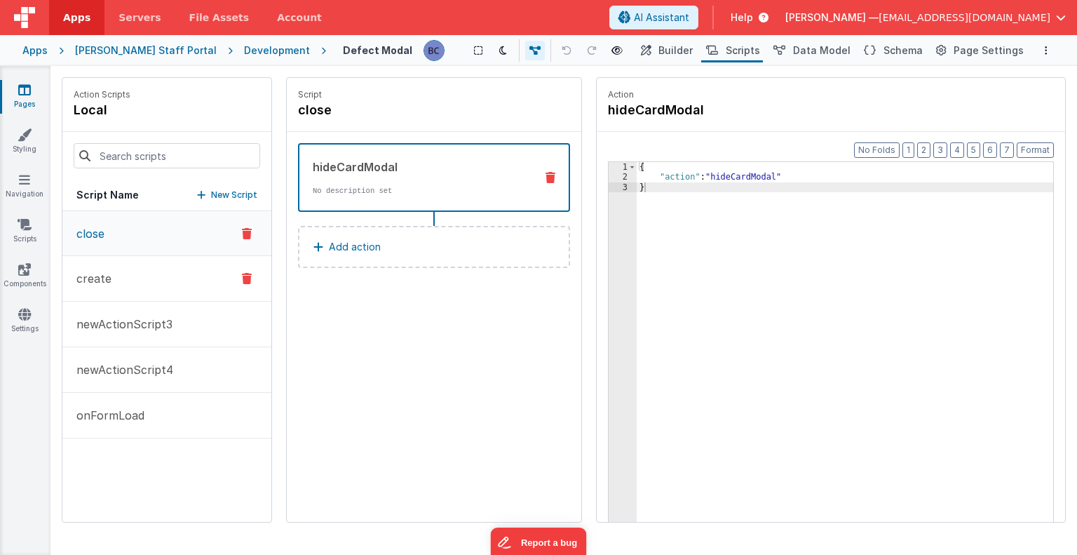
click at [146, 270] on button "create" at bounding box center [166, 279] width 209 height 46
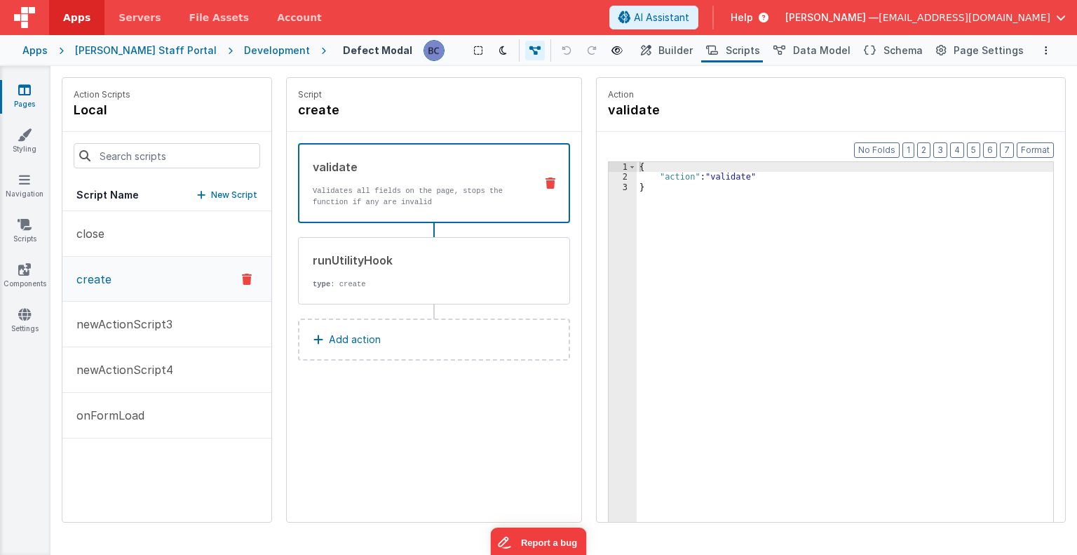
click at [358, 339] on p "Add action" at bounding box center [355, 339] width 52 height 17
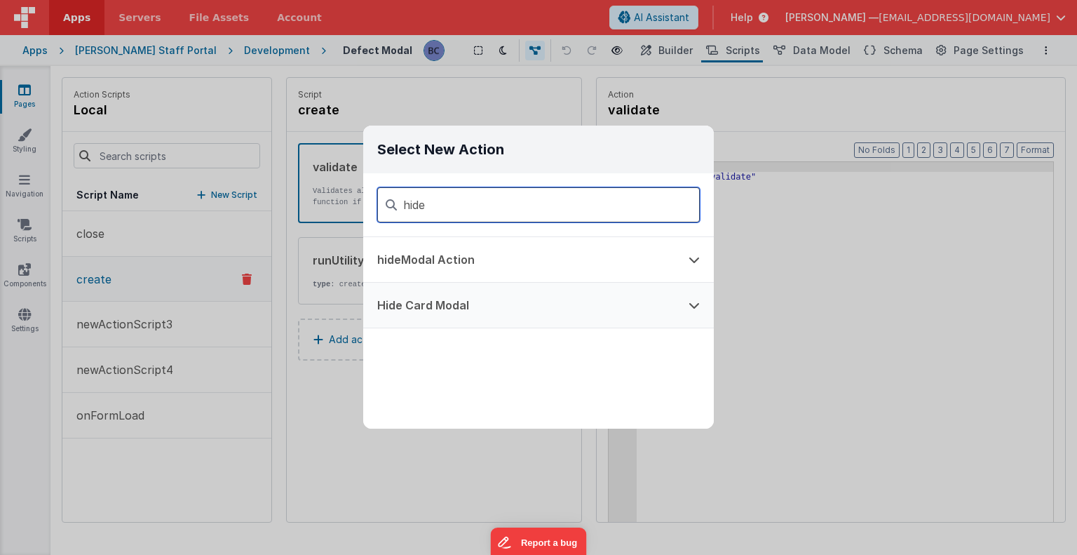
type input "hide"
click at [449, 308] on button "Hide Card Modal" at bounding box center [518, 305] width 311 height 45
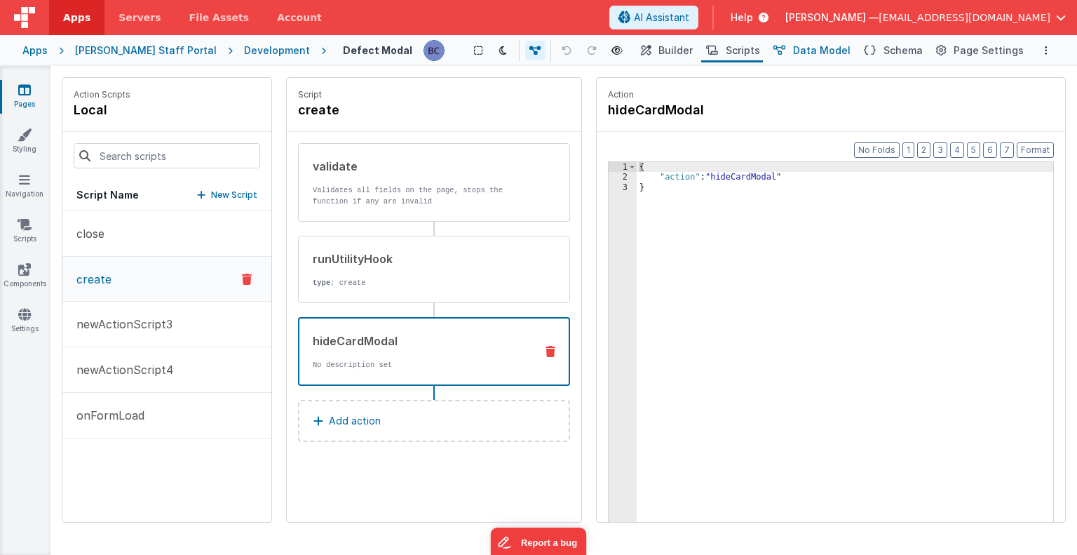
click at [823, 50] on span "Data Model" at bounding box center [822, 50] width 58 height 14
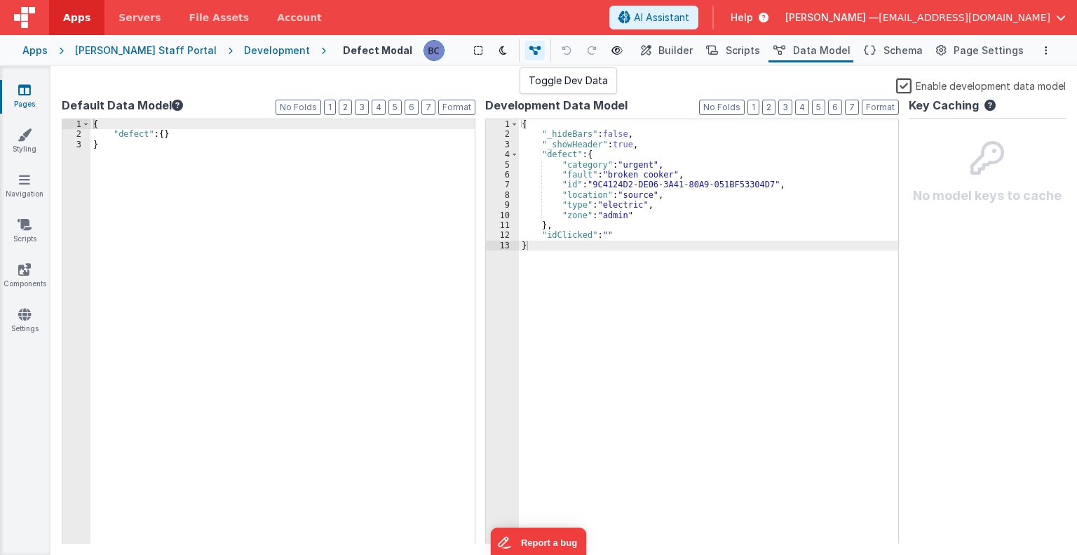
click at [529, 51] on icon at bounding box center [534, 51] width 11 height 10
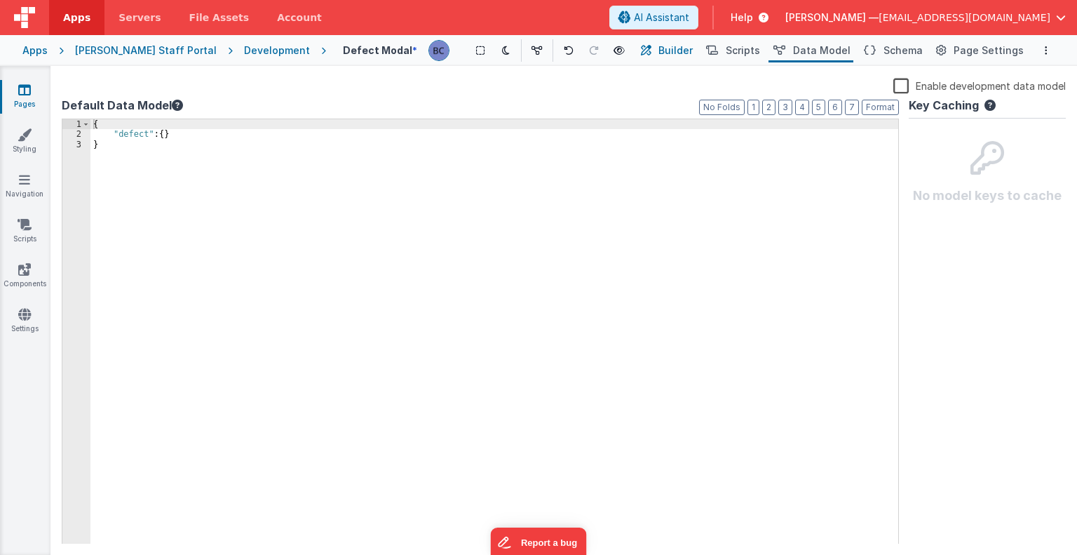
click at [684, 48] on span "Builder" at bounding box center [675, 50] width 34 height 14
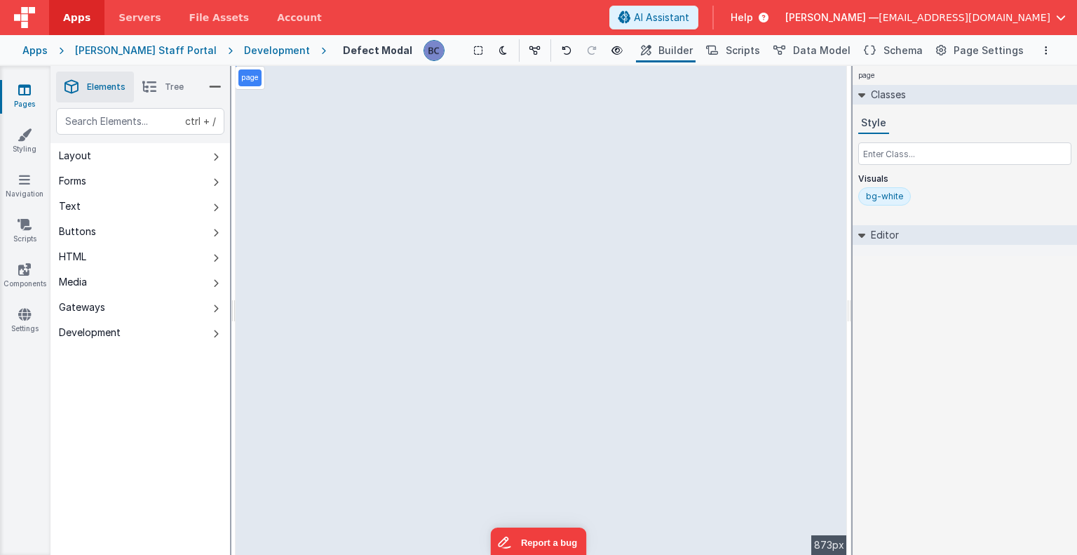
select select "string"
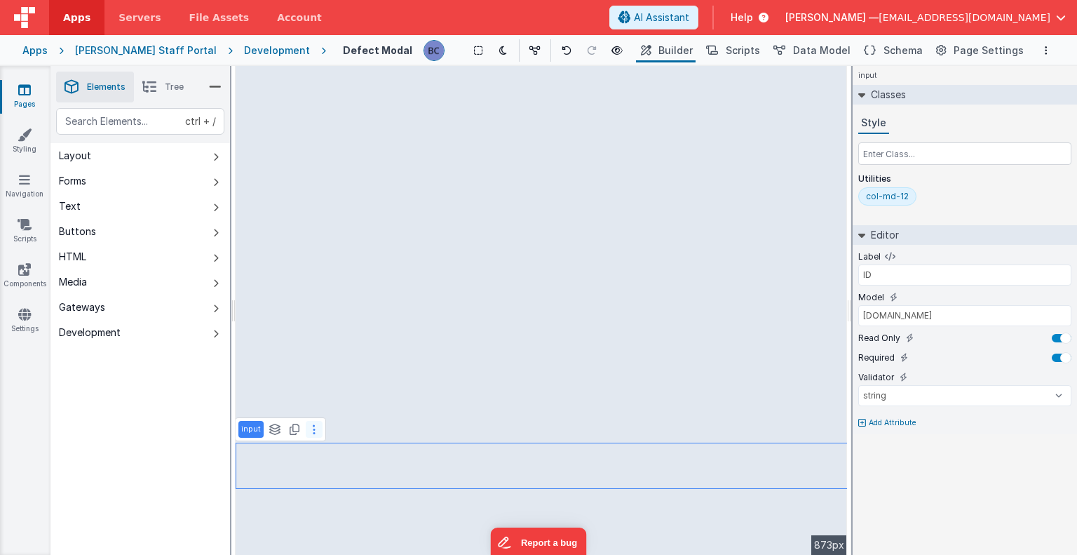
click at [313, 433] on icon at bounding box center [314, 429] width 3 height 11
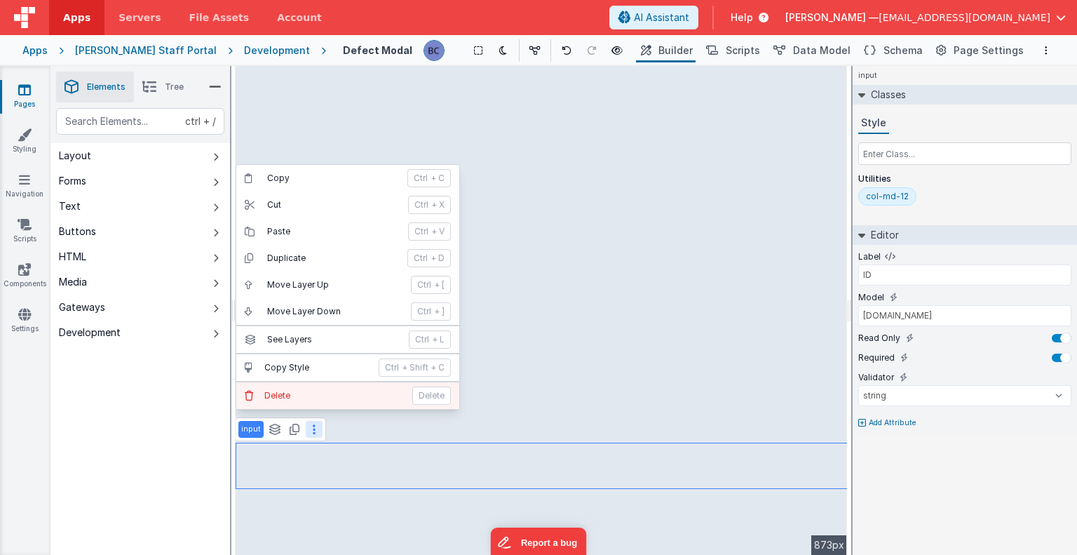
click at [310, 396] on p "Delete" at bounding box center [334, 395] width 140 height 11
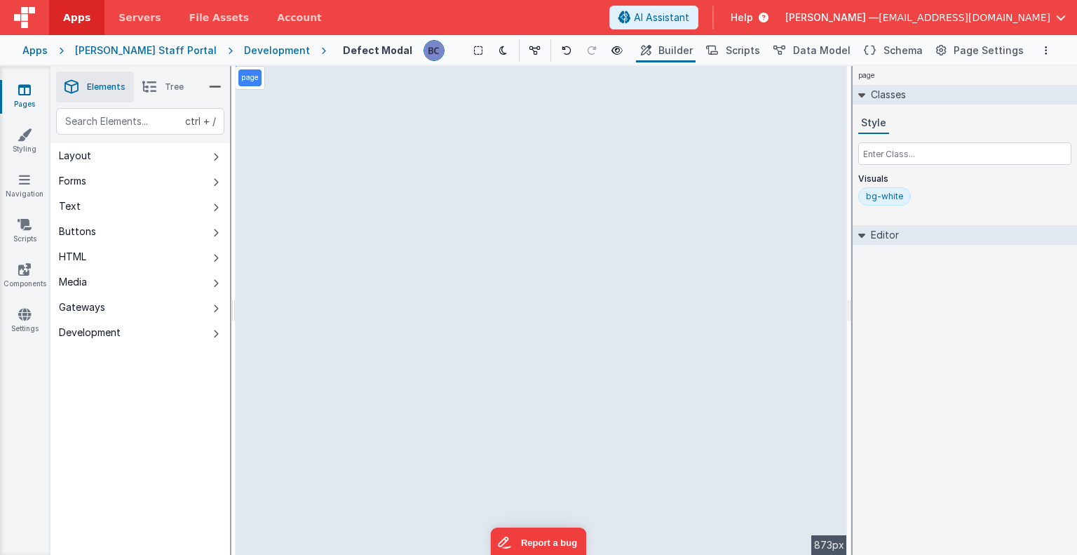
click at [154, 90] on icon at bounding box center [149, 87] width 14 height 20
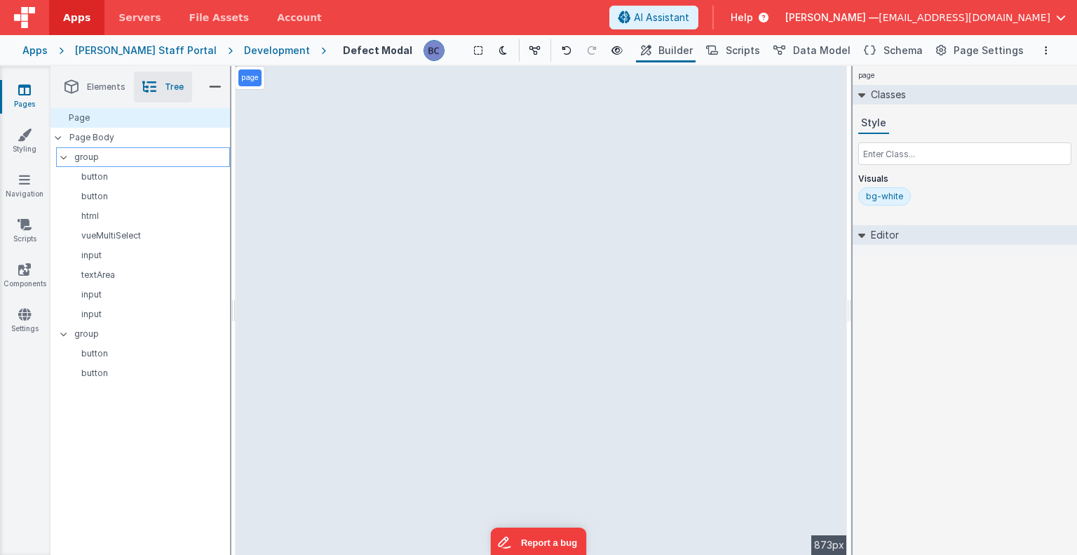
click at [84, 157] on p "group" at bounding box center [151, 156] width 155 height 15
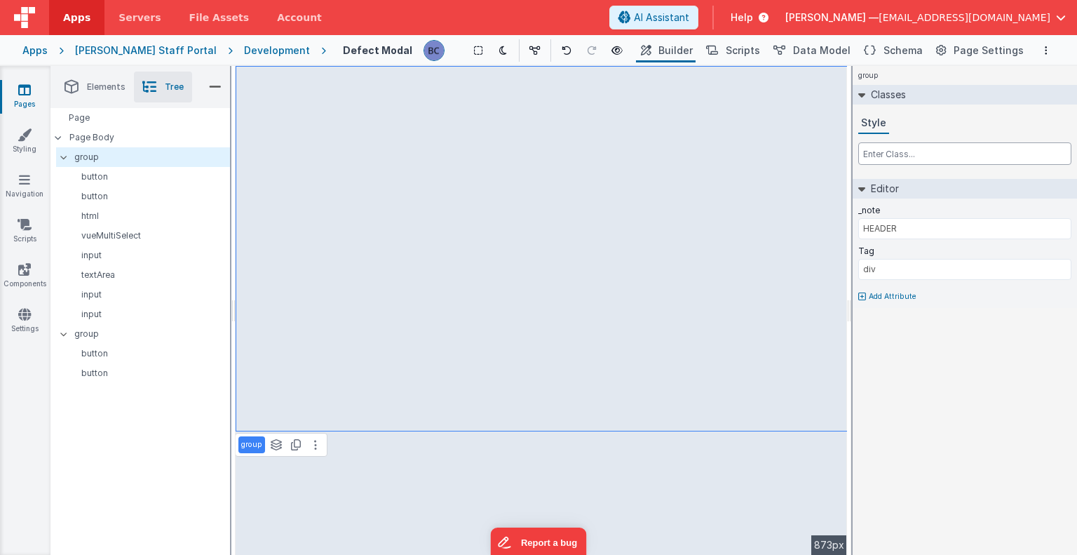
click at [903, 155] on input "text" at bounding box center [964, 153] width 213 height 22
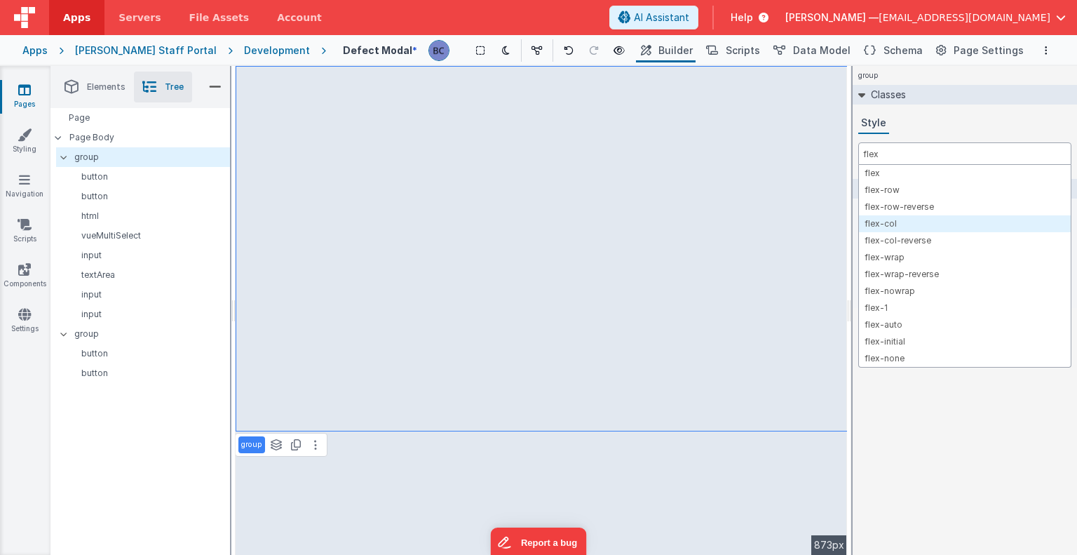
type input "flex"
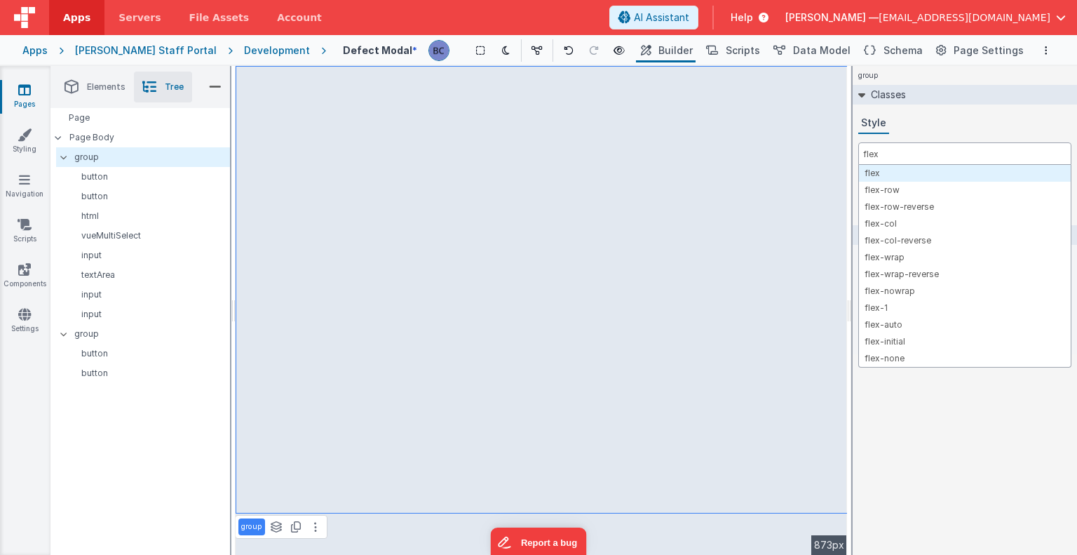
type input "flex"
click at [887, 174] on p "Layout & Display" at bounding box center [964, 178] width 213 height 11
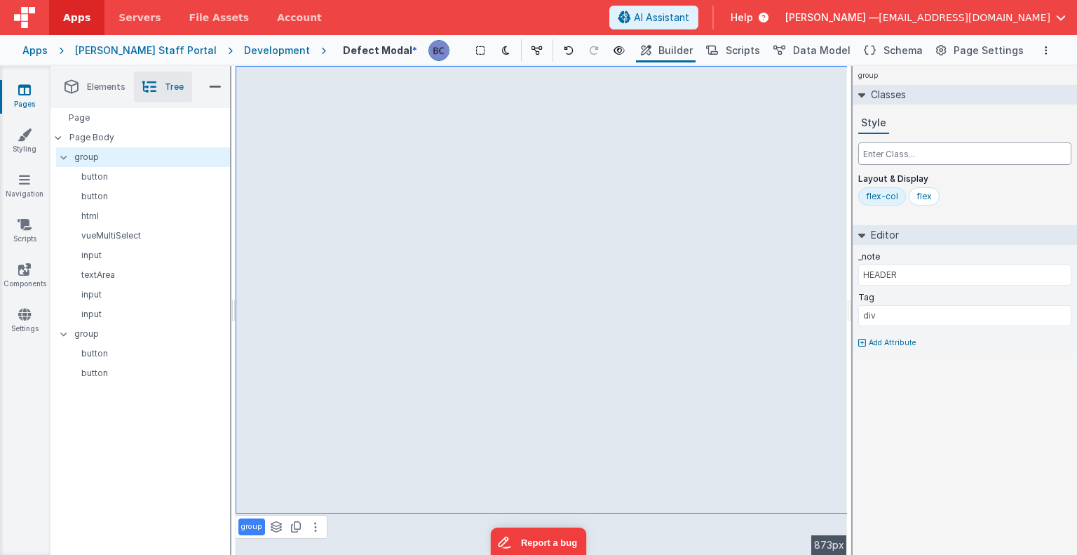
click at [892, 151] on input "text" at bounding box center [964, 153] width 213 height 22
type input "flex-1"
click at [900, 170] on div "Style flex-1 Layout & Display flex-col flex flex-1" at bounding box center [964, 162] width 213 height 98
click at [741, 49] on span "Scripts" at bounding box center [743, 50] width 34 height 14
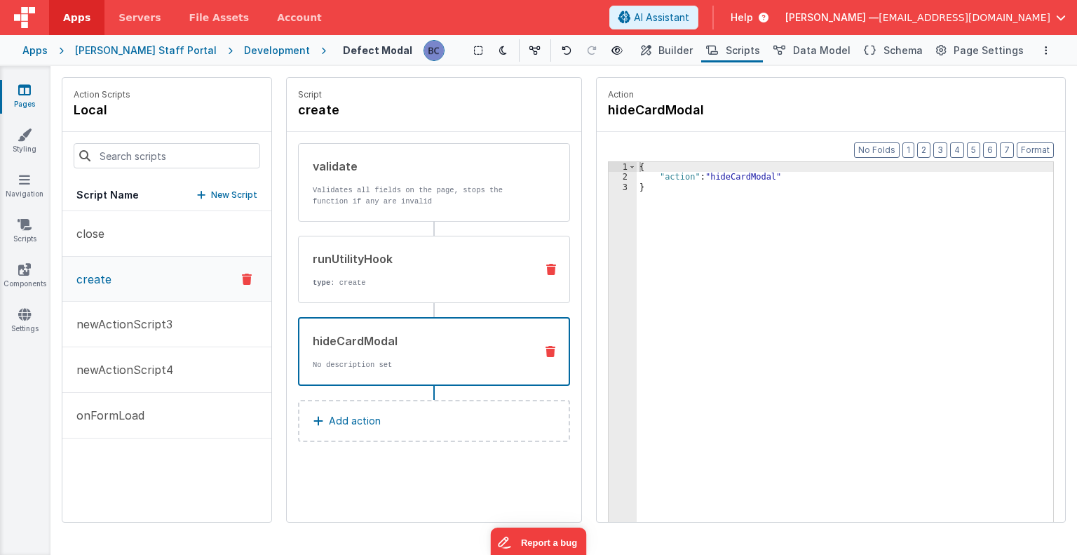
click at [435, 278] on p "type : create" at bounding box center [419, 282] width 212 height 11
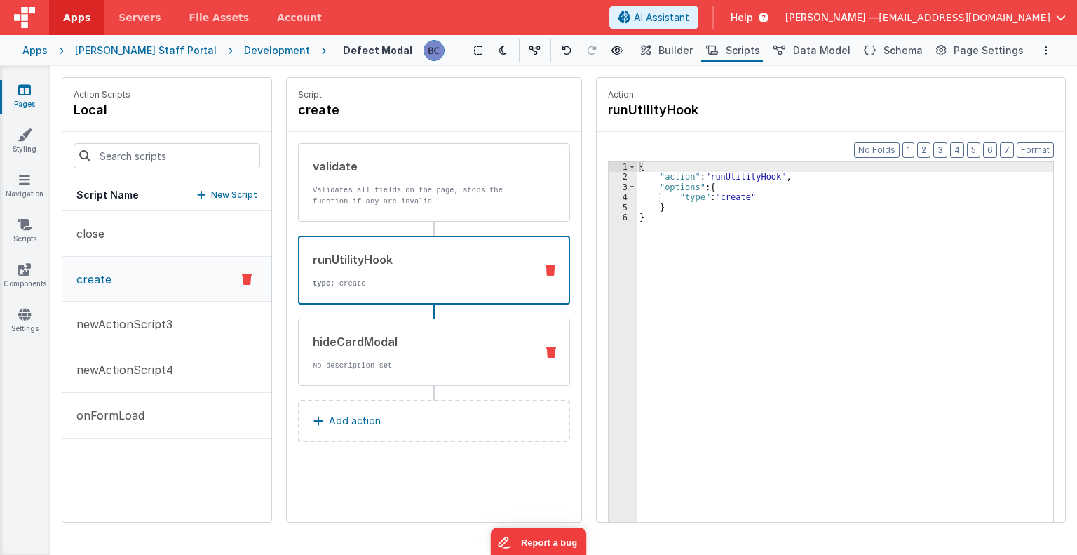
click at [434, 356] on div "hideCardModal No description set" at bounding box center [412, 352] width 226 height 38
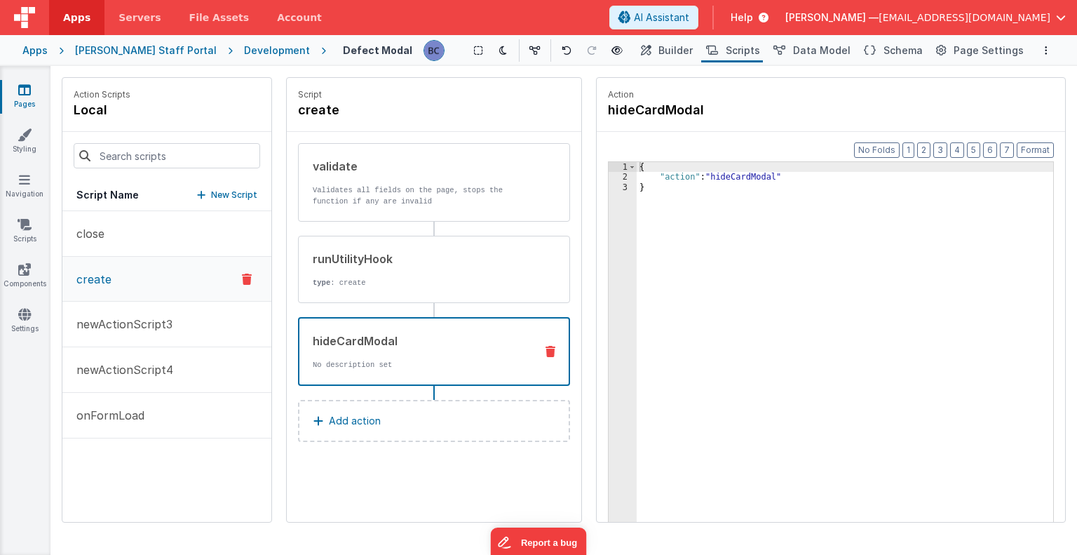
click at [414, 408] on button "Add action" at bounding box center [434, 421] width 272 height 42
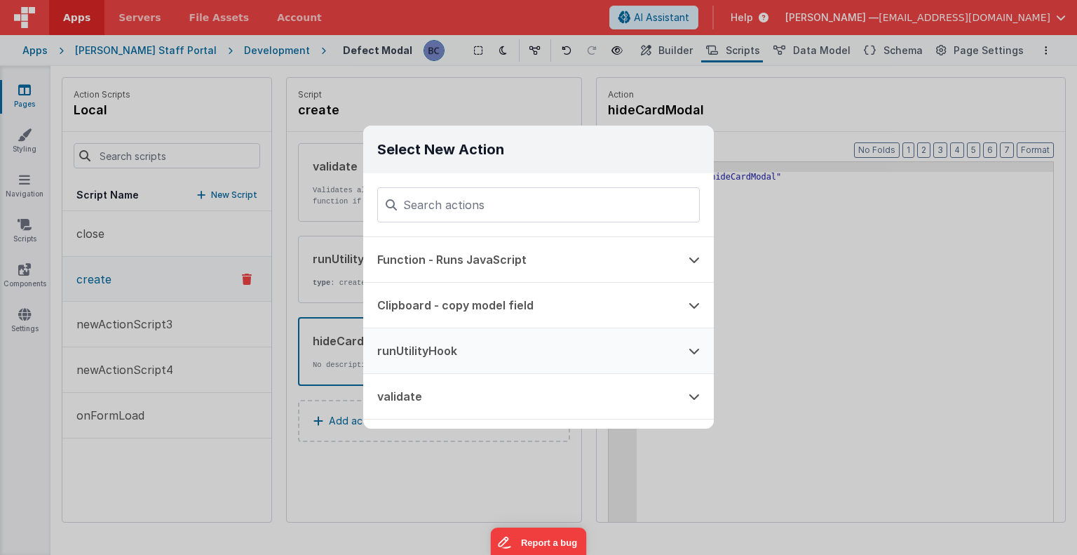
click at [451, 346] on button "runUtilityHook" at bounding box center [518, 350] width 311 height 45
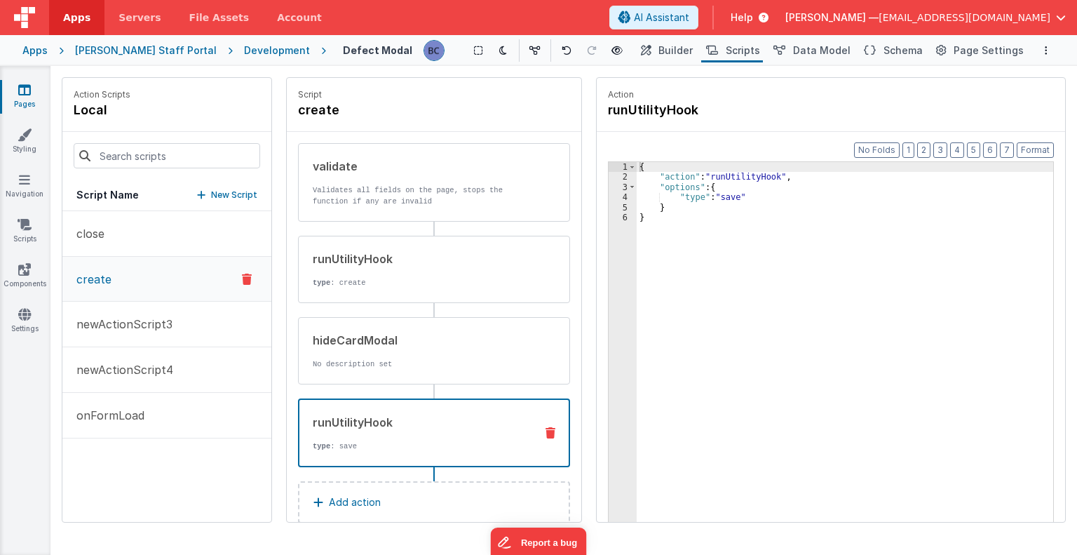
click at [735, 194] on div "{ "action" : "runUtilityHook" , "options" : { "type" : "save" } }" at bounding box center [845, 374] width 417 height 424
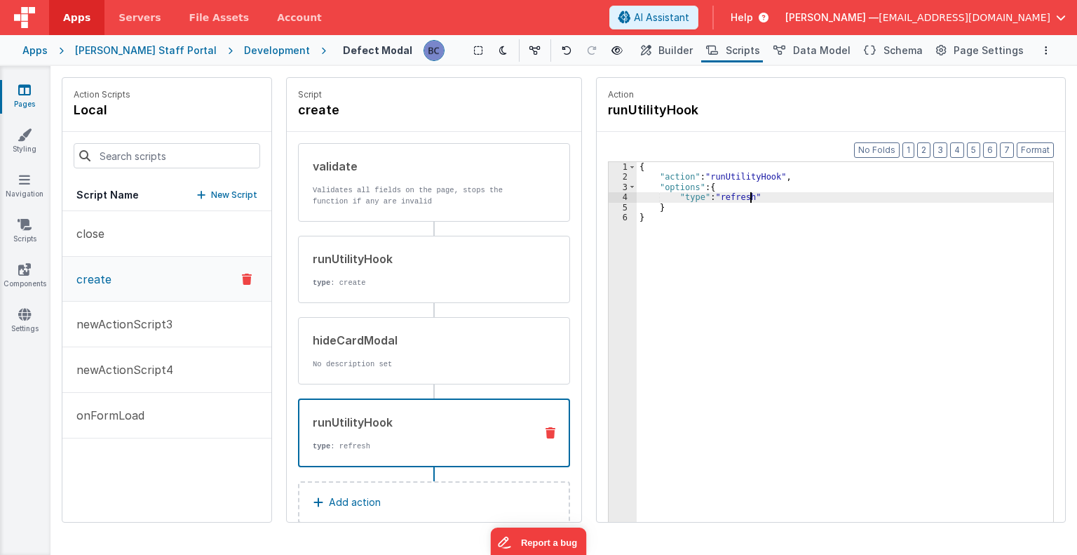
click at [775, 151] on div "Format 7 6 5 4 3 2 1 No Folds 1 2 3 4 5 6 { "action" : "runUtilityHook" , "opti…" at bounding box center [831, 354] width 468 height 444
click at [678, 48] on span "Builder" at bounding box center [675, 50] width 34 height 14
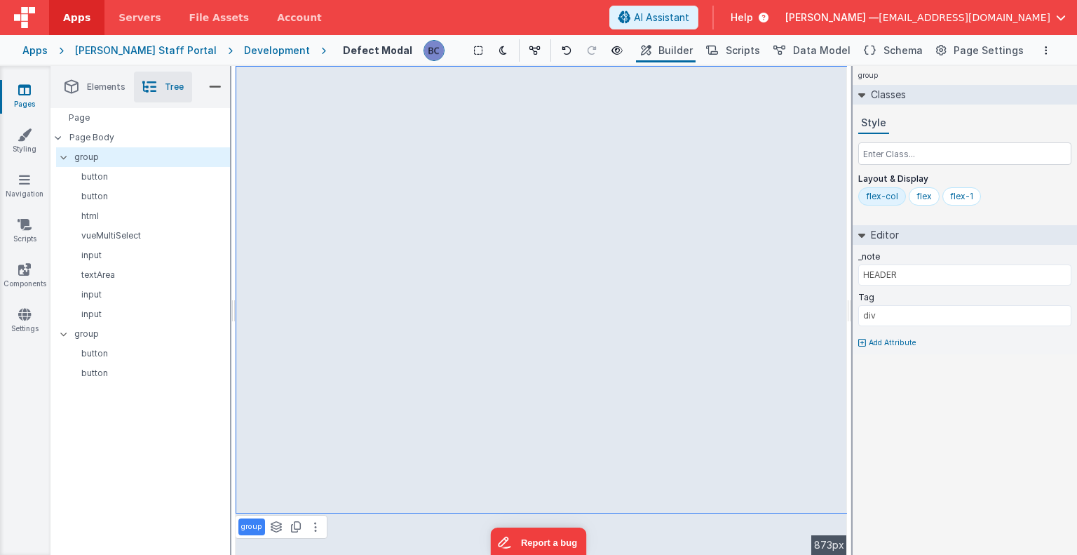
select select "string"
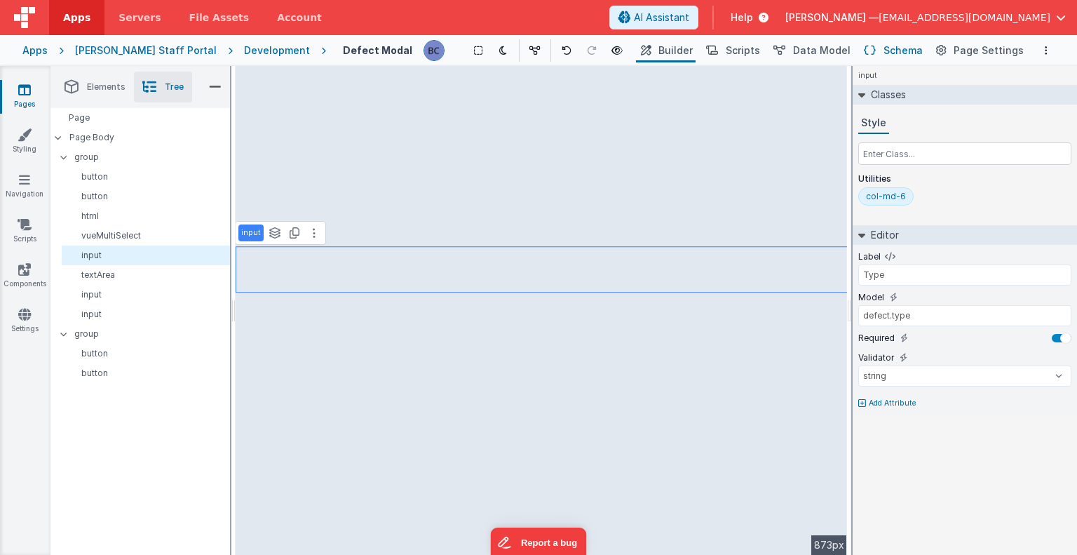
click at [911, 50] on span "Schema" at bounding box center [903, 50] width 39 height 14
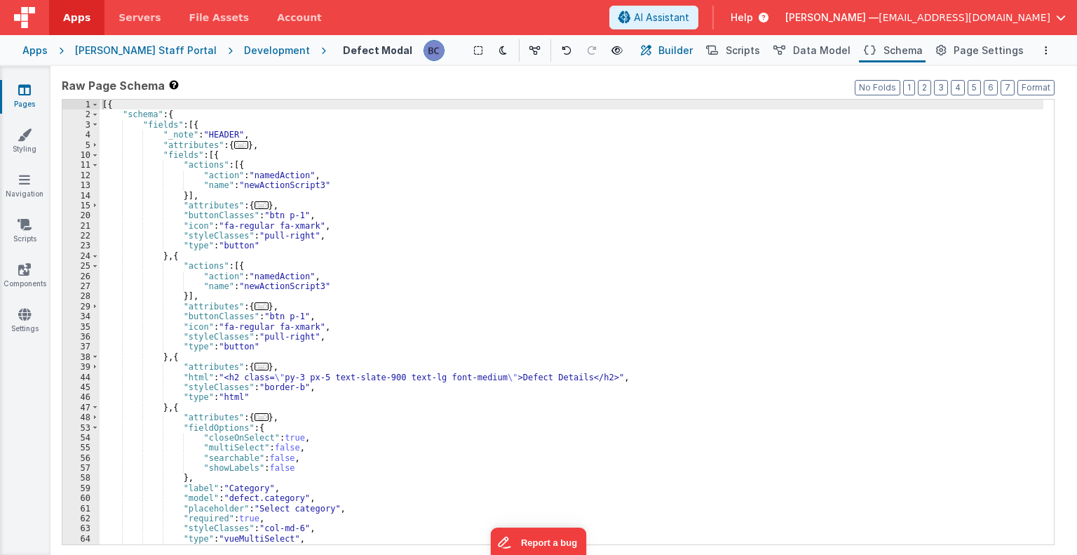
click at [692, 48] on span "Builder" at bounding box center [675, 50] width 34 height 14
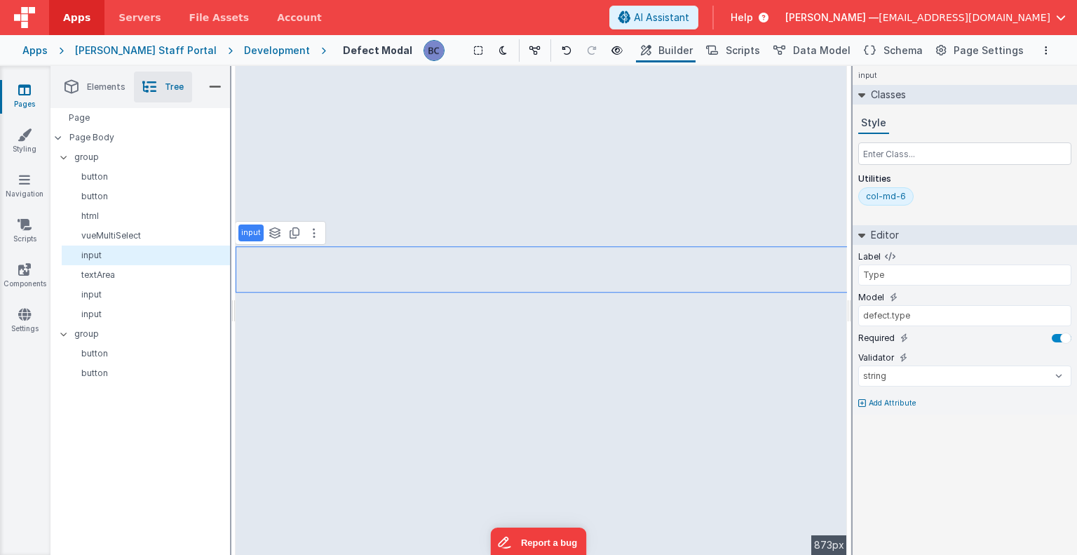
click at [900, 400] on p "Add Attribute" at bounding box center [893, 403] width 48 height 11
click at [902, 49] on span "Schema" at bounding box center [903, 50] width 39 height 14
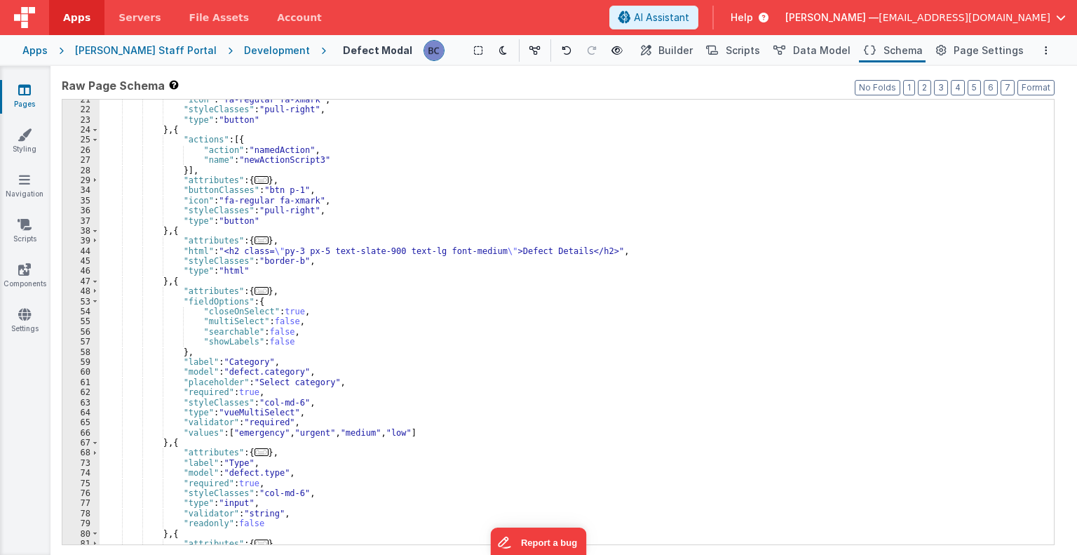
scroll to position [126, 0]
click at [675, 50] on span "Builder" at bounding box center [675, 50] width 34 height 14
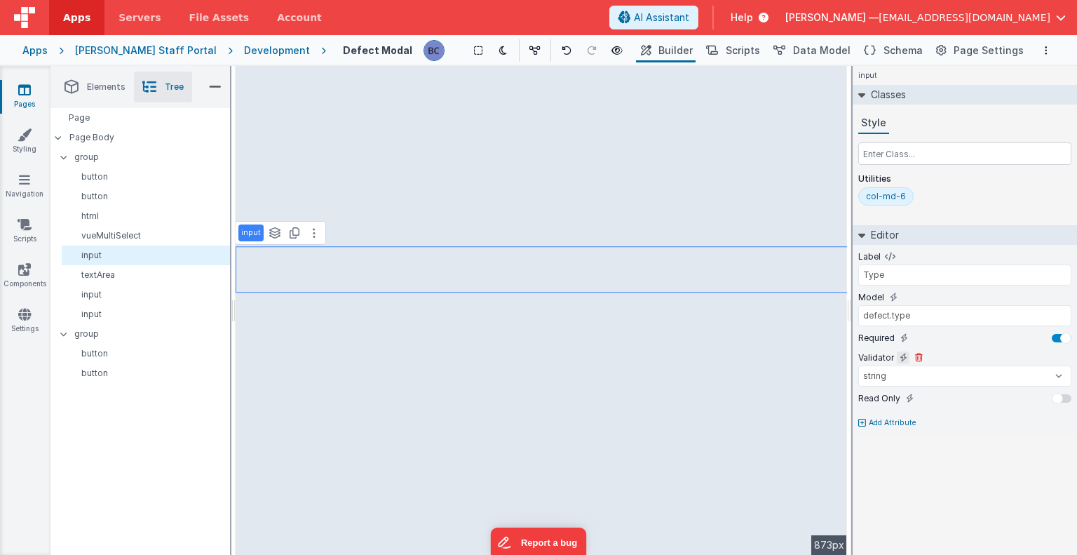
click at [902, 353] on icon at bounding box center [904, 357] width 8 height 11
click at [903, 353] on icon at bounding box center [904, 357] width 8 height 11
click at [899, 377] on select "number double string array date regexp email url creditCard alpha alphaNumeric …" at bounding box center [964, 375] width 213 height 21
select select "string"
click at [858, 365] on select "number double string array date regexp email url creditCard alpha alphaNumeric …" at bounding box center [964, 375] width 213 height 21
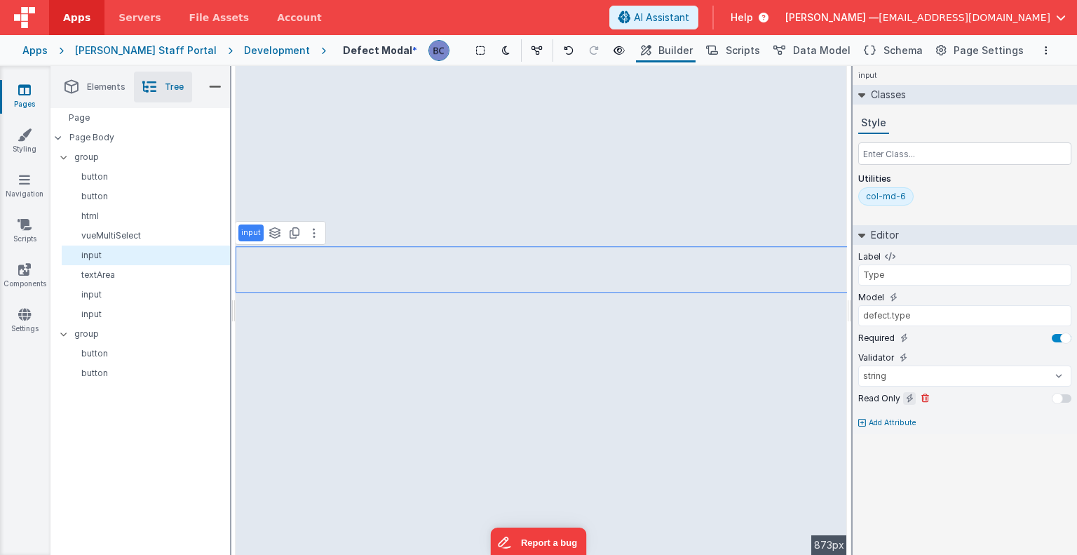
click at [907, 395] on icon at bounding box center [910, 398] width 8 height 11
click at [244, 51] on div "Development" at bounding box center [277, 50] width 66 height 14
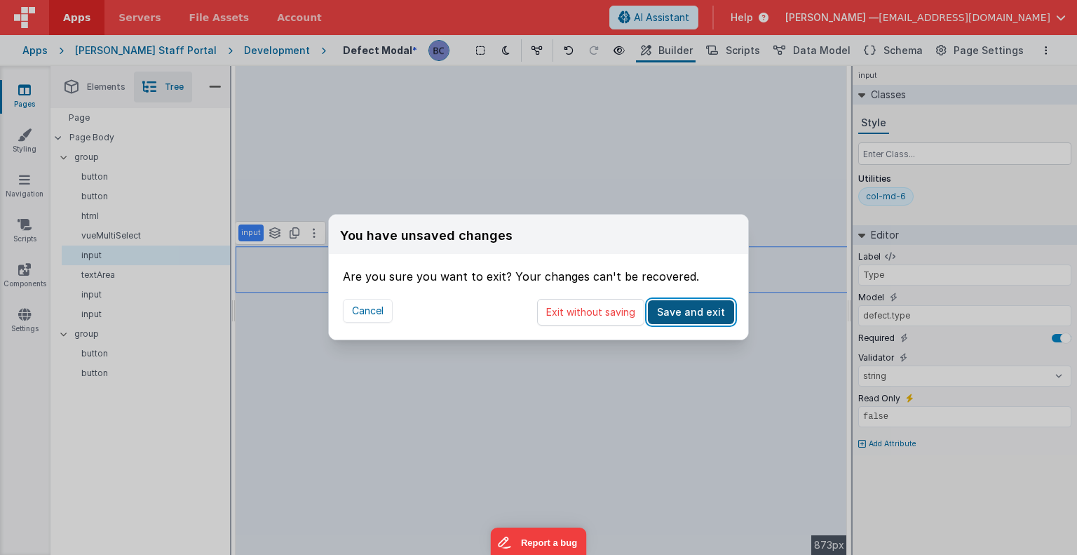
click at [684, 313] on button "Save and exit" at bounding box center [691, 312] width 86 height 24
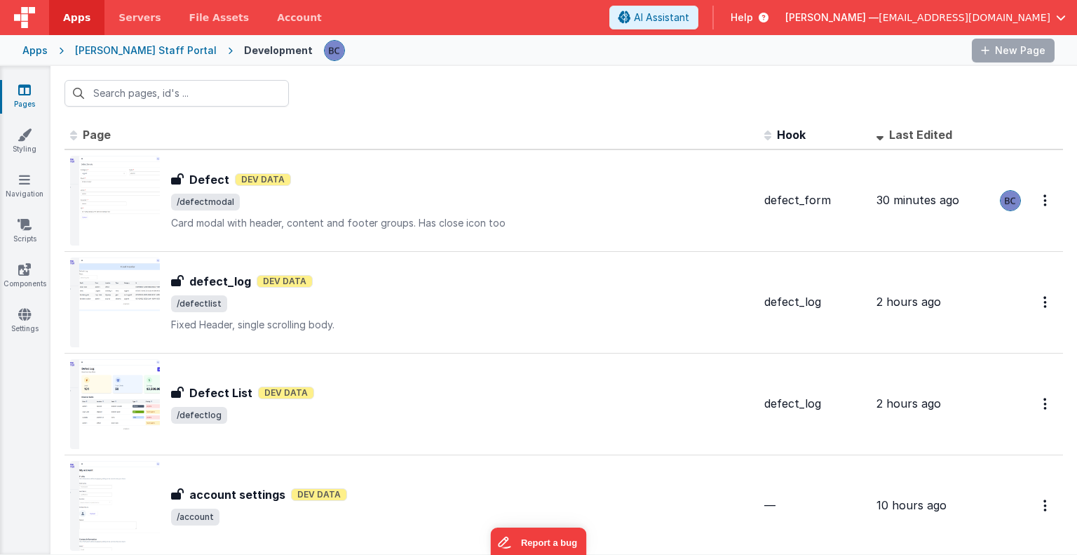
click at [244, 53] on div "Development" at bounding box center [278, 50] width 69 height 14
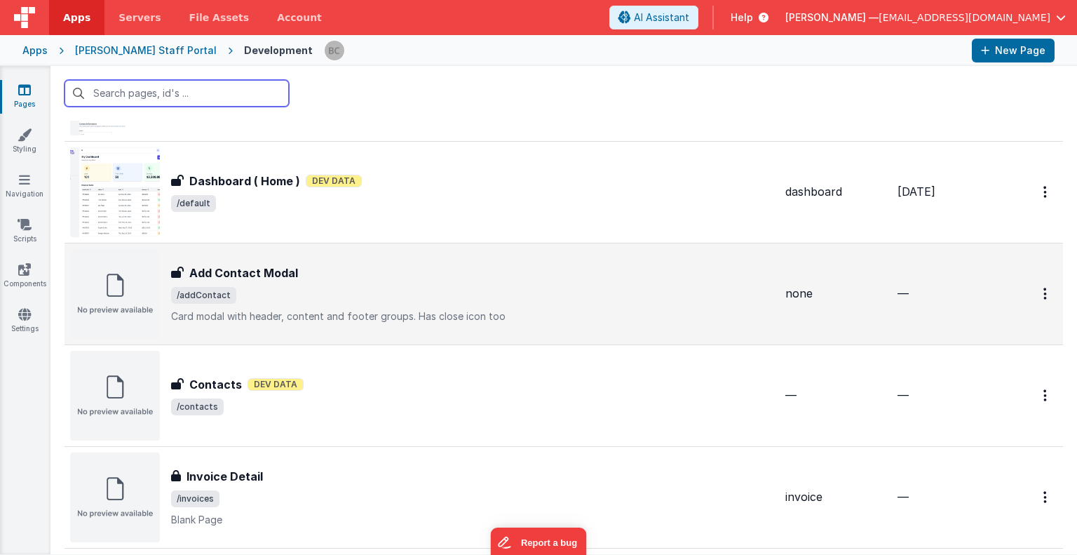
scroll to position [421, 0]
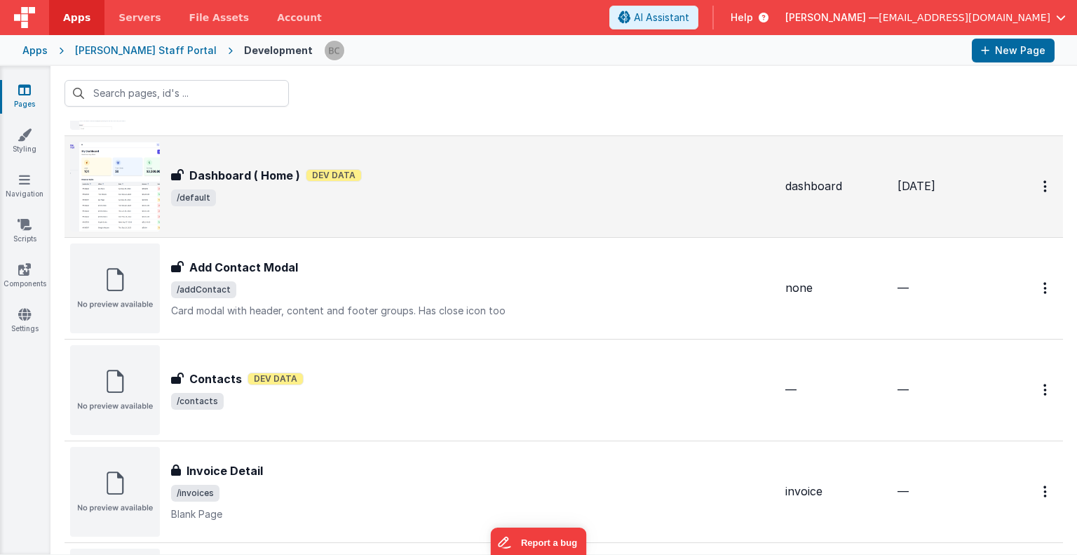
click at [134, 187] on img at bounding box center [115, 187] width 90 height 90
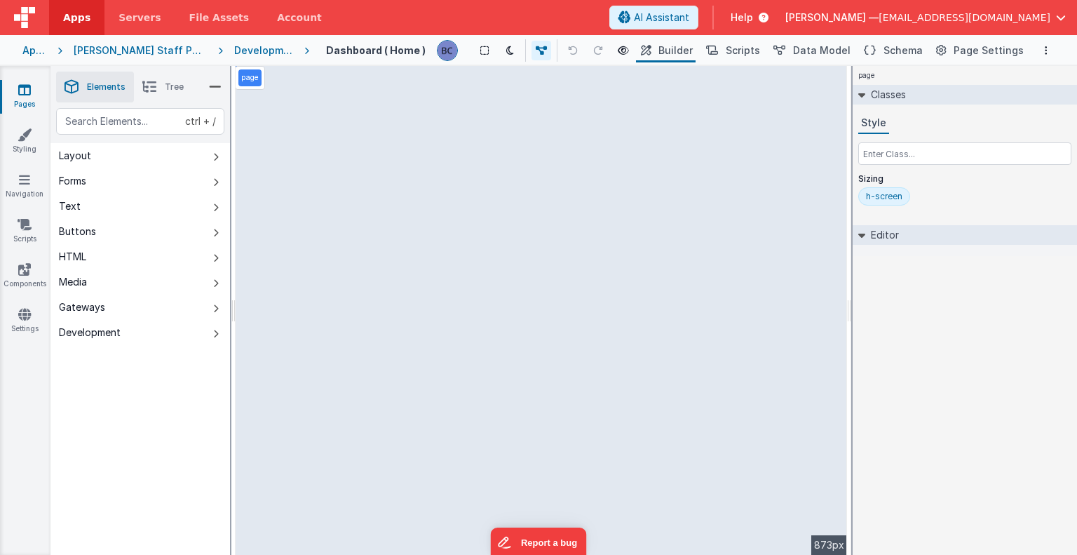
click at [234, 53] on div "Development" at bounding box center [264, 50] width 60 height 14
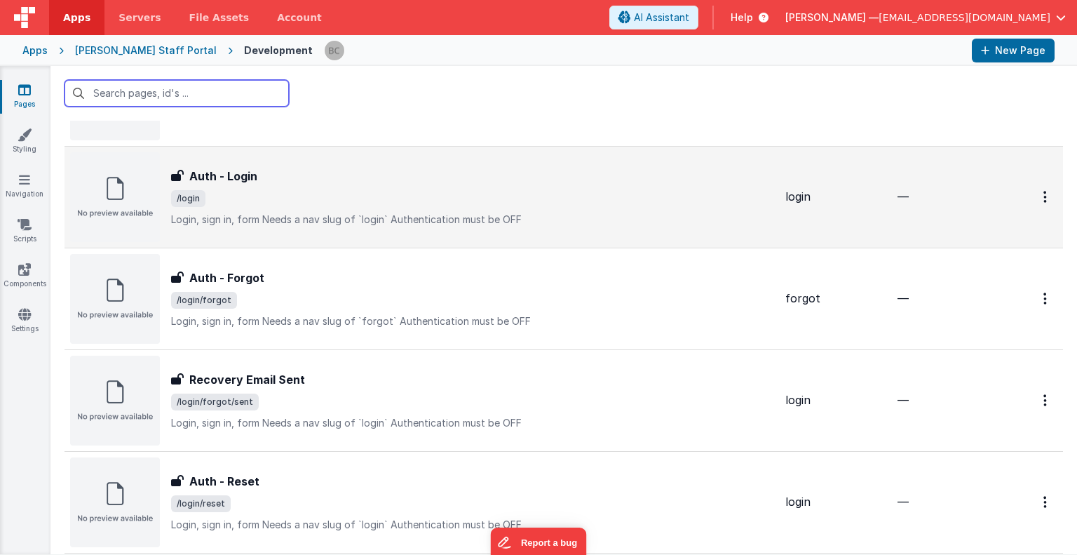
scroll to position [1052, 0]
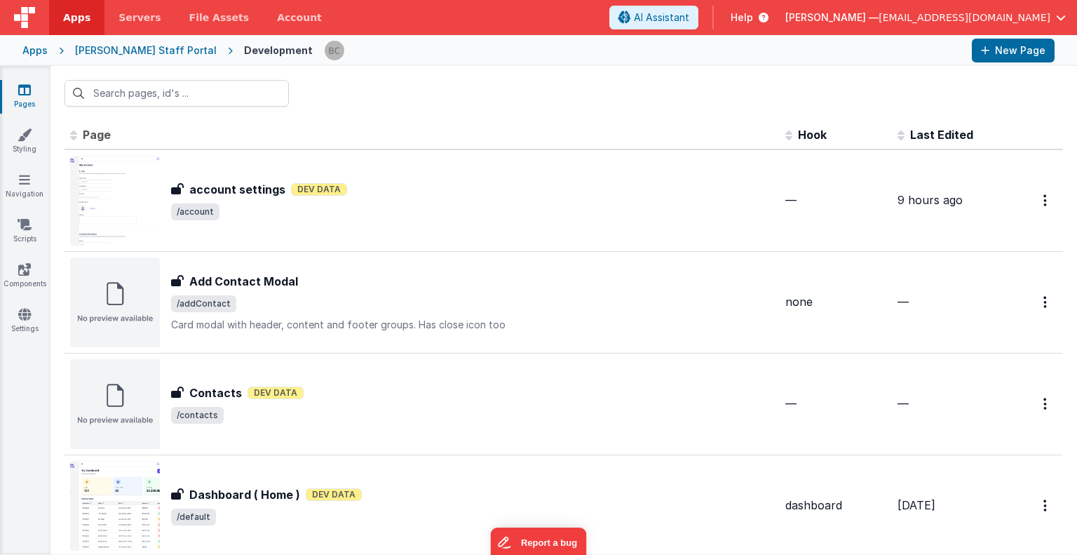
click at [910, 131] on span "Last Edited" at bounding box center [941, 135] width 63 height 14
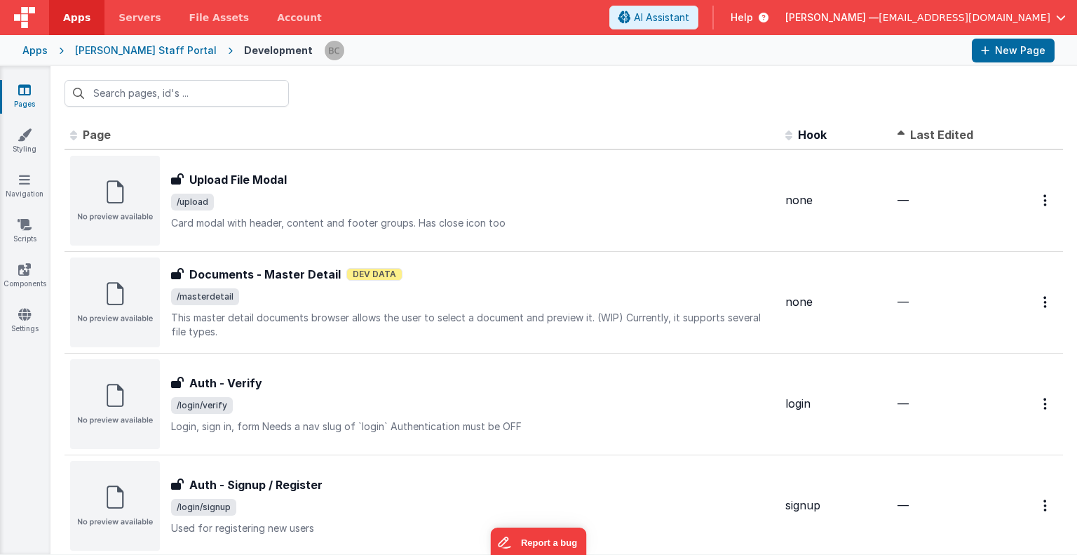
click at [898, 133] on span at bounding box center [904, 134] width 13 height 14
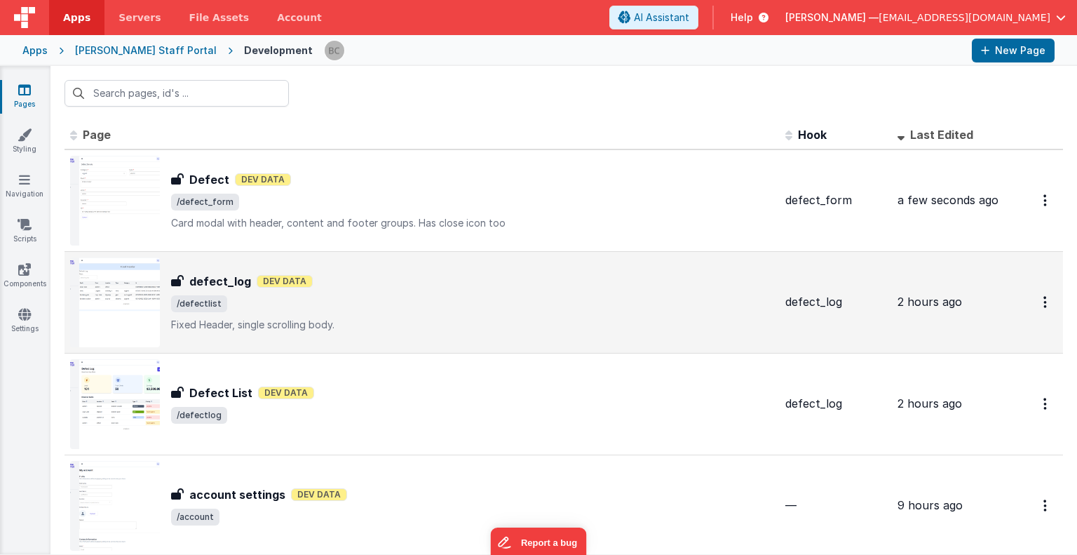
click at [122, 301] on img at bounding box center [115, 302] width 90 height 90
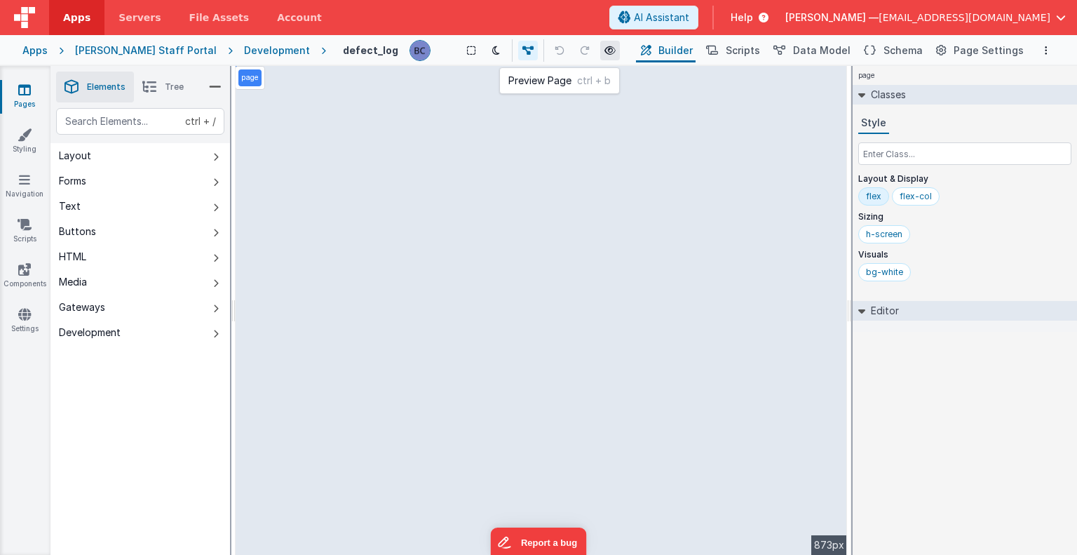
click at [604, 51] on icon at bounding box center [609, 51] width 11 height 10
click at [244, 51] on div "Development" at bounding box center [277, 50] width 66 height 14
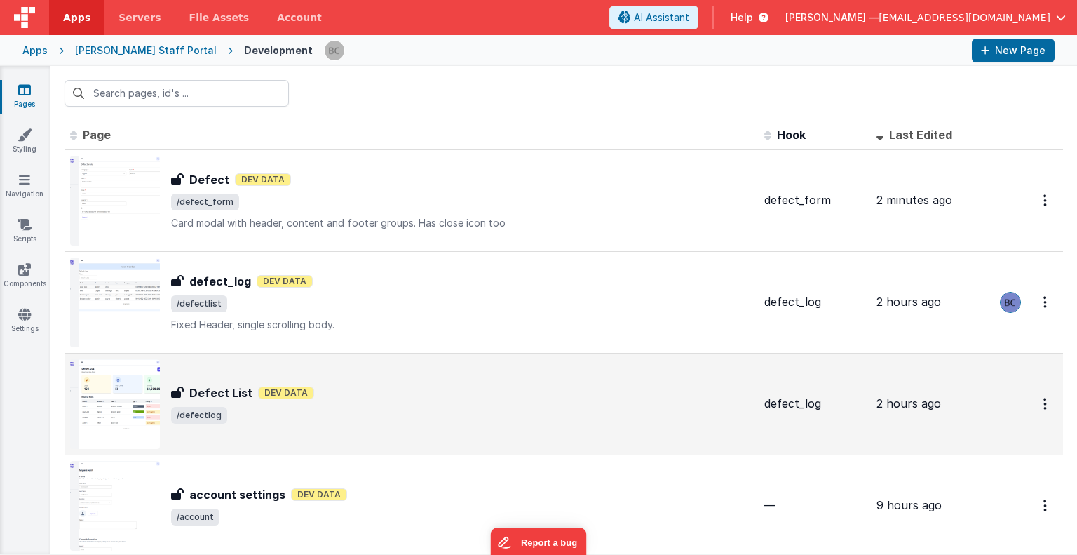
click at [127, 398] on img at bounding box center [115, 404] width 90 height 90
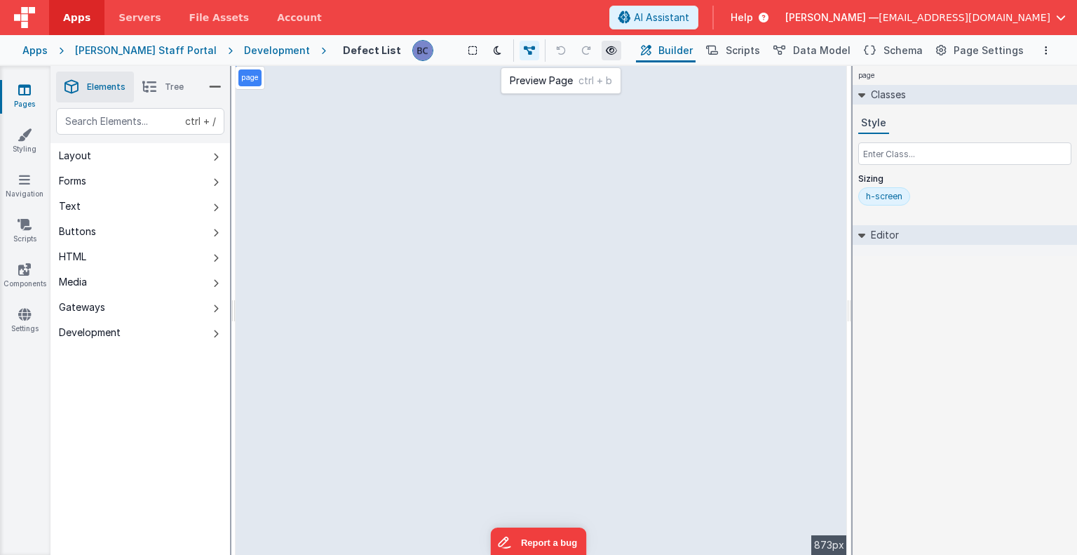
click at [606, 52] on icon at bounding box center [611, 51] width 11 height 10
select select "newSale"
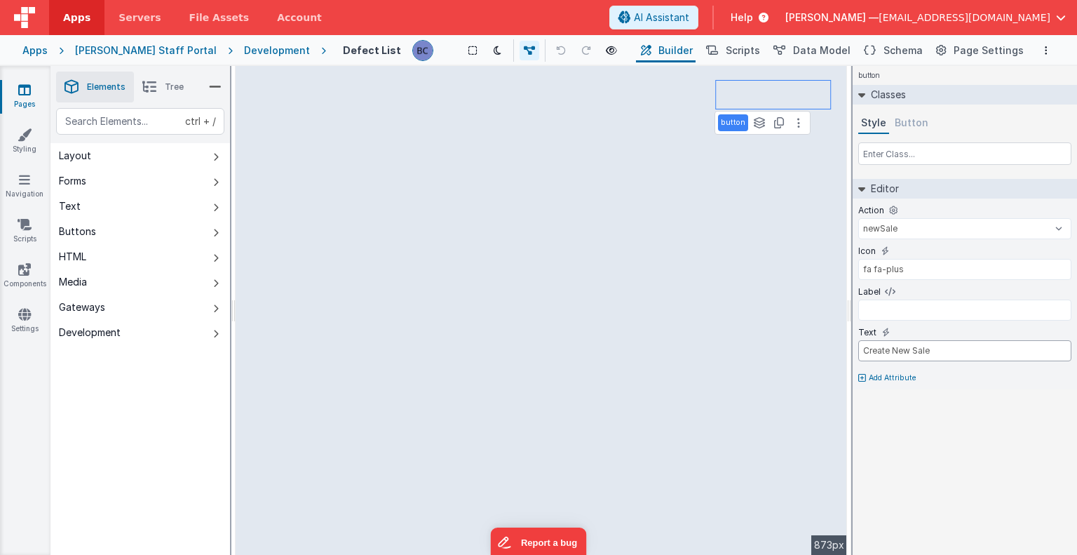
drag, startPoint x: 942, startPoint y: 350, endPoint x: 912, endPoint y: 353, distance: 30.3
click at [912, 353] on input "Create New Sale" at bounding box center [964, 350] width 213 height 21
type input "Create New Defect"
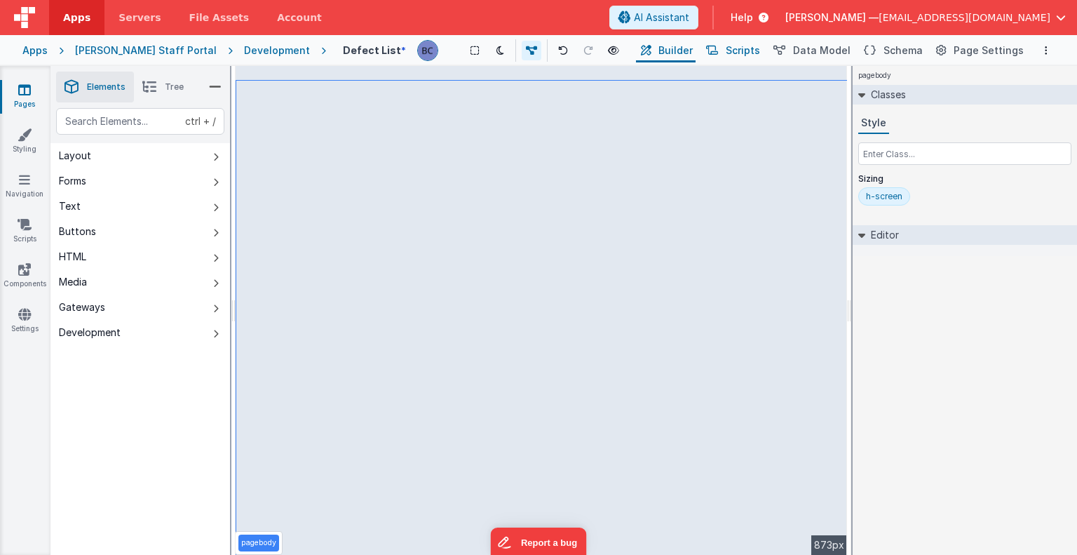
click at [760, 49] on span "Scripts" at bounding box center [743, 50] width 34 height 14
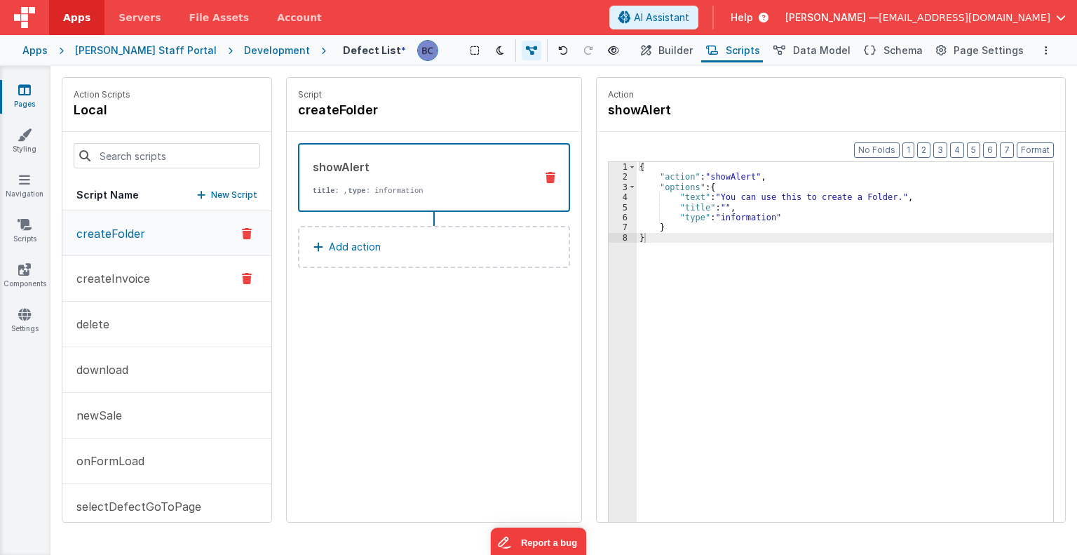
click at [180, 271] on button "createInvoice" at bounding box center [166, 279] width 209 height 46
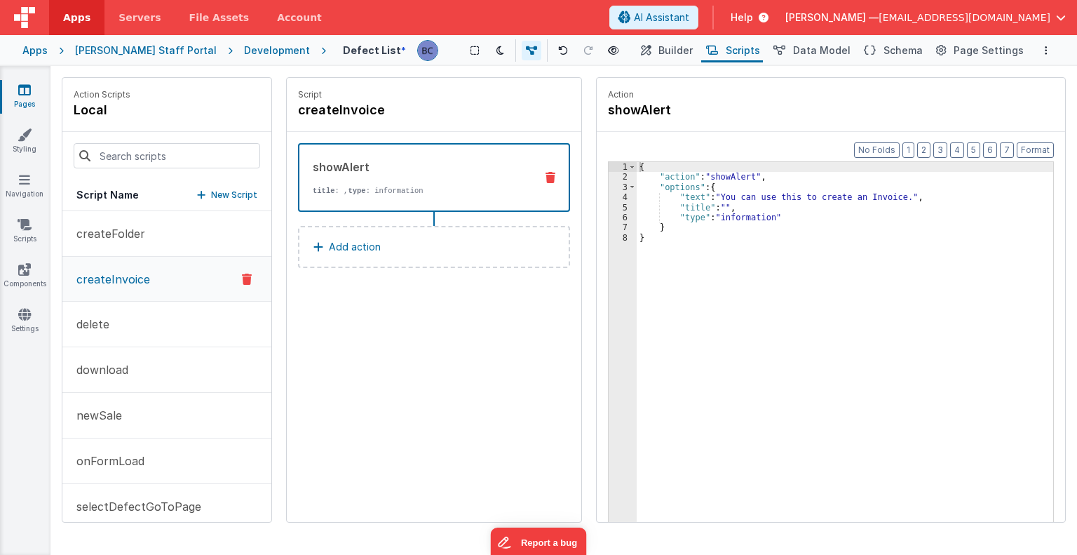
click at [546, 175] on icon at bounding box center [551, 177] width 10 height 11
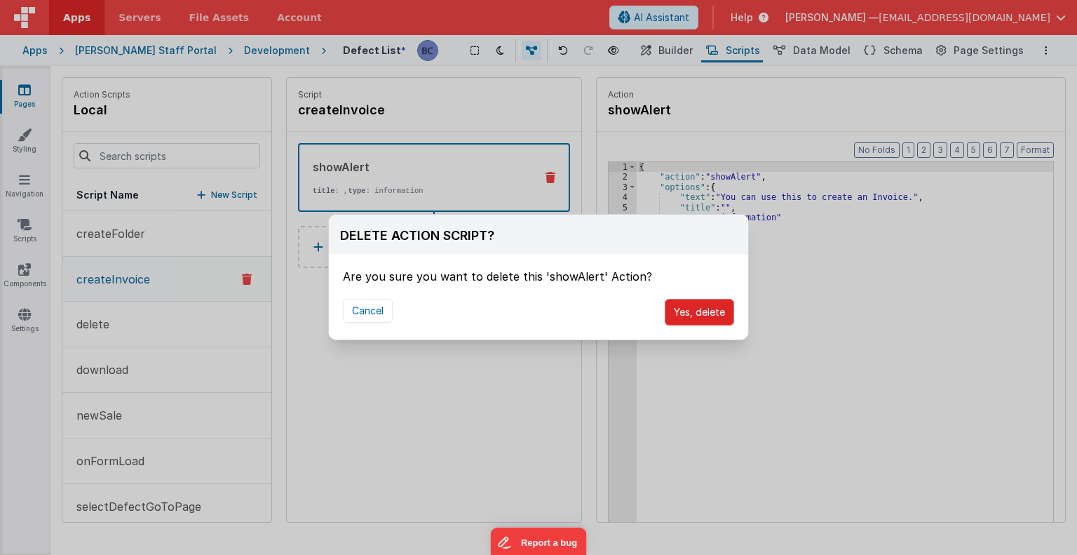
click at [692, 303] on button "Yes, delete" at bounding box center [699, 312] width 69 height 27
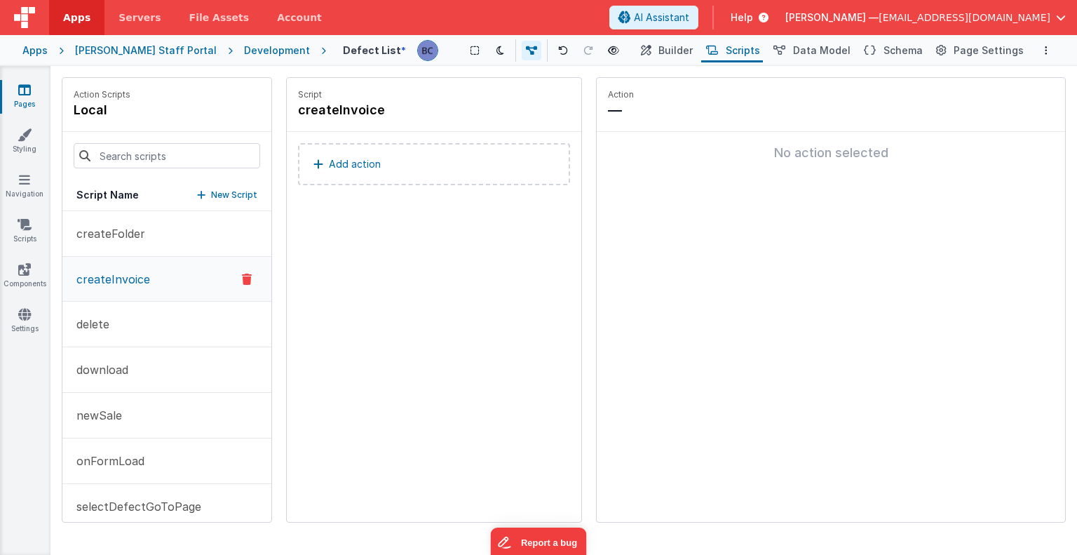
click at [360, 163] on p "Add action" at bounding box center [355, 164] width 52 height 17
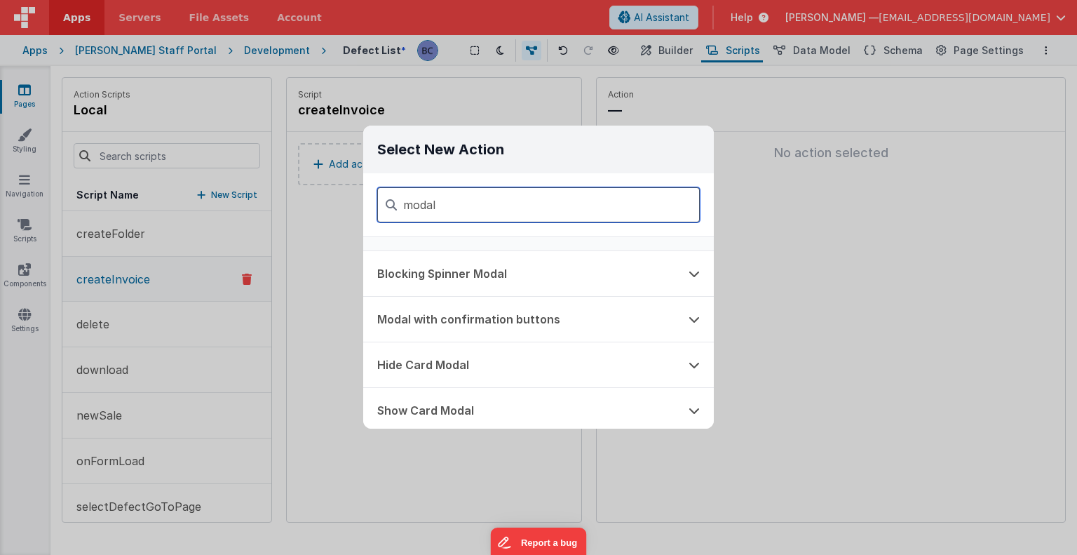
scroll to position [81, 0]
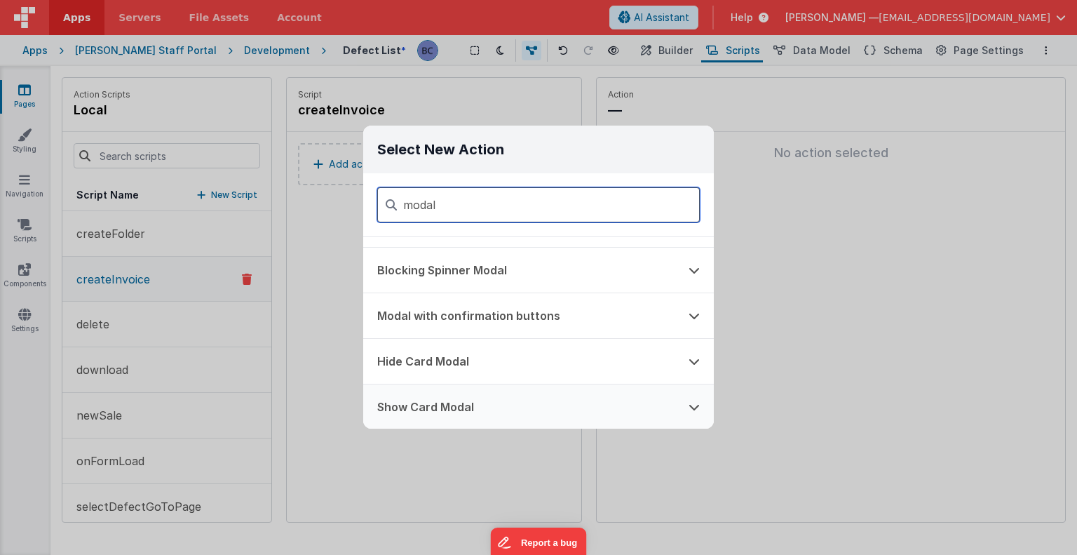
type input "modal"
click at [488, 405] on button "Show Card Modal" at bounding box center [518, 406] width 311 height 45
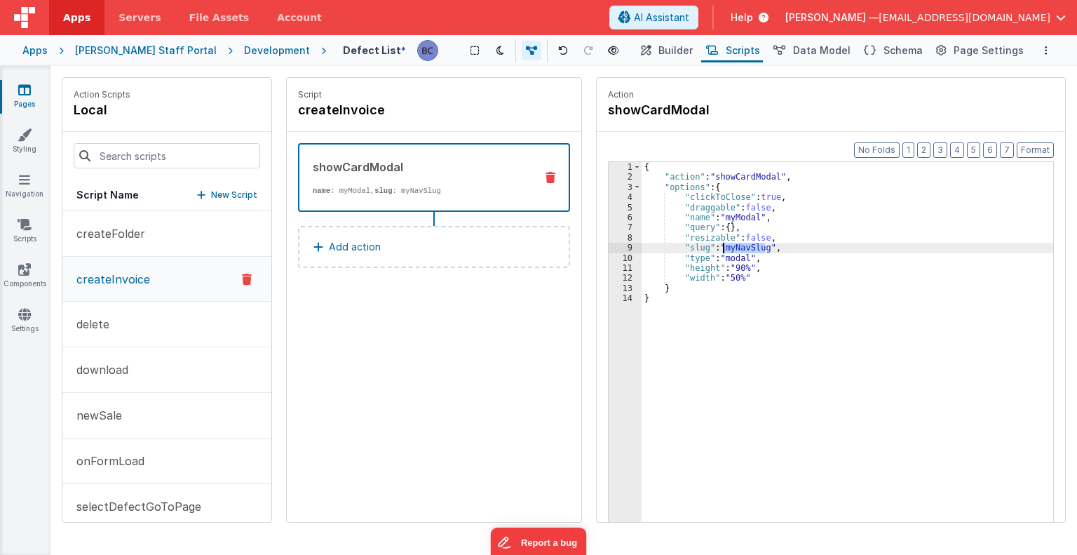
drag, startPoint x: 764, startPoint y: 248, endPoint x: 724, endPoint y: 248, distance: 40.0
click at [724, 248] on div "{ "action" : "showCardModal" , "options" : { "clickToClose" : true , "draggable…" at bounding box center [848, 374] width 412 height 424
click at [746, 248] on div "{ "action" : "showCardModal" , "options" : { "clickToClose" : true , "draggable…" at bounding box center [848, 374] width 412 height 424
click at [396, 112] on icon at bounding box center [396, 111] width 10 height 14
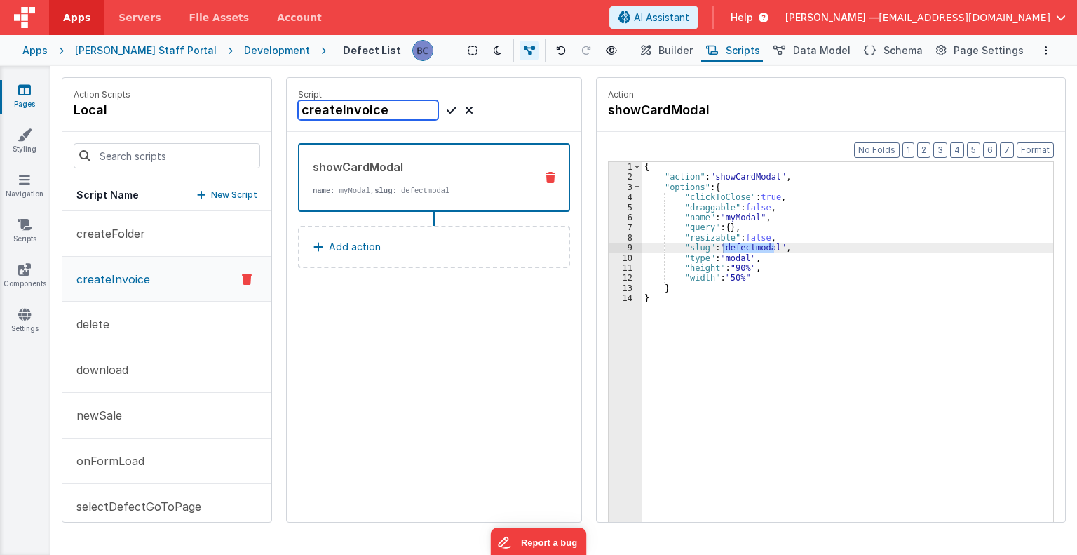
drag, startPoint x: 384, startPoint y: 110, endPoint x: 342, endPoint y: 109, distance: 42.1
click at [342, 109] on input "createInvoice" at bounding box center [368, 110] width 140 height 20
type input "createDefect"
click at [449, 111] on icon at bounding box center [452, 110] width 10 height 17
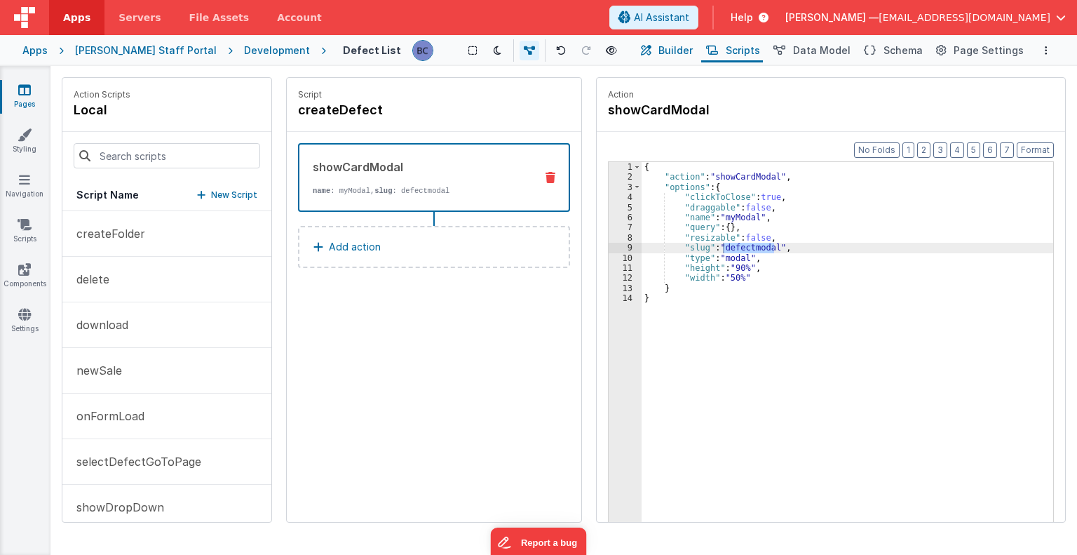
click at [681, 50] on span "Builder" at bounding box center [675, 50] width 34 height 14
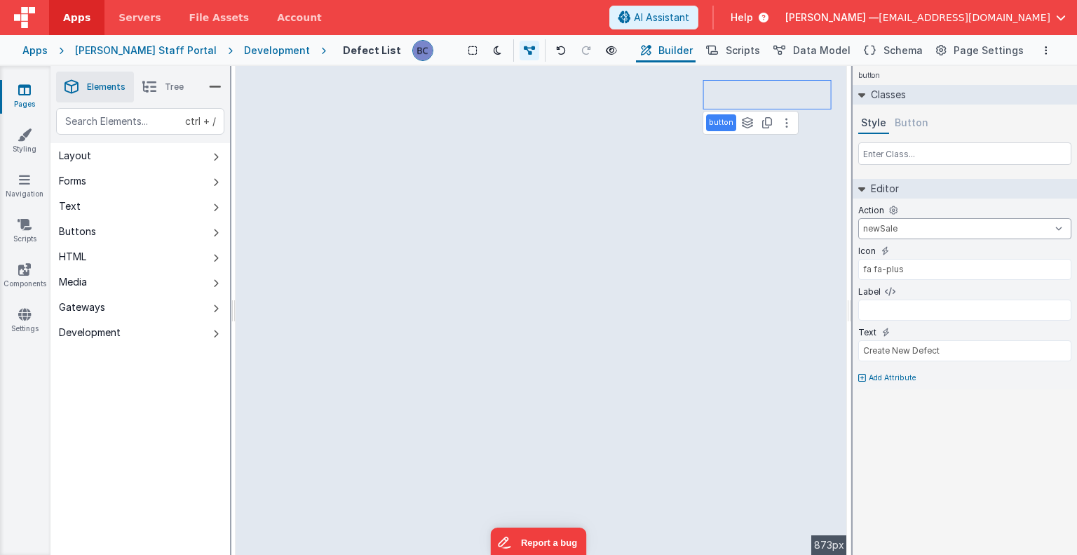
click at [911, 226] on select "createFolder delete download newSale onFormLoad selectDefectGoToPage showDropDo…" at bounding box center [964, 228] width 213 height 21
select select "createDefect"
click at [858, 218] on select "createFolder delete download newSale onFormLoad selectDefectGoToPage showDropDo…" at bounding box center [964, 228] width 213 height 21
click at [606, 50] on icon at bounding box center [611, 51] width 11 height 10
click at [756, 55] on span "Scripts" at bounding box center [743, 50] width 34 height 14
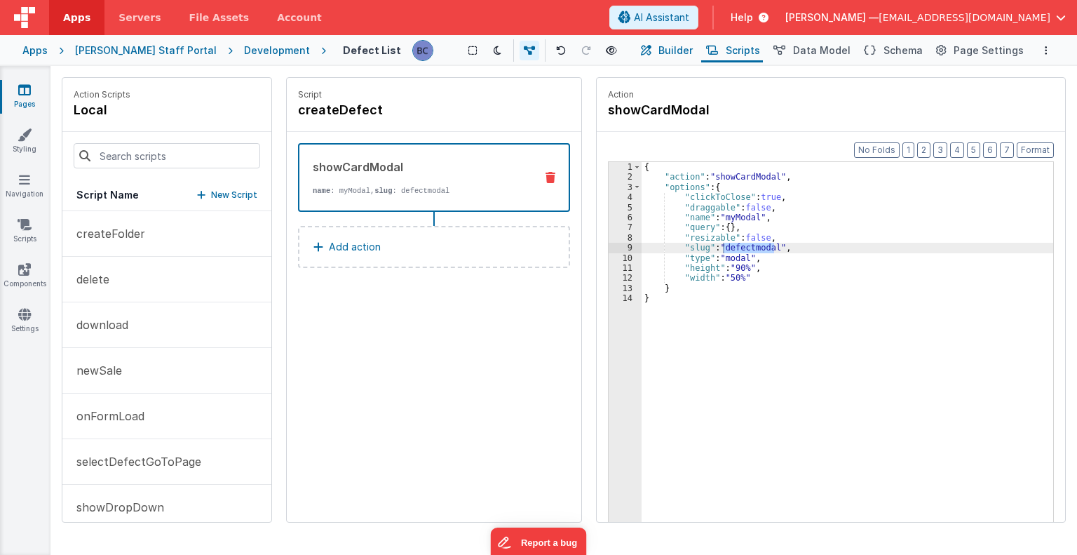
click at [683, 50] on span "Builder" at bounding box center [675, 50] width 34 height 14
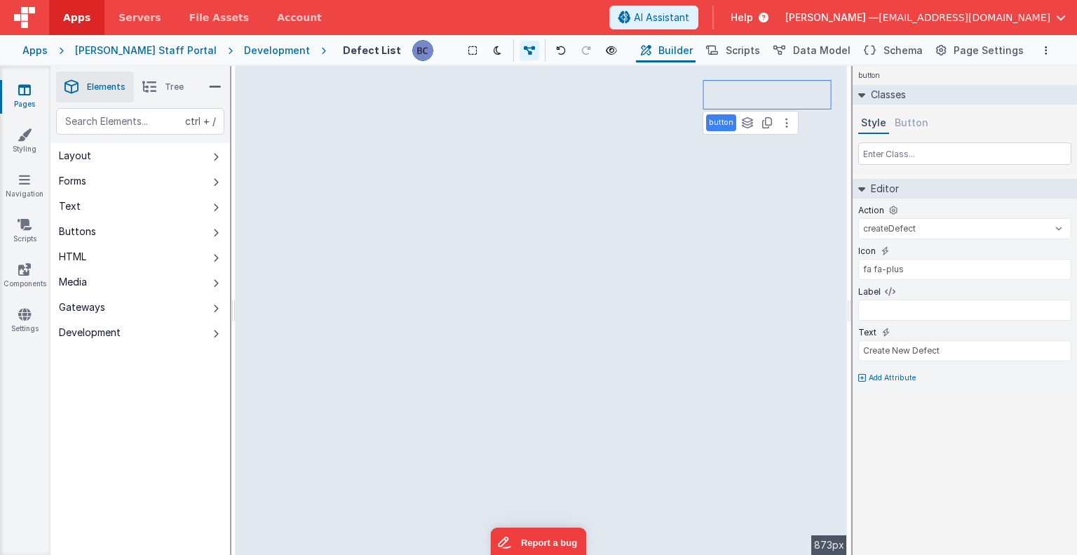
click at [172, 83] on span "Tree" at bounding box center [174, 86] width 19 height 11
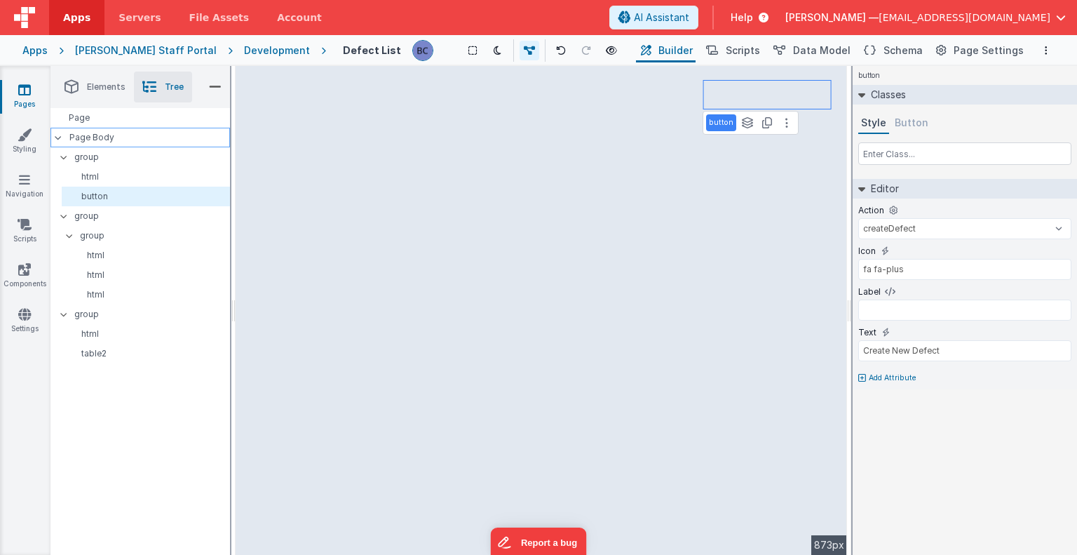
click at [109, 130] on div "Page Body" at bounding box center [140, 138] width 180 height 20
click at [93, 157] on p "group" at bounding box center [151, 156] width 155 height 15
type input "div"
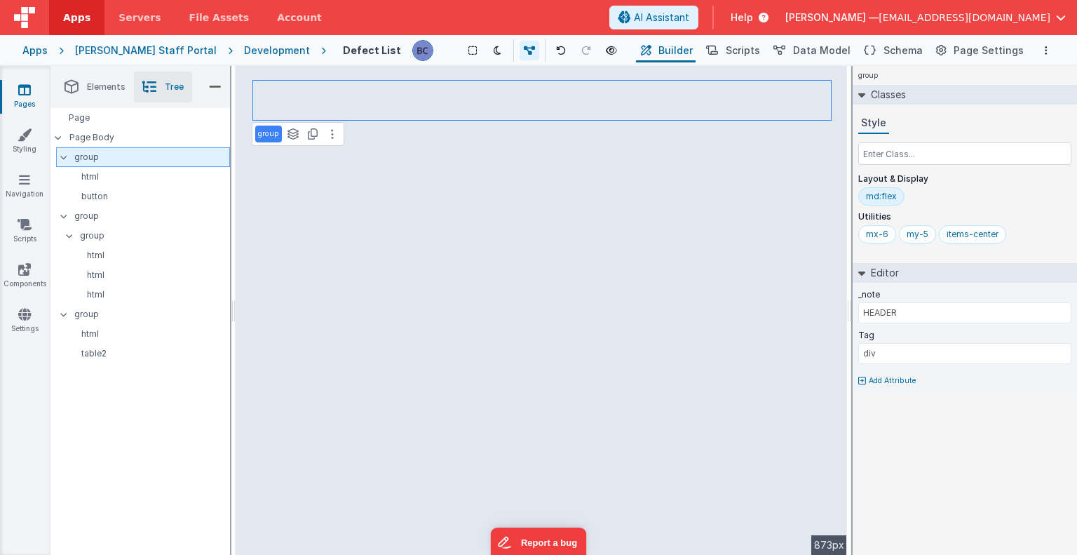
click at [62, 155] on icon at bounding box center [63, 157] width 11 height 4
click at [63, 155] on icon at bounding box center [64, 156] width 4 height 11
click at [65, 135] on div at bounding box center [62, 137] width 13 height 11
click at [84, 135] on p "Page Body" at bounding box center [149, 137] width 161 height 11
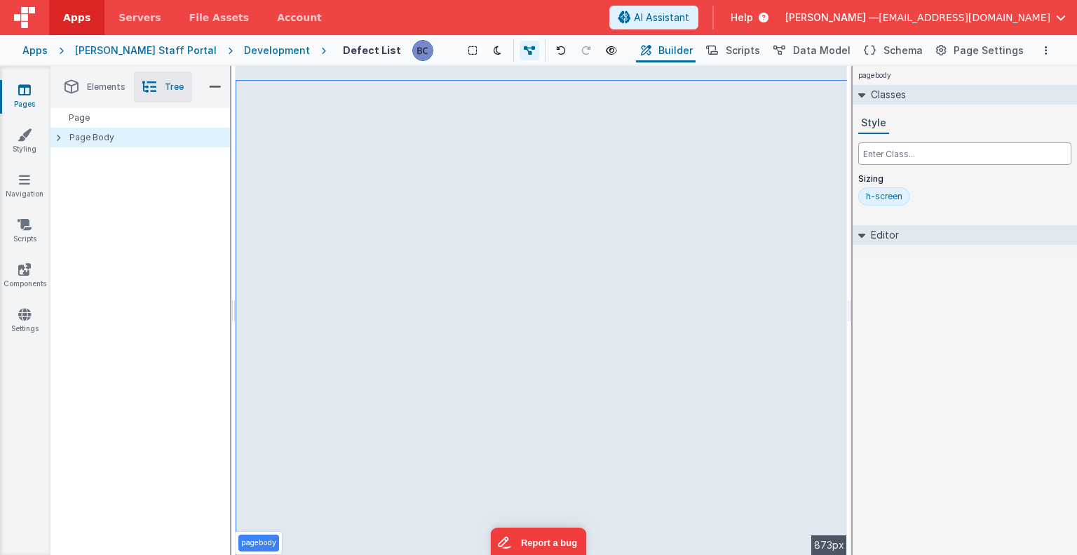
click at [905, 149] on input "text" at bounding box center [964, 153] width 213 height 22
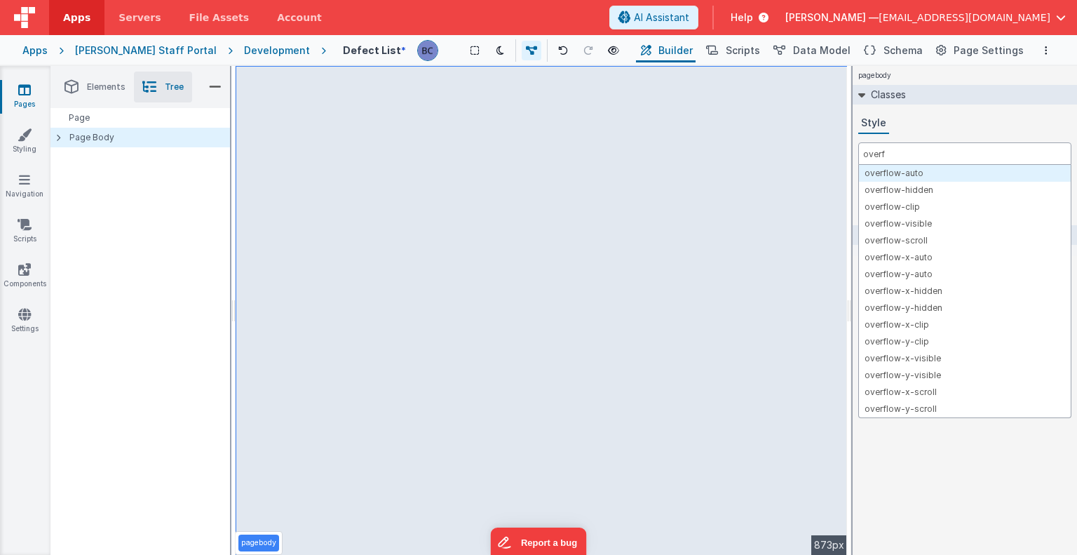
type input "overf"
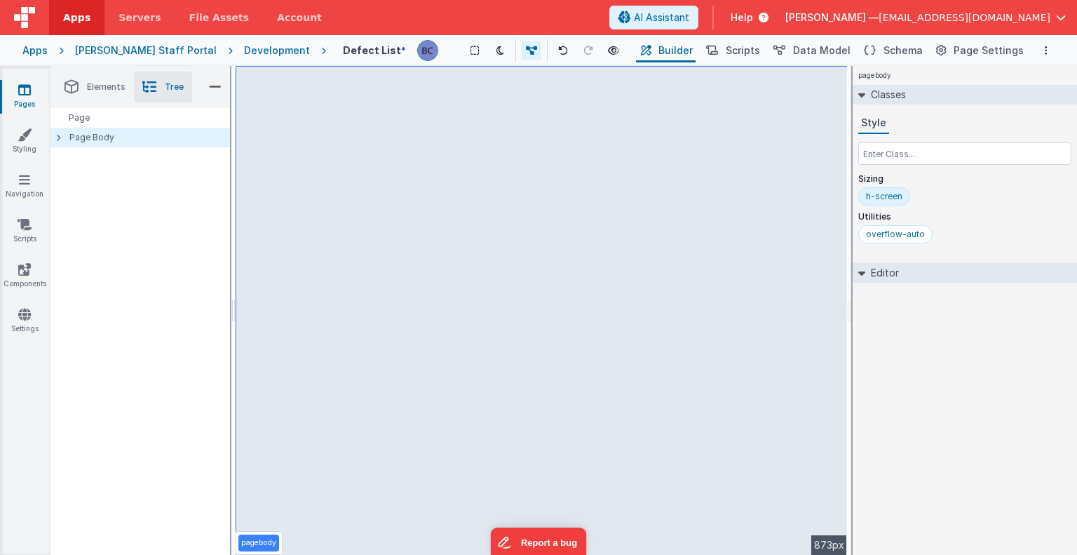
select select
select select "category"
select select "type"
select select "status"
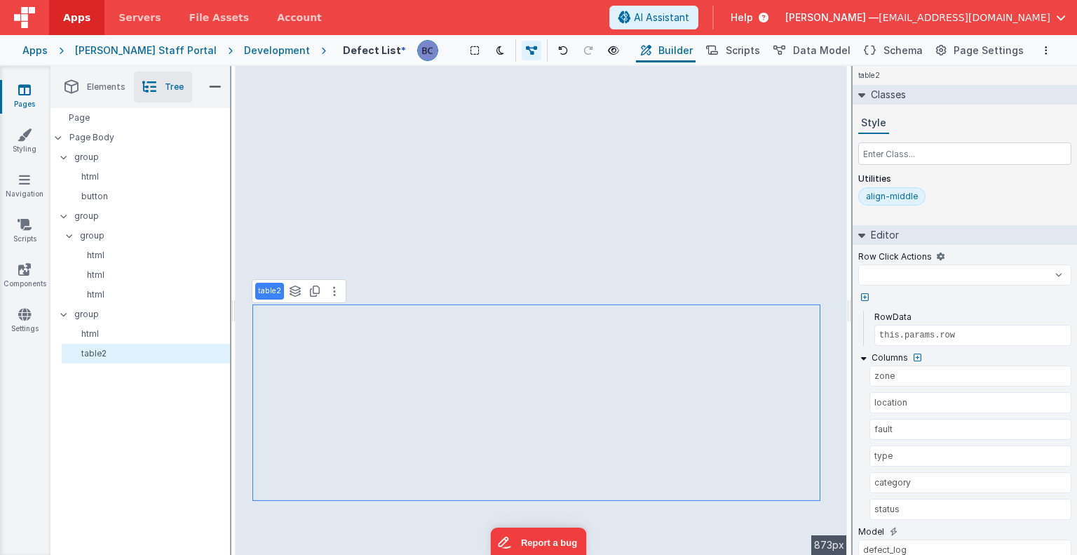
select select
click at [1058, 271] on select "createFolder delete download newSale onFormLoad selectDefectGoToPage showDropDo…" at bounding box center [964, 274] width 213 height 21
